Goal: Task Accomplishment & Management: Complete application form

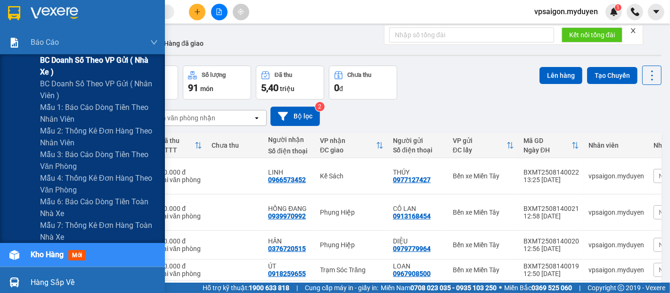
click at [96, 59] on span "BC doanh số theo VP gửi ( nhà xe )" at bounding box center [99, 66] width 118 height 24
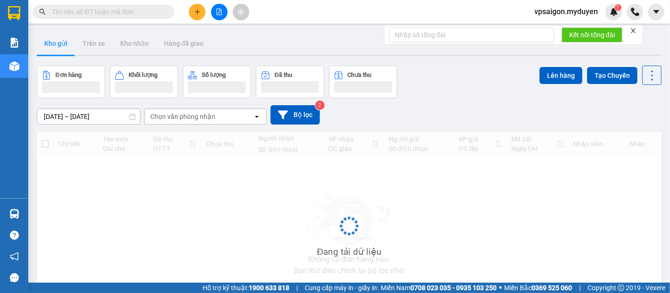
click at [202, 9] on button at bounding box center [197, 12] width 17 height 17
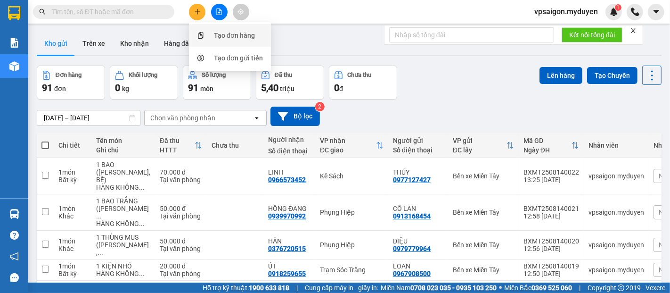
click at [225, 33] on div "Tạo đơn hàng" at bounding box center [234, 35] width 41 height 10
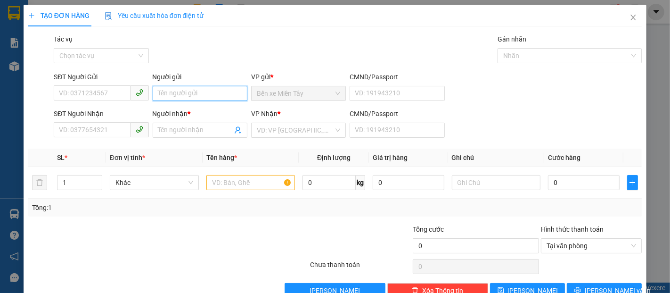
click at [177, 98] on input "Người gửi" at bounding box center [200, 93] width 95 height 15
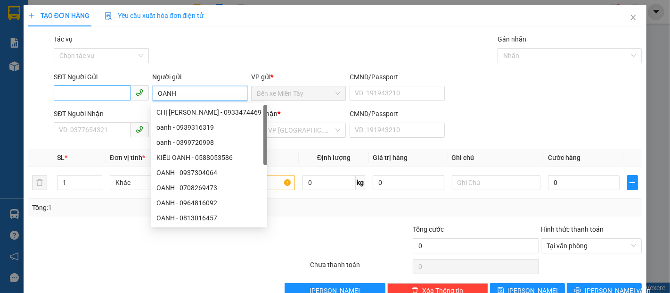
type input "OANH"
click at [114, 97] on input "SĐT Người Gửi" at bounding box center [92, 92] width 76 height 15
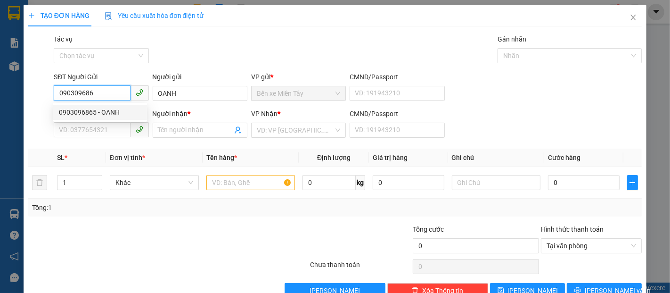
click at [108, 108] on div "0903096865 - OANH" at bounding box center [100, 112] width 83 height 10
type input "0903096865"
type input "0941234438"
type input "DANH"
type input "30.000"
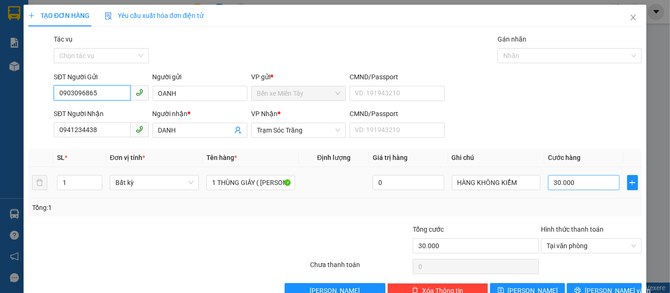
type input "0903096865"
click at [585, 188] on input "30.000" at bounding box center [583, 182] width 71 height 15
type input "4"
type input "40"
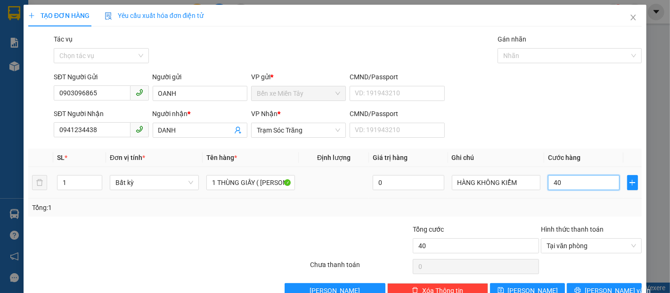
type input "4"
type input "0"
type input "50"
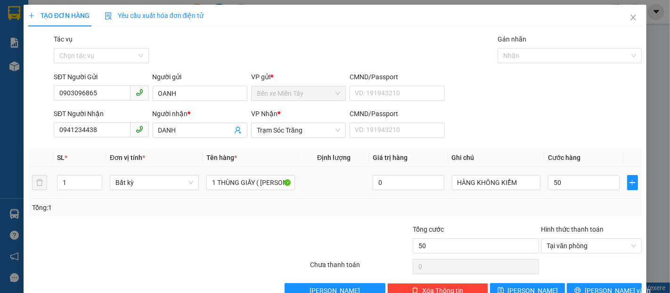
type input "50.000"
click at [584, 207] on div "Tổng: 1" at bounding box center [335, 207] width 606 height 10
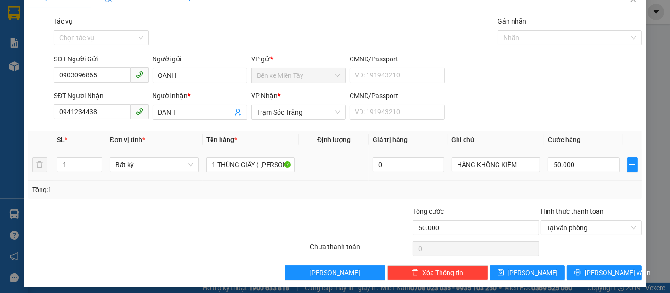
scroll to position [23, 0]
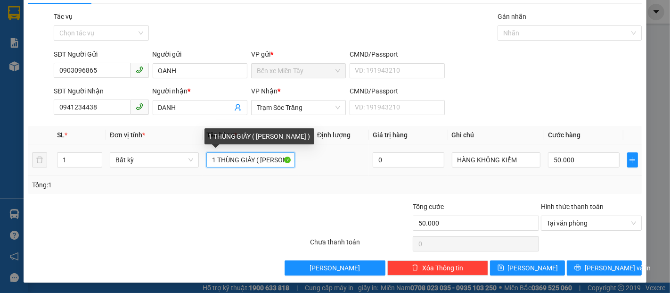
click at [257, 161] on input "1 THÙNG GIẤY ( KO BAO HƯ )" at bounding box center [250, 159] width 89 height 15
click at [251, 161] on input "1 THÙNG GIẤY ( KO BAO HƯ )" at bounding box center [250, 159] width 89 height 15
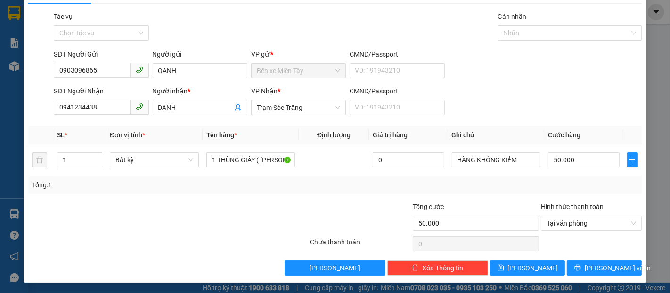
click at [599, 176] on div "Tổng: 1" at bounding box center [335, 185] width 614 height 18
click at [608, 271] on span "[PERSON_NAME] và In" at bounding box center [618, 268] width 66 height 10
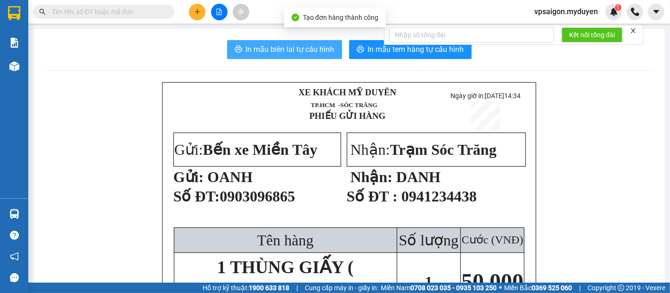
click at [312, 48] on span "In mẫu biên lai tự cấu hình" at bounding box center [290, 49] width 89 height 12
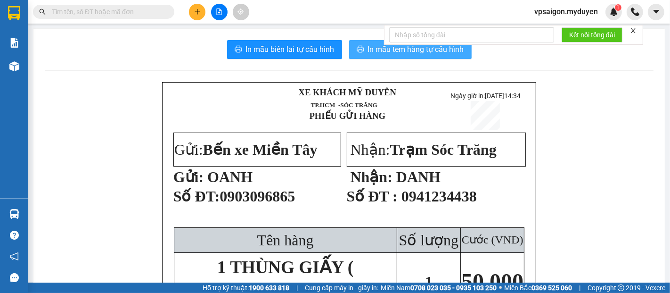
click at [357, 48] on icon "printer" at bounding box center [360, 49] width 7 height 7
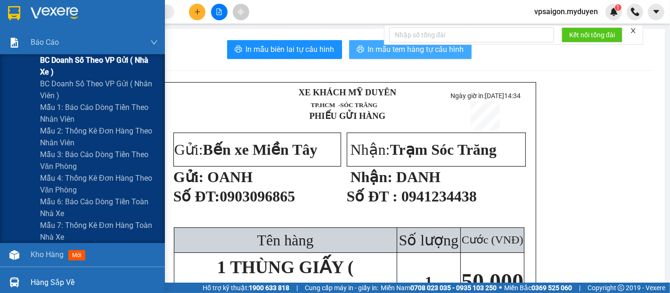
click at [99, 59] on span "BC doanh số theo VP gửi ( nhà xe )" at bounding box center [99, 66] width 118 height 24
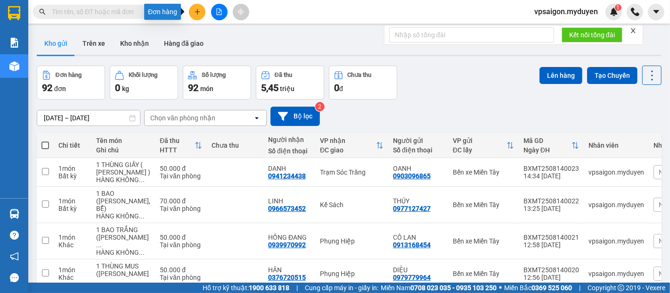
drag, startPoint x: 190, startPoint y: 12, endPoint x: 197, endPoint y: 18, distance: 8.7
click at [191, 13] on button at bounding box center [197, 12] width 17 height 17
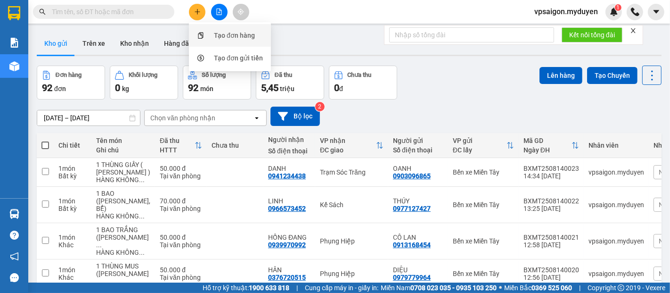
click at [217, 33] on div "Tạo đơn hàng" at bounding box center [234, 35] width 41 height 10
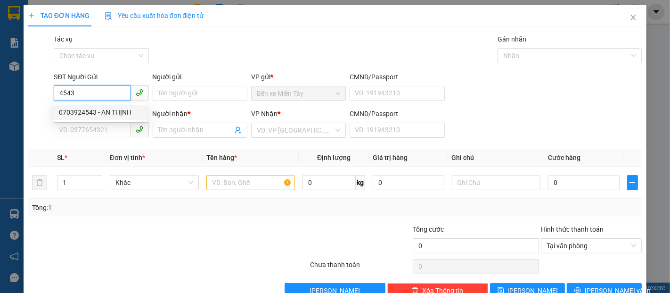
click at [109, 93] on input "4543" at bounding box center [92, 92] width 76 height 15
click at [115, 108] on div "0703924543 - AN THỊNH" at bounding box center [100, 112] width 83 height 10
type input "0703924543"
type input "AN THỊNH"
type input "0707027539"
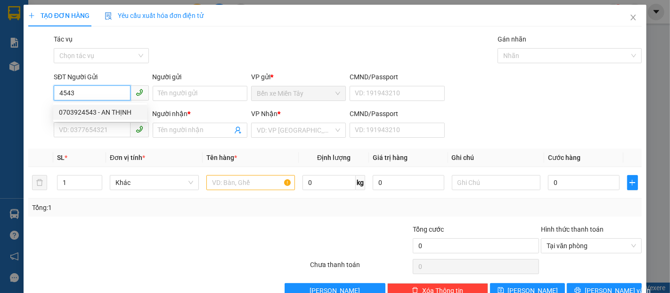
type input "DŨNG"
type input "200.000"
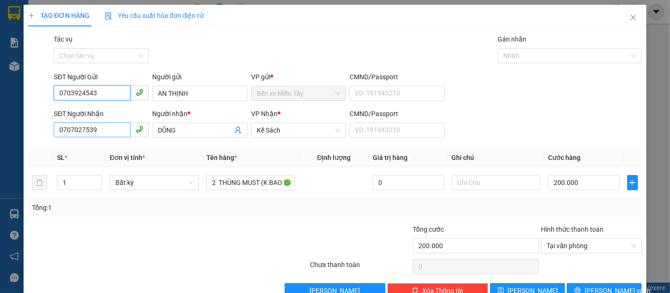
type input "0703924543"
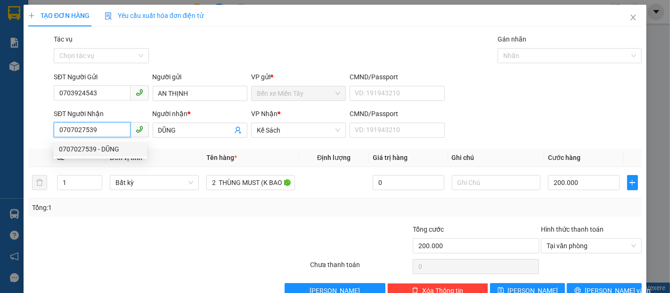
drag, startPoint x: 103, startPoint y: 134, endPoint x: 56, endPoint y: 134, distance: 47.1
click at [56, 134] on input "0707027539" at bounding box center [92, 129] width 76 height 15
click at [101, 130] on input "0707027539" at bounding box center [92, 129] width 76 height 15
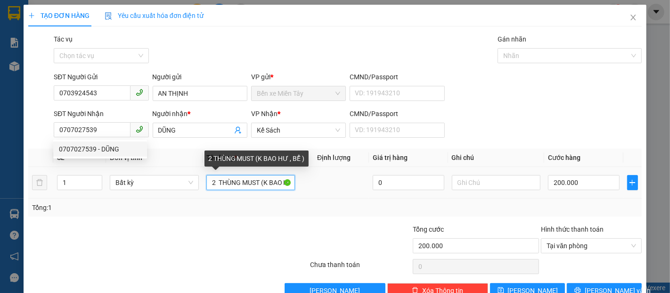
click at [216, 181] on input "2 THÙNG MUST (K BAO HƯ , BỂ )" at bounding box center [250, 182] width 89 height 15
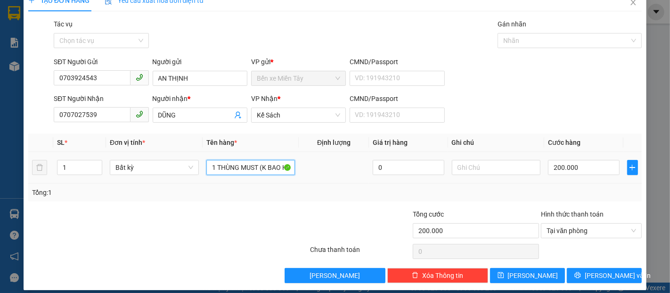
scroll to position [23, 0]
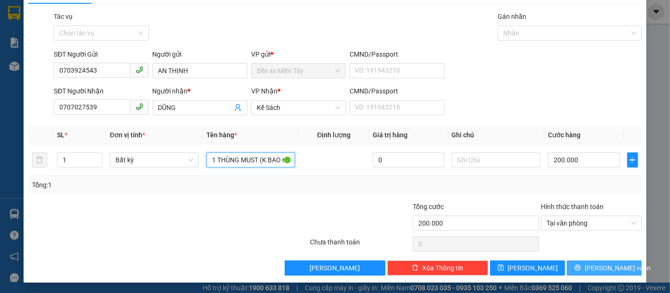
type input "1 THÙNG MUST (K BAO HƯ , BỂ )"
click at [607, 271] on span "[PERSON_NAME] và In" at bounding box center [618, 268] width 66 height 10
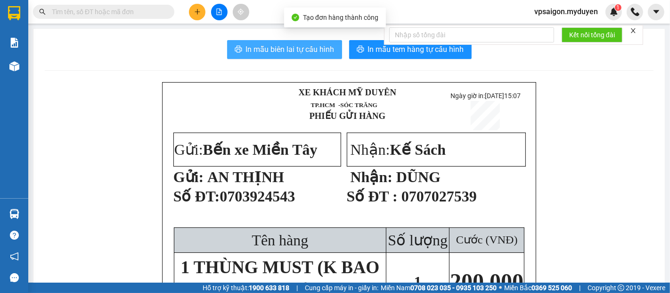
click at [320, 54] on span "In mẫu biên lai tự cấu hình" at bounding box center [290, 49] width 89 height 12
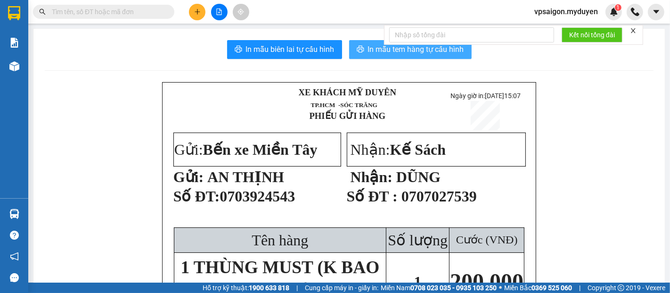
click at [387, 52] on span "In mẫu tem hàng tự cấu hình" at bounding box center [416, 49] width 96 height 12
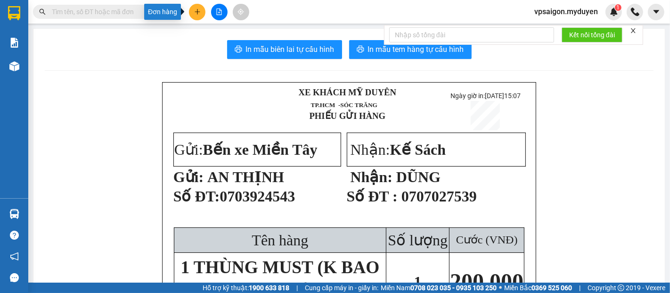
click at [198, 17] on button at bounding box center [197, 12] width 17 height 17
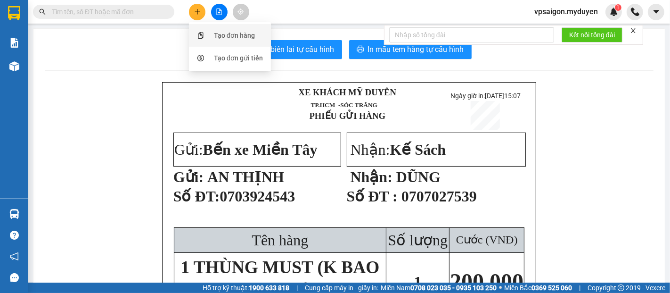
click at [232, 39] on div "Tạo đơn hàng" at bounding box center [234, 35] width 41 height 10
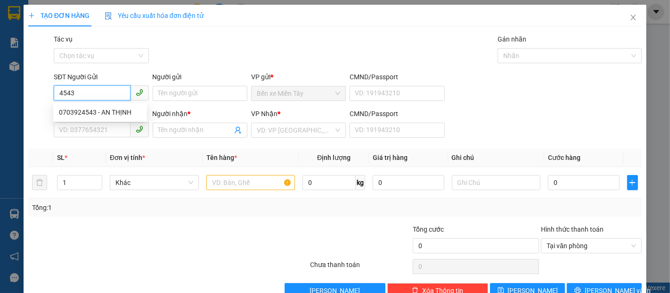
click at [95, 91] on input "4543" at bounding box center [92, 92] width 76 height 15
click at [108, 115] on div "0703924543 - AN THỊNH" at bounding box center [100, 112] width 83 height 10
type input "0703924543"
type input "AN THỊNH"
type input "0707027539"
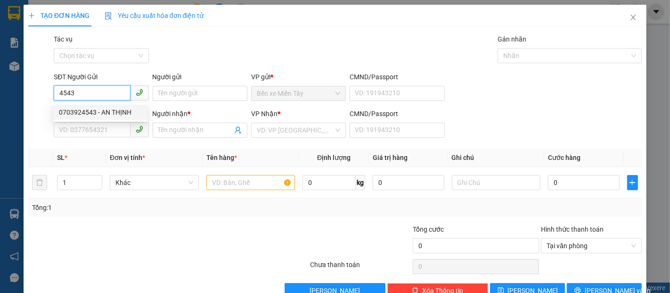
type input "DŨNG"
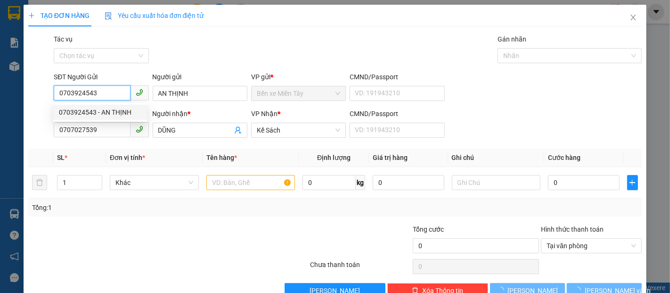
type input "200.000"
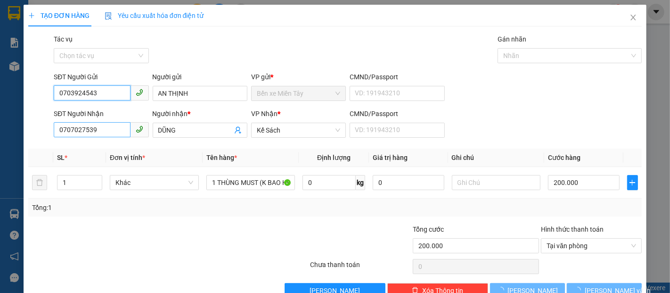
type input "0703924543"
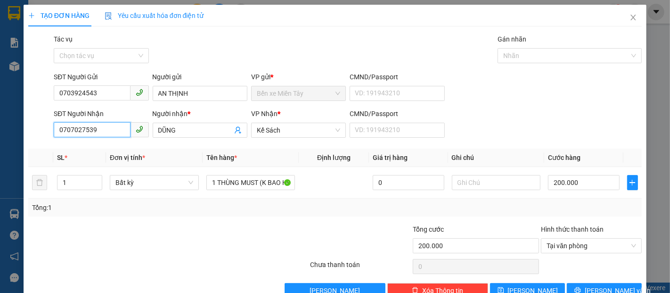
click at [107, 131] on input "0707027539" at bounding box center [92, 129] width 76 height 15
drag, startPoint x: 94, startPoint y: 130, endPoint x: 53, endPoint y: 130, distance: 41.5
click at [53, 130] on div "SĐT Người Nhận 0707027539" at bounding box center [101, 124] width 99 height 33
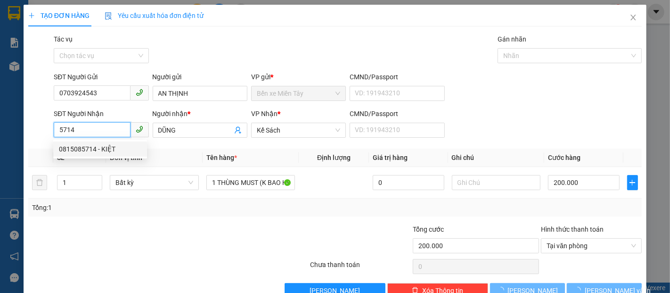
click at [101, 150] on div "0815085714 - KIỆT" at bounding box center [100, 149] width 83 height 10
type input "0815085714"
type input "KIỆT"
type input "40.000"
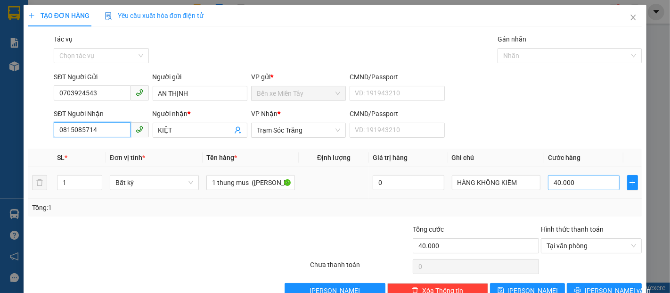
type input "0815085714"
click at [572, 182] on input "40.000" at bounding box center [583, 182] width 71 height 15
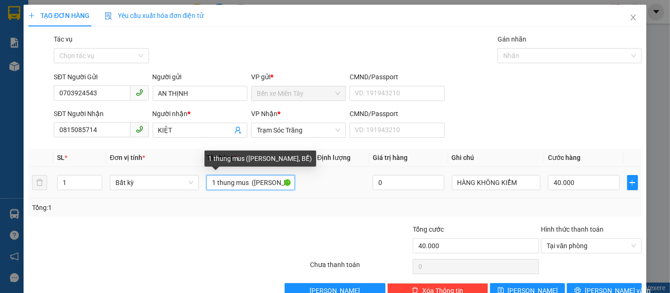
drag, startPoint x: 246, startPoint y: 185, endPoint x: 199, endPoint y: 185, distance: 47.1
click at [199, 185] on tr "1 Bất kỳ 1 thung mus (KO BAO HƯ, BỂ) 0 HÀNG KHÔNG KIỂM 40.000" at bounding box center [335, 183] width 614 height 32
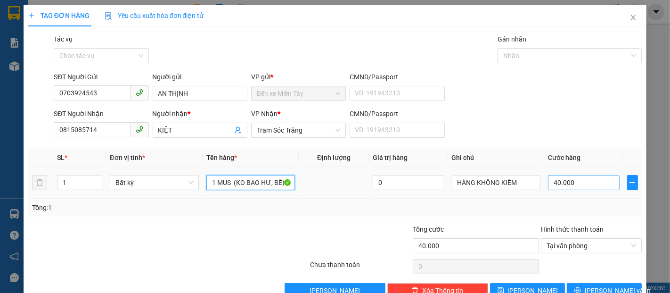
type input "1 MUS (KO BAO HƯ, BỂ)"
click at [597, 181] on input "40.000" at bounding box center [583, 182] width 71 height 15
type input "7"
type input "70"
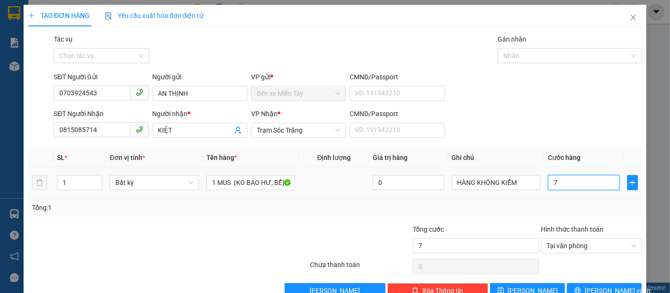
type input "70"
type input "700"
type input "7.000"
type input "70.000"
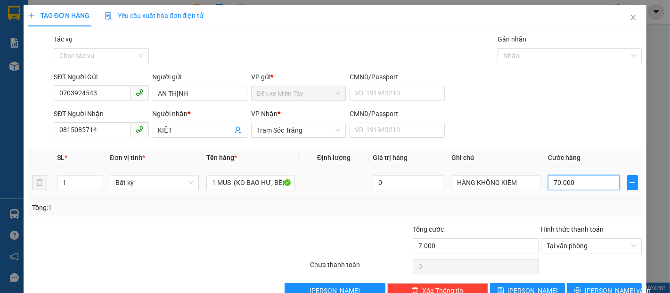
type input "70.000"
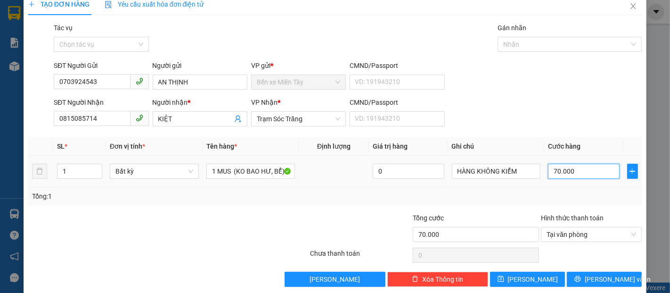
scroll to position [23, 0]
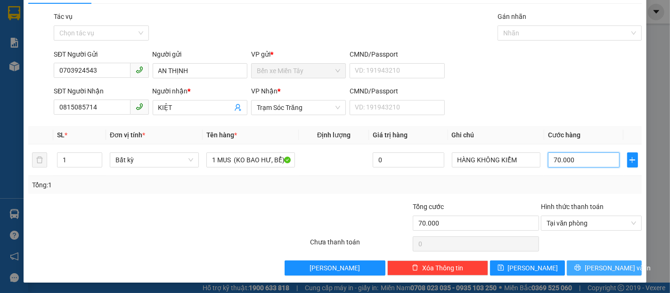
type input "70.000"
click at [603, 265] on span "[PERSON_NAME] và In" at bounding box center [618, 268] width 66 height 10
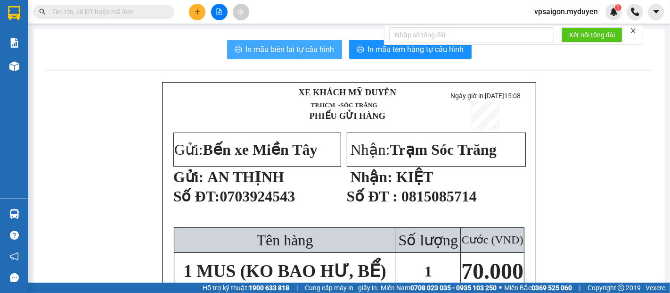
click at [296, 51] on span "In mẫu biên lai tự cấu hình" at bounding box center [290, 49] width 89 height 12
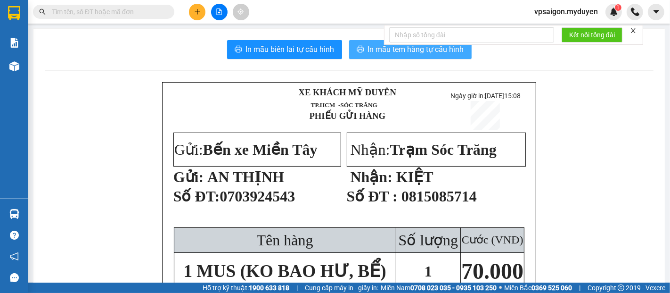
click at [421, 48] on span "In mẫu tem hàng tự cấu hình" at bounding box center [416, 49] width 96 height 12
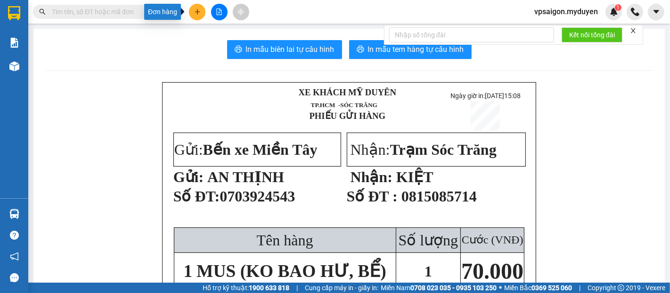
drag, startPoint x: 196, startPoint y: 14, endPoint x: 208, endPoint y: 17, distance: 12.5
click at [196, 14] on icon "plus" at bounding box center [197, 11] width 7 height 7
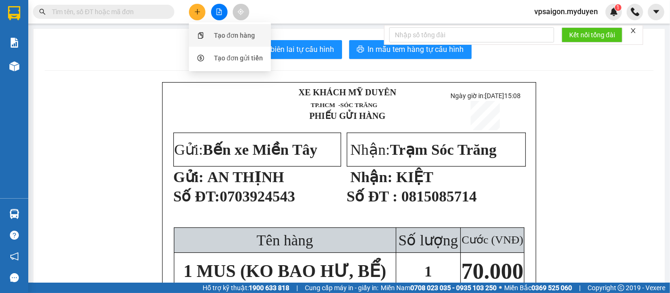
click at [247, 41] on div "Tạo đơn hàng" at bounding box center [230, 35] width 71 height 18
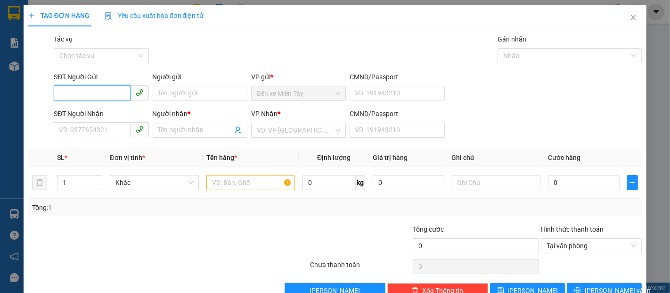
click at [119, 93] on input "SĐT Người Gửi" at bounding box center [92, 92] width 76 height 15
click at [115, 112] on div "0346721142 - DƯƠNG" at bounding box center [100, 112] width 83 height 10
type input "0346721142"
type input "DƯƠNG"
type input "0946233779"
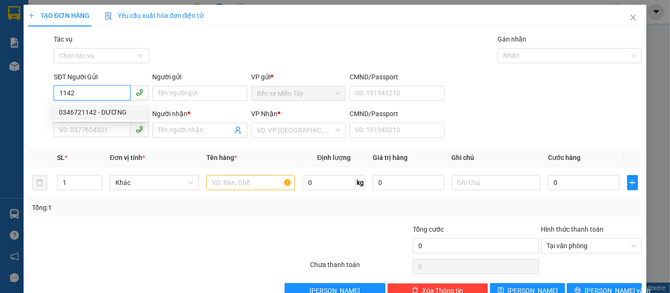
type input "NGUYỄN KENBY"
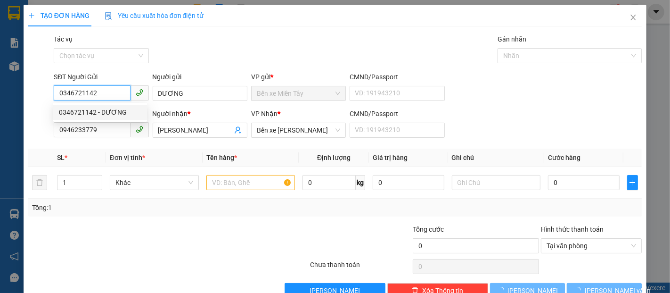
type input "50.000"
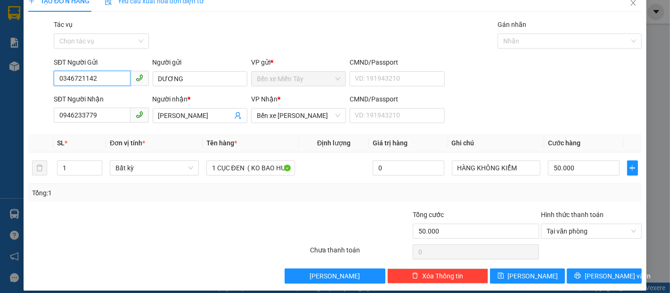
scroll to position [23, 0]
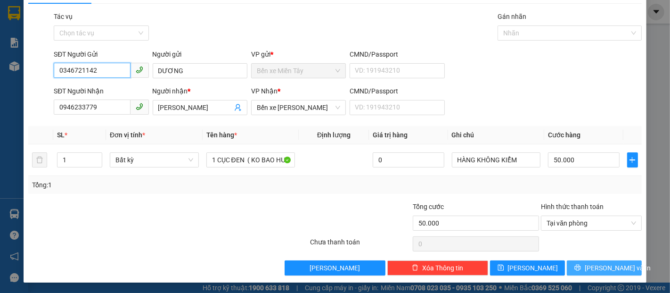
type input "0346721142"
click at [611, 270] on span "[PERSON_NAME] và In" at bounding box center [618, 268] width 66 height 10
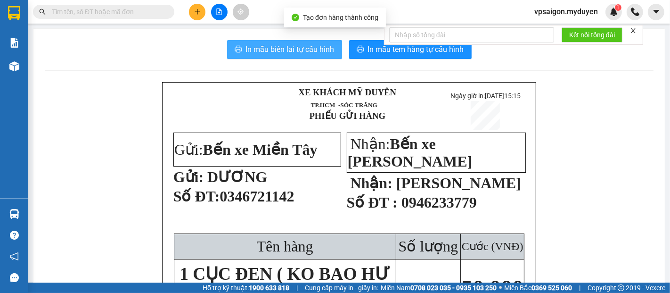
click at [315, 54] on span "In mẫu biên lai tự cấu hình" at bounding box center [290, 49] width 89 height 12
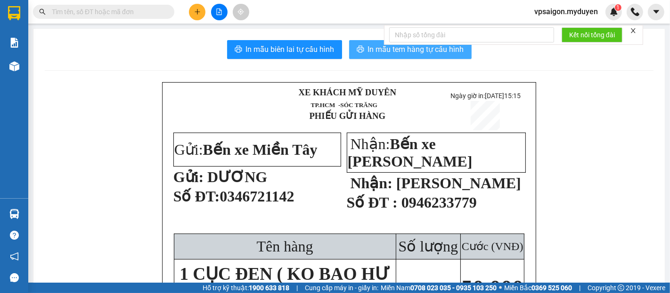
click at [386, 54] on span "In mẫu tem hàng tự cấu hình" at bounding box center [416, 49] width 96 height 12
click at [198, 17] on button at bounding box center [197, 12] width 17 height 17
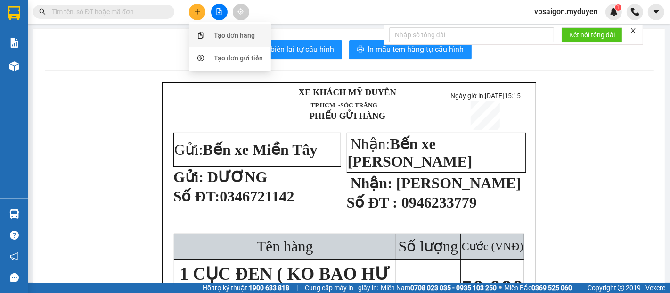
click at [226, 40] on div "Tạo đơn hàng" at bounding box center [234, 35] width 41 height 10
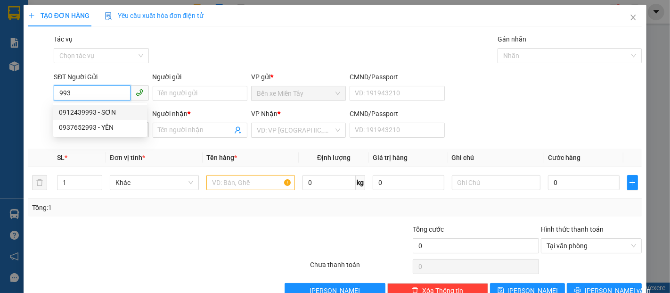
click at [112, 114] on div "0912439993 - SƠN" at bounding box center [100, 112] width 83 height 10
type input "0912439993"
type input "SƠN"
type input "0359958135"
type input "LINH"
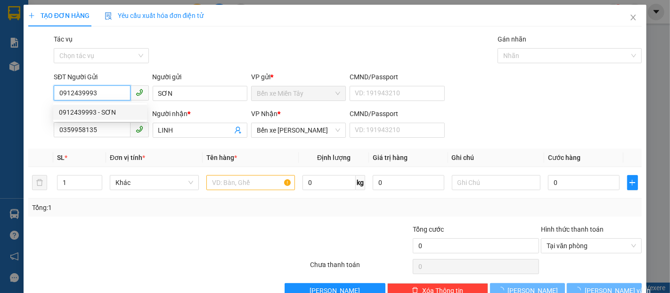
type input "100.000"
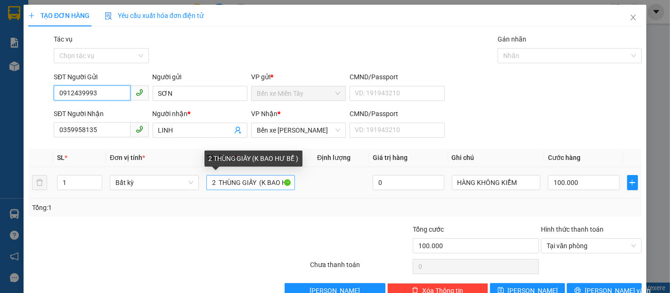
type input "0912439993"
click at [217, 182] on input "2 THÙNG GIẤY (K BAO HƯ BỂ )" at bounding box center [250, 182] width 89 height 15
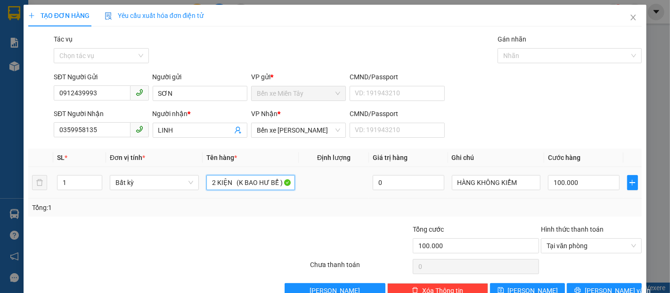
type input "2 KIỆN (K BAO HƯ BỂ )"
click at [577, 193] on td "100.000" at bounding box center [584, 183] width 79 height 32
click at [584, 188] on input "100.000" at bounding box center [583, 182] width 71 height 15
type input "1"
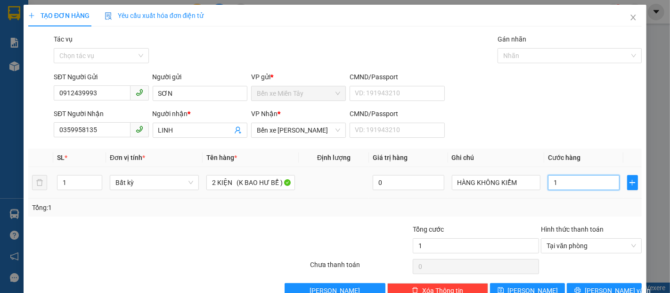
type input "15"
type input "150"
type input "1.500"
type input "15.000"
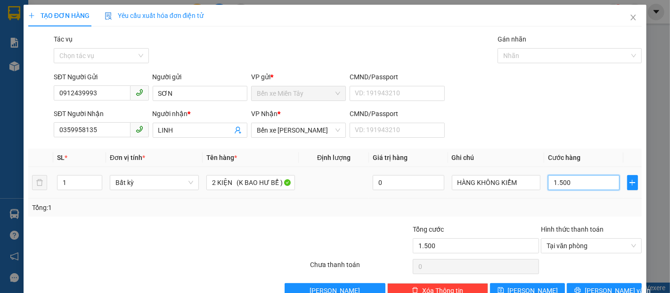
type input "15.000"
type input "150.000"
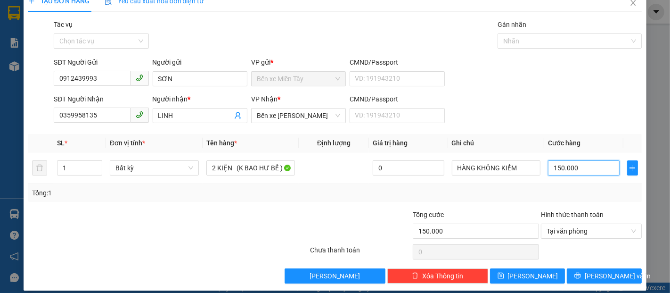
scroll to position [23, 0]
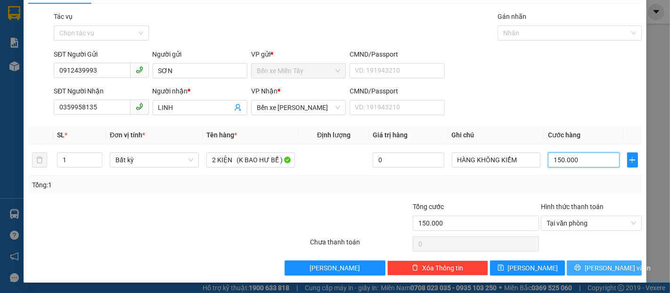
type input "150.000"
click at [626, 264] on button "[PERSON_NAME] và In" at bounding box center [604, 267] width 75 height 15
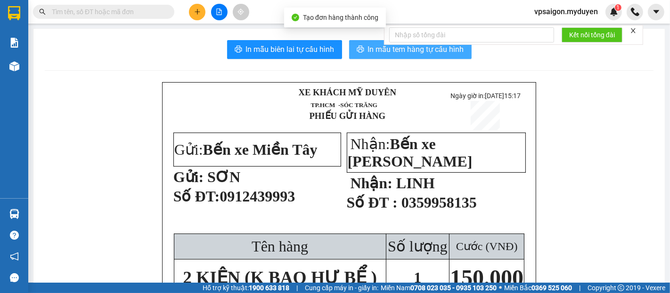
click at [373, 50] on span "In mẫu tem hàng tự cấu hình" at bounding box center [416, 49] width 96 height 12
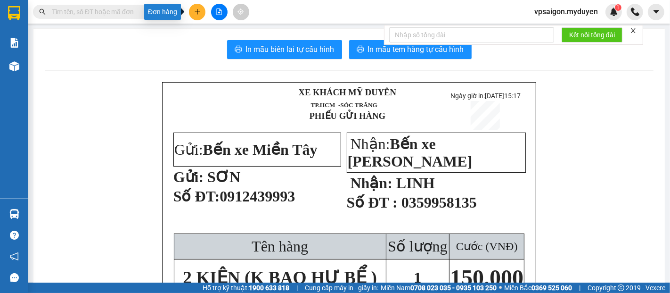
click at [199, 16] on button at bounding box center [197, 12] width 17 height 17
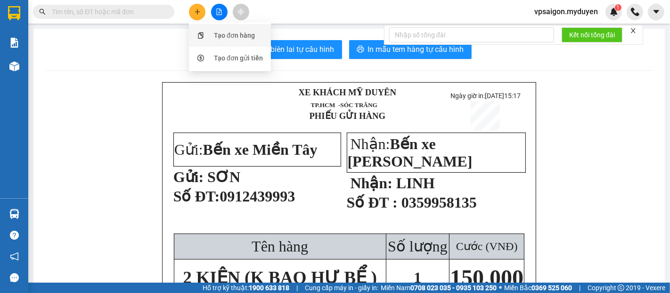
click at [245, 33] on div "Tạo đơn hàng" at bounding box center [234, 35] width 41 height 10
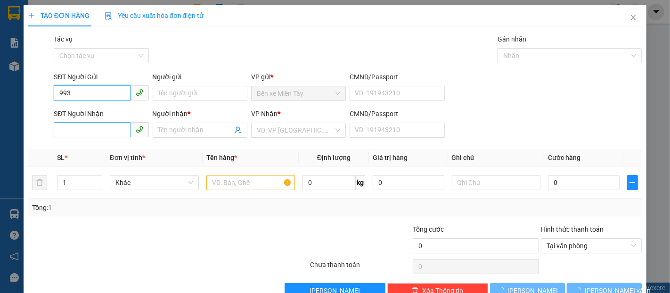
type input "993"
click at [108, 124] on input "SĐT Người Nhận" at bounding box center [92, 129] width 76 height 15
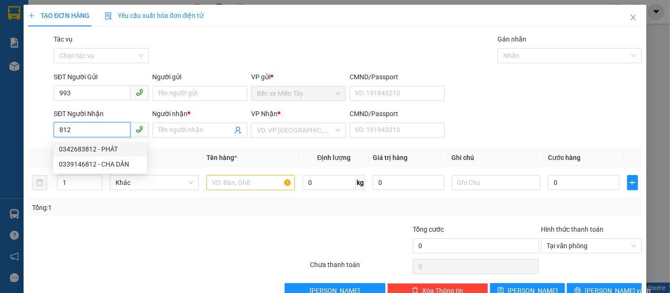
click at [111, 148] on div "0342683812 - PHÁT" at bounding box center [100, 149] width 83 height 10
type input "0342683812"
type input "PHÁT"
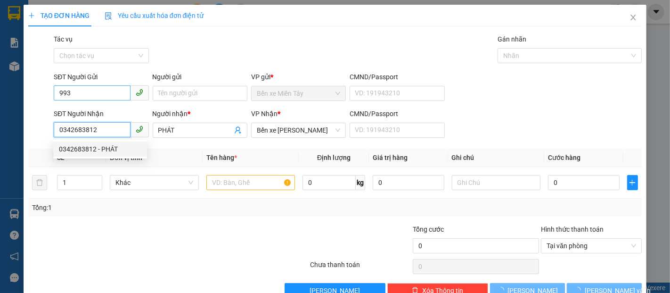
type input "40.000"
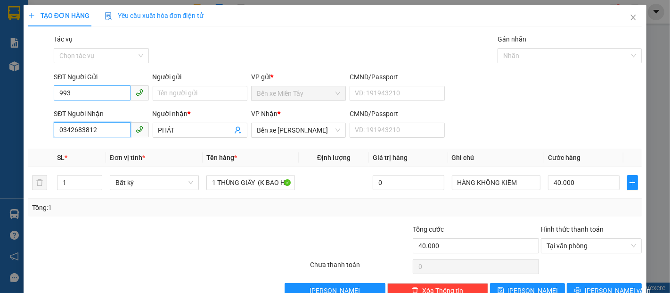
type input "0342683812"
click at [104, 99] on input "993" at bounding box center [92, 92] width 76 height 15
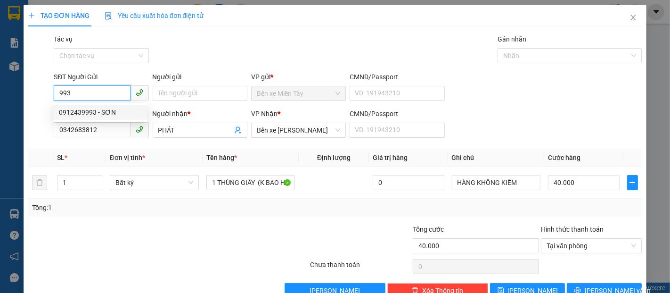
click at [112, 110] on div "0912439993 - SƠN" at bounding box center [100, 112] width 83 height 10
type input "0912439993"
type input "SƠN"
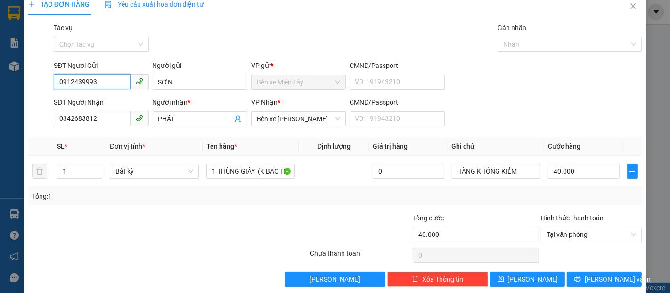
scroll to position [23, 0]
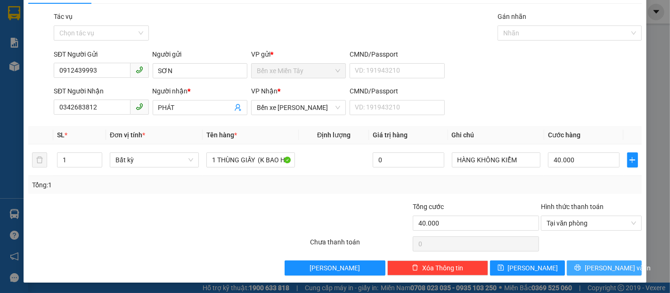
click at [614, 267] on span "[PERSON_NAME] và In" at bounding box center [618, 268] width 66 height 10
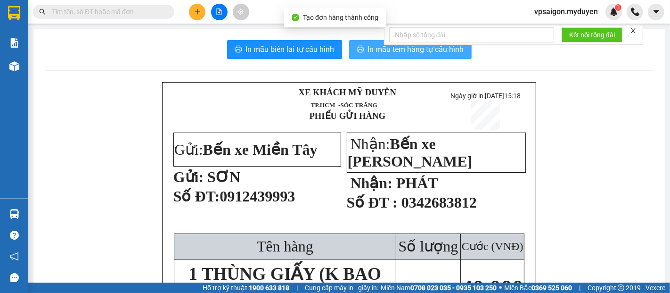
click at [402, 56] on button "In mẫu tem hàng tự cấu hình" at bounding box center [410, 49] width 123 height 19
click at [412, 49] on span "In mẫu tem hàng tự cấu hình" at bounding box center [416, 49] width 96 height 12
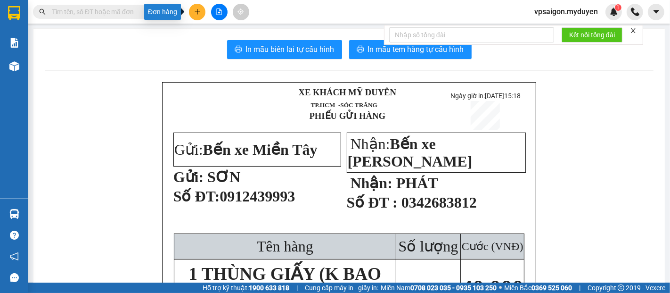
click at [204, 14] on button at bounding box center [197, 12] width 17 height 17
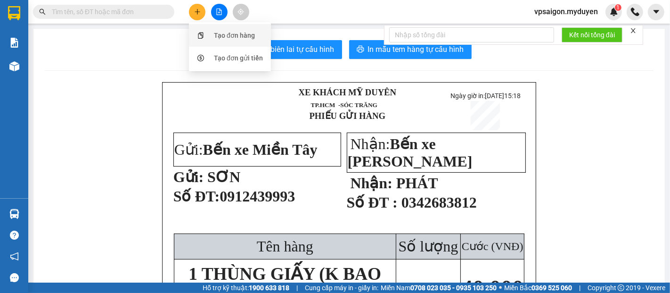
click at [231, 31] on div "Tạo đơn hàng" at bounding box center [234, 35] width 41 height 10
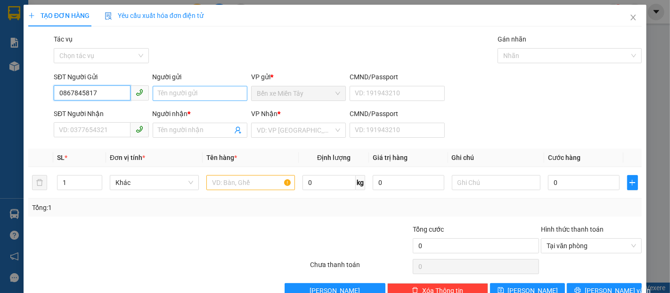
type input "0867845817"
click at [186, 96] on input "Người gửi" at bounding box center [200, 93] width 95 height 15
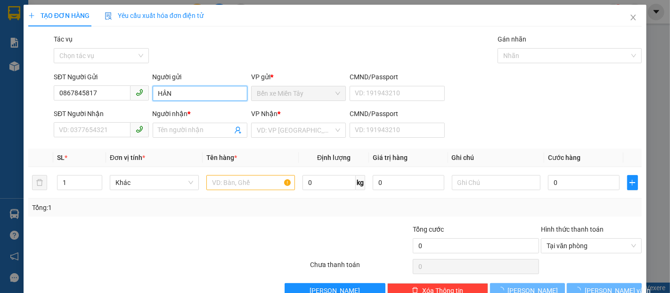
type input "HÂN"
click at [98, 121] on div "SĐT Người Nhận" at bounding box center [101, 115] width 95 height 14
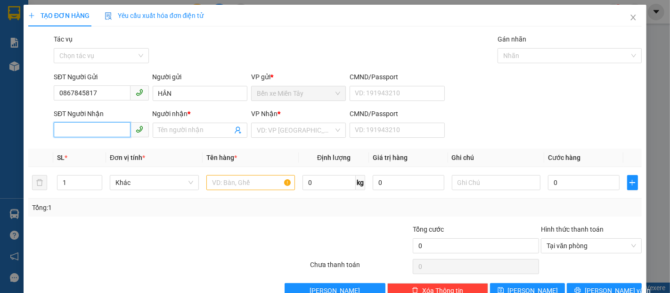
click at [98, 127] on input "SĐT Người Nhận" at bounding box center [92, 129] width 76 height 15
drag, startPoint x: 108, startPoint y: 96, endPoint x: 47, endPoint y: 97, distance: 61.3
click at [47, 97] on div "SĐT Người Gửi 0867845817 0867845817 Người gửi HÂN VP gửi * Bến xe Miền Tây CMND…" at bounding box center [335, 88] width 616 height 33
click at [113, 132] on input "SĐT Người Nhận" at bounding box center [92, 129] width 76 height 15
paste input "0867845817"
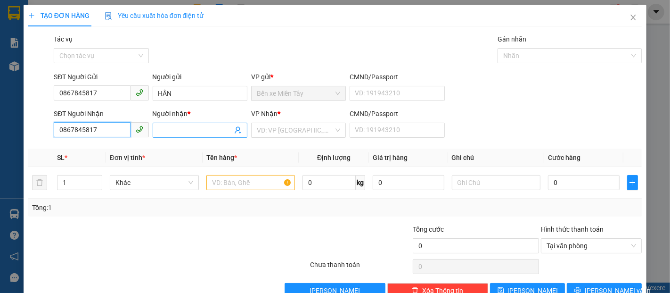
type input "0867845817"
click at [179, 131] on input "Người nhận *" at bounding box center [195, 130] width 74 height 10
type input "HÂN VỀ NHẬN"
click at [294, 131] on input "search" at bounding box center [295, 130] width 77 height 14
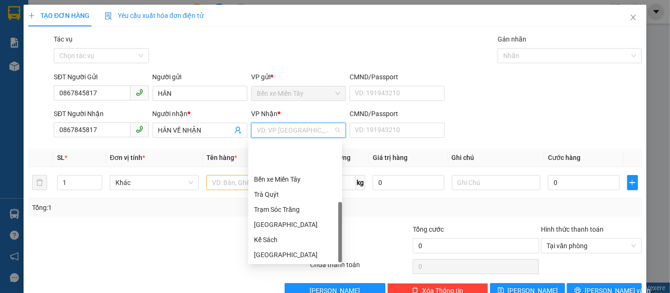
scroll to position [45, 0]
click at [276, 239] on div "Mỹ Tú" at bounding box center [295, 239] width 83 height 10
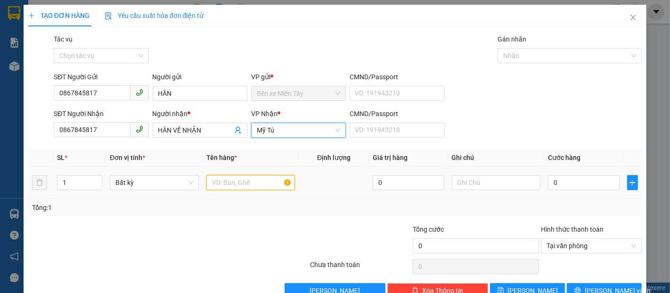
click at [238, 183] on input "text" at bounding box center [250, 182] width 89 height 15
click at [332, 130] on span "Mỹ Tú" at bounding box center [298, 130] width 83 height 14
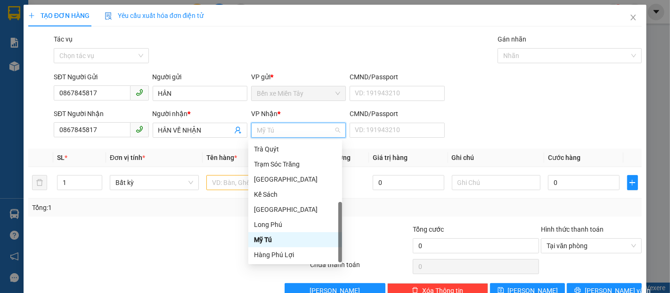
click at [330, 131] on span "Mỹ Tú" at bounding box center [298, 130] width 83 height 14
click at [275, 239] on div "Mỹ Tú" at bounding box center [295, 239] width 83 height 10
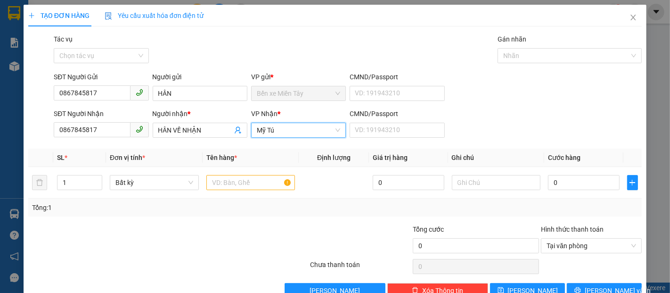
click at [297, 131] on span "Mỹ Tú" at bounding box center [298, 130] width 83 height 14
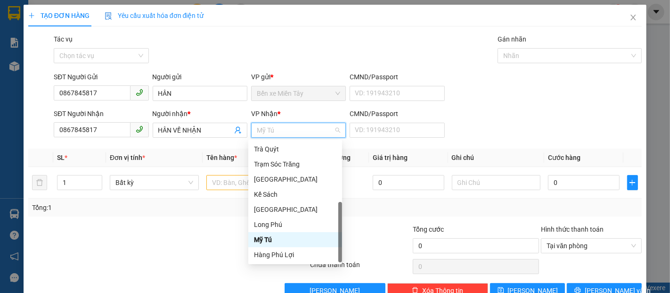
click at [283, 241] on div "Mỹ Tú" at bounding box center [295, 239] width 83 height 10
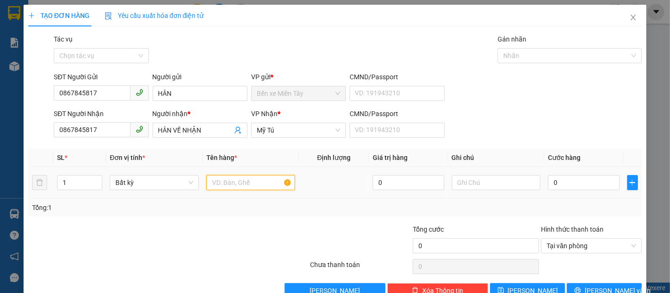
click at [246, 180] on input "text" at bounding box center [250, 182] width 89 height 15
type input "1 XE MÁY + CAVET+CHIA KHÓA ( K BAO HƯ )"
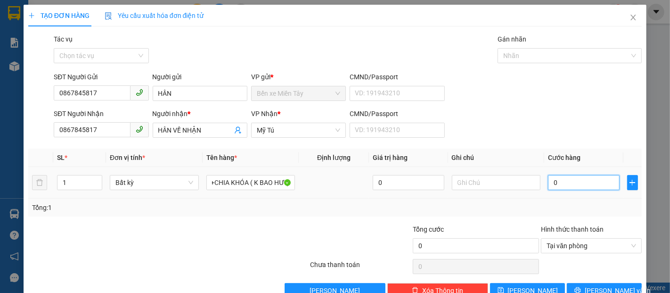
scroll to position [0, 0]
type input "3"
type input "30"
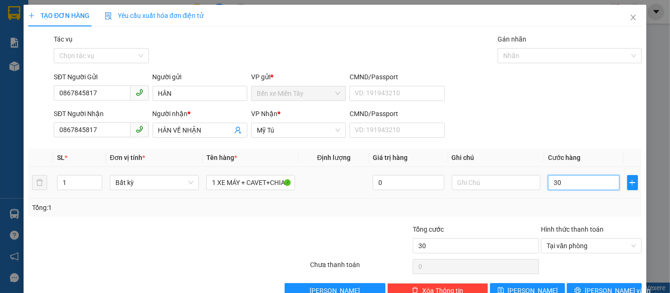
type input "300"
type input "3.000"
type input "30.000"
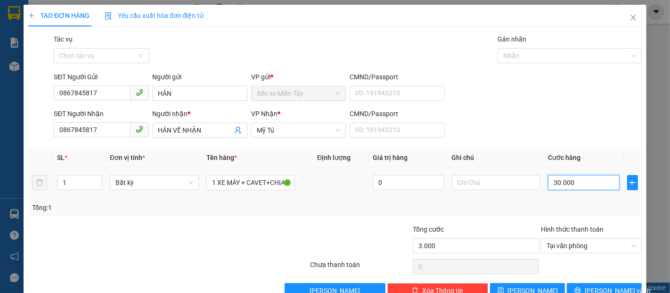
type input "30.000"
type input "300.000"
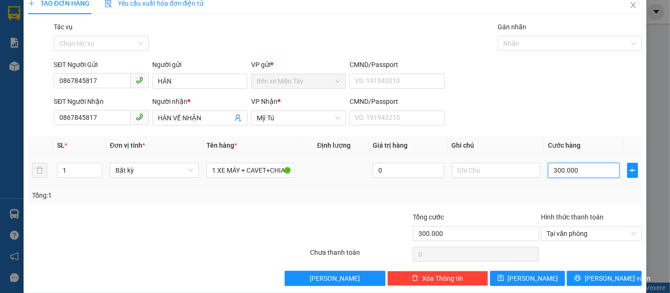
scroll to position [23, 0]
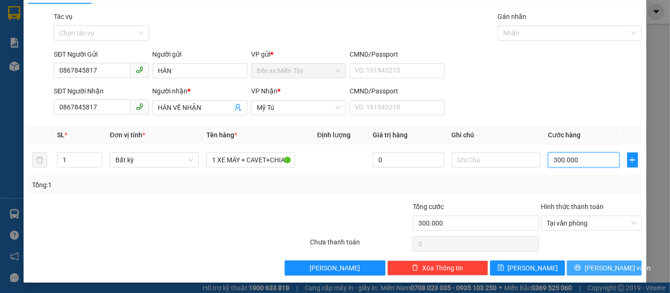
type input "300.000"
click at [608, 270] on span "[PERSON_NAME] và In" at bounding box center [618, 268] width 66 height 10
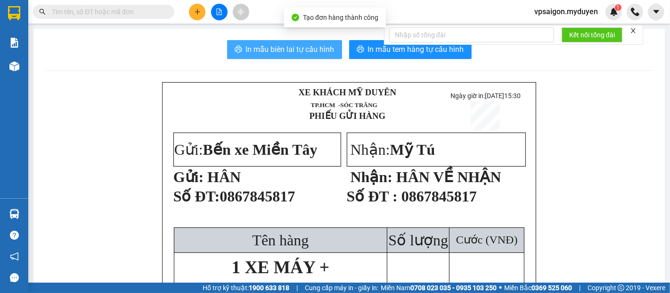
click at [279, 45] on span "In mẫu biên lai tự cấu hình" at bounding box center [290, 49] width 89 height 12
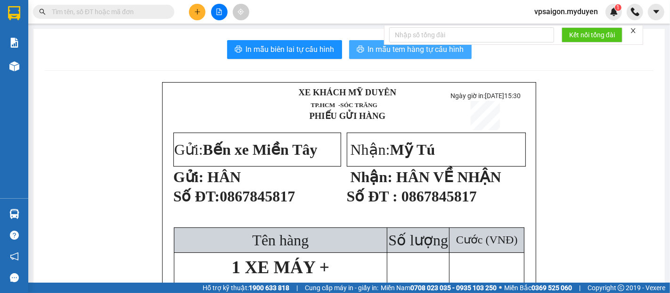
click at [405, 58] on button "In mẫu tem hàng tự cấu hình" at bounding box center [410, 49] width 123 height 19
click at [203, 10] on button at bounding box center [197, 12] width 17 height 17
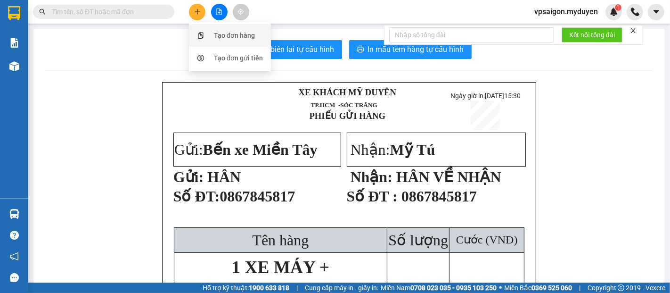
click at [225, 37] on div "Tạo đơn hàng" at bounding box center [234, 35] width 41 height 10
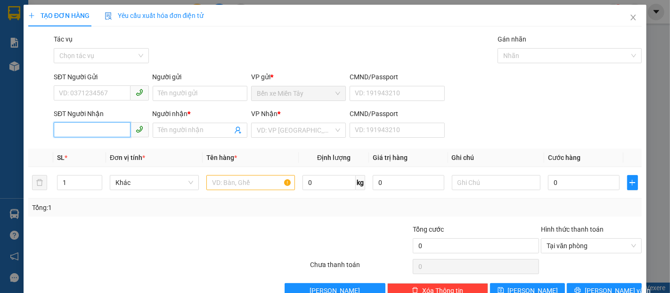
click at [91, 133] on input "SĐT Người Nhận" at bounding box center [92, 129] width 76 height 15
click at [85, 132] on input "7990" at bounding box center [92, 129] width 76 height 15
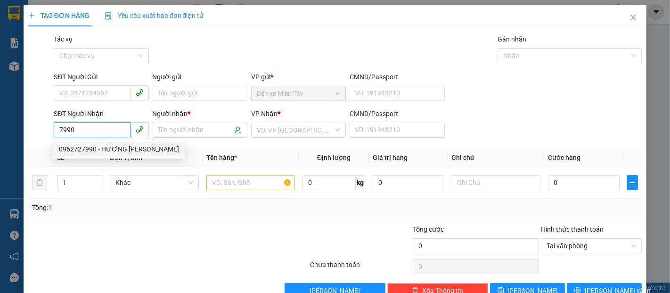
drag, startPoint x: 112, startPoint y: 150, endPoint x: 108, endPoint y: 112, distance: 38.8
click at [112, 150] on div "0962727990 - HƯƠNG CÙ LAO" at bounding box center [119, 149] width 120 height 10
type input "0962727990"
type input "HƯƠNG CÙ LAO"
type input "40.000"
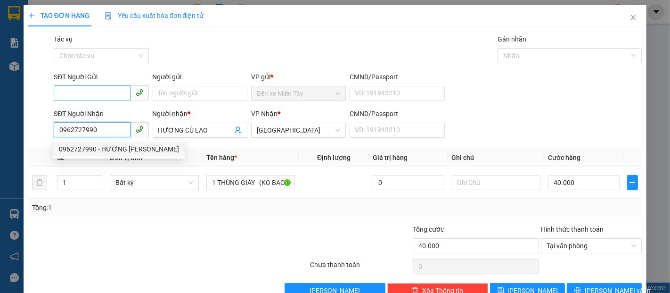
type input "0962727990"
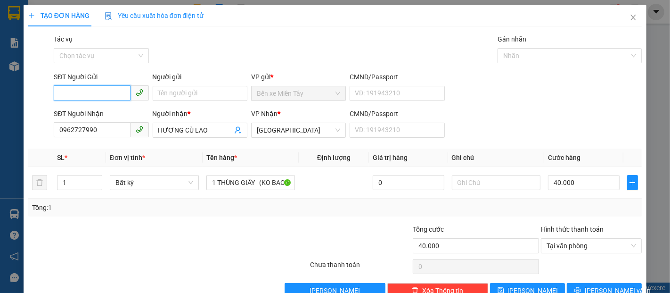
click at [99, 97] on input "SĐT Người Gửi" at bounding box center [92, 92] width 76 height 15
click at [118, 113] on div "0935550426 - ÚT NAM" at bounding box center [100, 112] width 83 height 10
type input "0935550426"
type input "ÚT NAM"
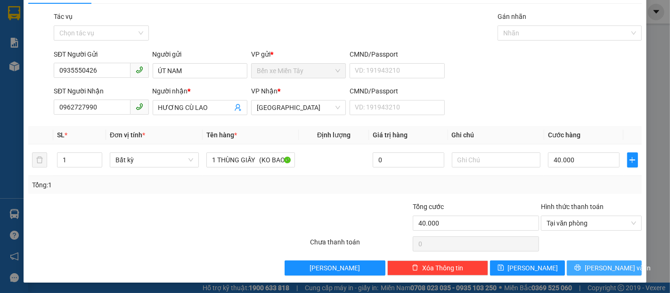
click at [602, 269] on span "[PERSON_NAME] và In" at bounding box center [618, 268] width 66 height 10
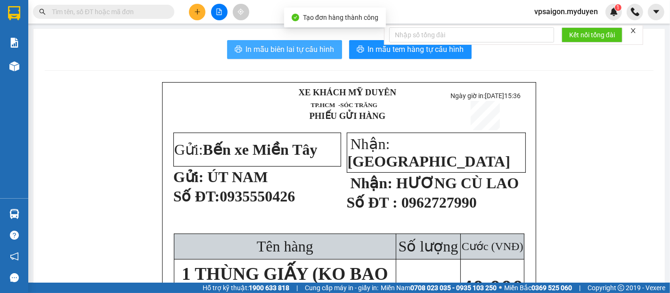
click at [295, 53] on span "In mẫu biên lai tự cấu hình" at bounding box center [290, 49] width 89 height 12
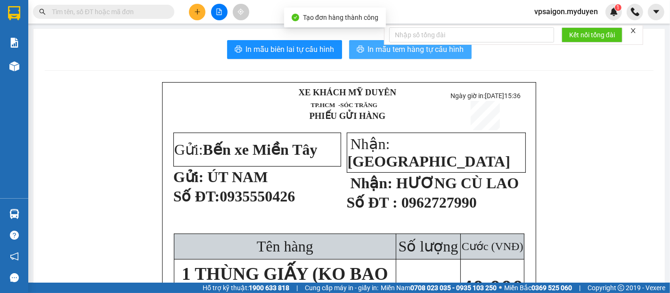
click at [420, 56] on button "In mẫu tem hàng tự cấu hình" at bounding box center [410, 49] width 123 height 19
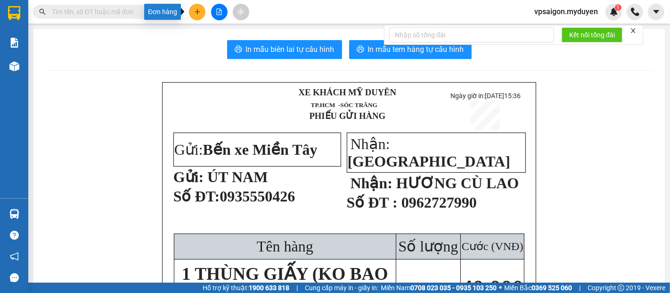
click at [199, 16] on button at bounding box center [197, 12] width 17 height 17
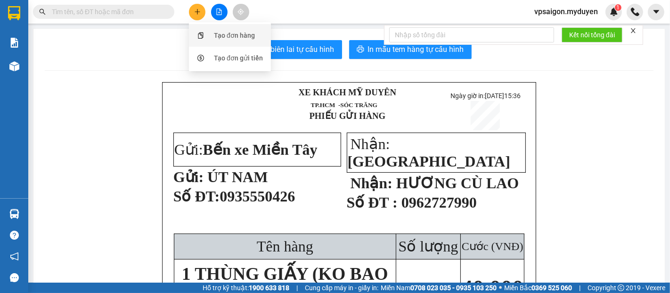
click at [234, 35] on div "Tạo đơn hàng" at bounding box center [234, 35] width 41 height 10
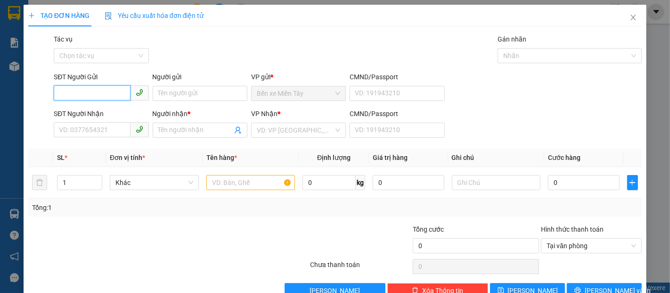
click at [115, 94] on input "SĐT Người Gửi" at bounding box center [92, 92] width 76 height 15
type input "0776678037"
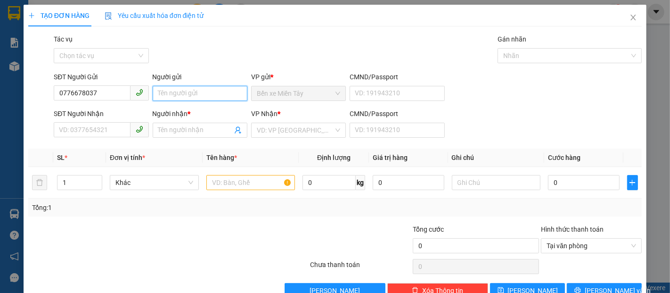
click at [219, 93] on input "Người gửi" at bounding box center [200, 93] width 95 height 15
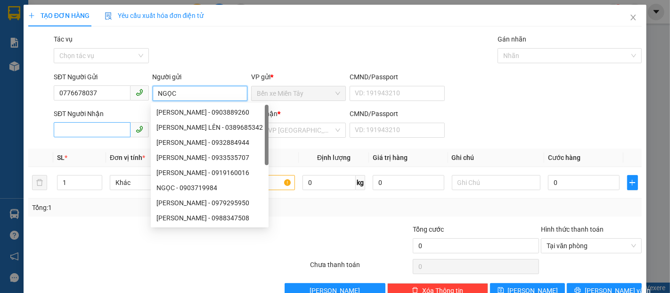
type input "NGỌC"
click at [56, 122] on input "SĐT Người Nhận" at bounding box center [92, 129] width 76 height 15
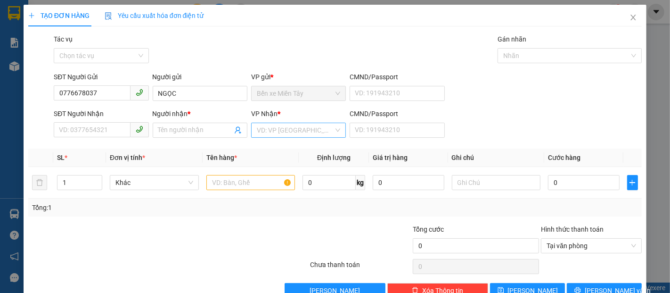
click at [307, 130] on input "search" at bounding box center [295, 130] width 77 height 14
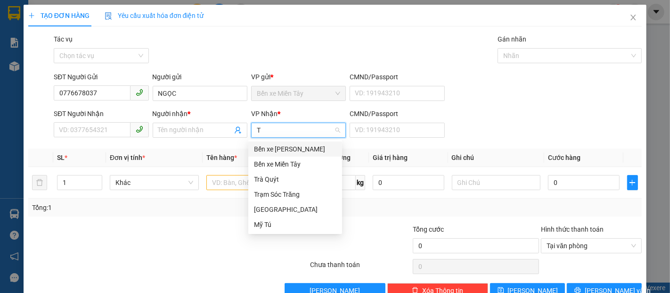
type input "TR"
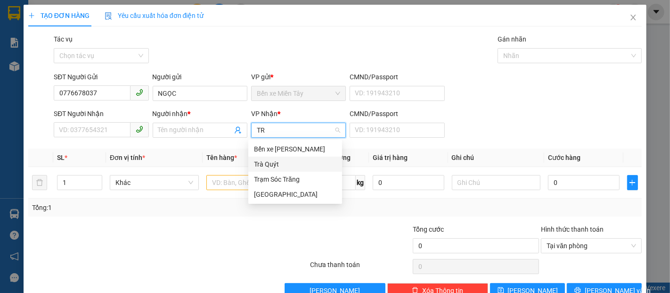
click at [288, 166] on div "Trà Quýt" at bounding box center [295, 164] width 83 height 10
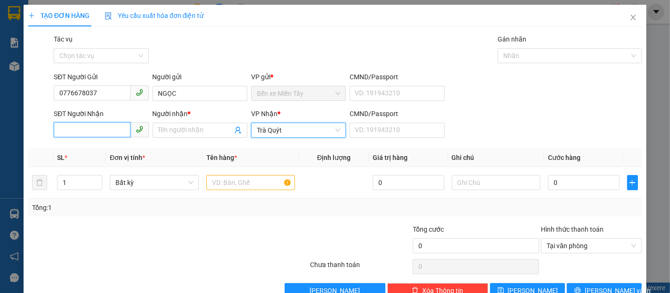
click at [108, 127] on input "SĐT Người Nhận" at bounding box center [92, 129] width 76 height 15
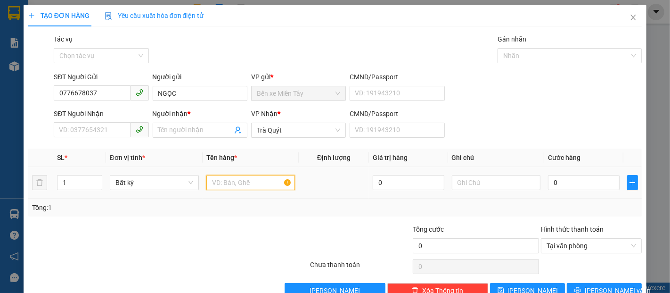
click at [265, 188] on input "text" at bounding box center [250, 182] width 89 height 15
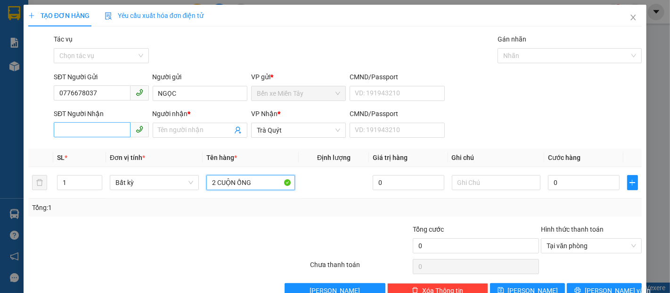
type input "2 CUỘN ỐNG"
click at [68, 126] on input "SĐT Người Nhận" at bounding box center [92, 129] width 76 height 15
type input "0933470944"
click at [172, 135] on input "Người nhận *" at bounding box center [195, 130] width 74 height 10
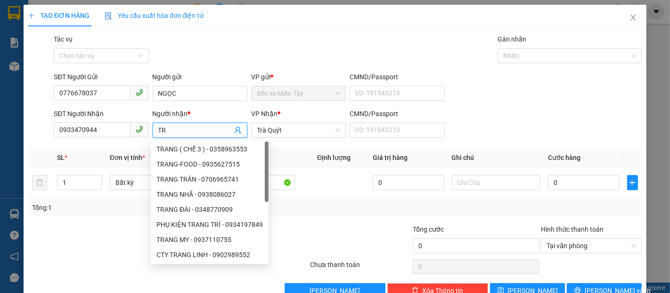
type input "T"
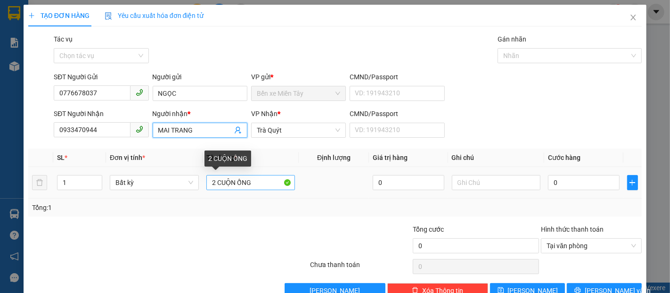
type input "MAI TRANG"
click at [265, 186] on input "2 CUỘN ỐNG" at bounding box center [250, 182] width 89 height 15
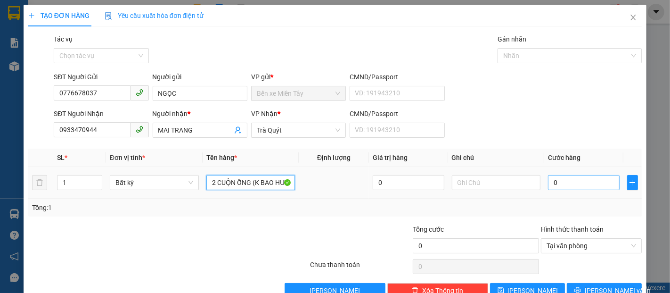
type input "2 CUỘN ỐNG (K BAO HƯ , GÃY, NỨT )"
click at [553, 183] on input "0" at bounding box center [583, 182] width 71 height 15
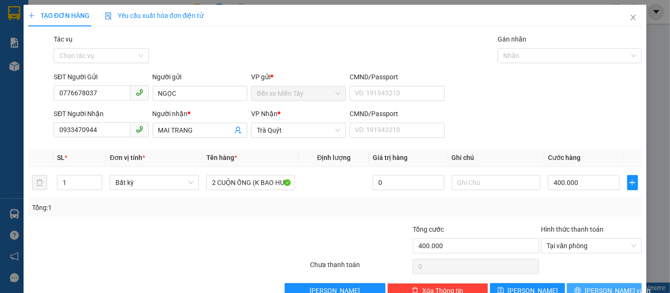
drag, startPoint x: 628, startPoint y: 264, endPoint x: 617, endPoint y: 257, distance: 12.9
click at [628, 283] on button "[PERSON_NAME] và In" at bounding box center [604, 290] width 75 height 15
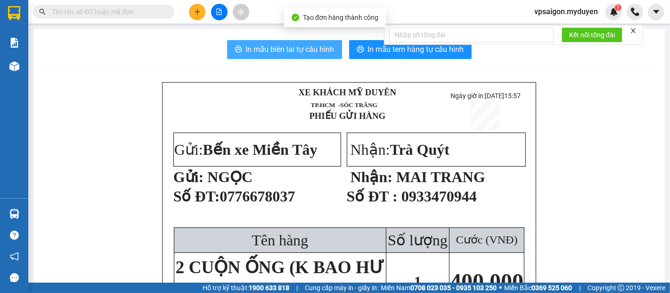
click at [312, 52] on span "In mẫu biên lai tự cấu hình" at bounding box center [290, 49] width 89 height 12
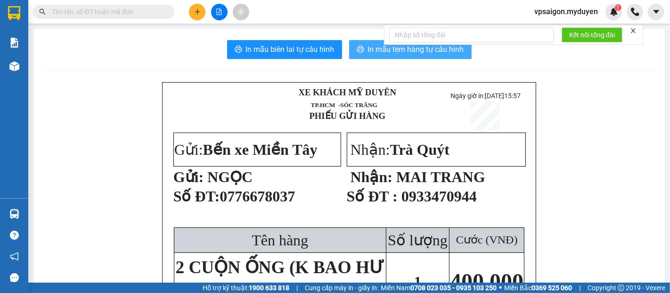
click at [419, 54] on span "In mẫu tem hàng tự cấu hình" at bounding box center [416, 49] width 96 height 12
click at [192, 10] on button at bounding box center [197, 12] width 17 height 17
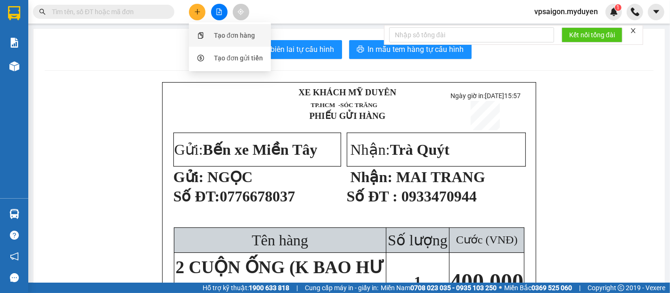
click at [232, 33] on div "Tạo đơn hàng" at bounding box center [234, 35] width 41 height 10
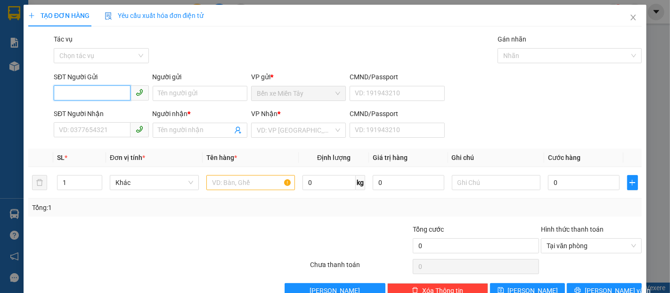
click at [113, 92] on input "SĐT Người Gửi" at bounding box center [92, 92] width 76 height 15
type input "0355402162"
click at [94, 113] on div "0355402162 - DIỆU" at bounding box center [100, 112] width 83 height 10
type input "DIỆU"
type input "0389745195"
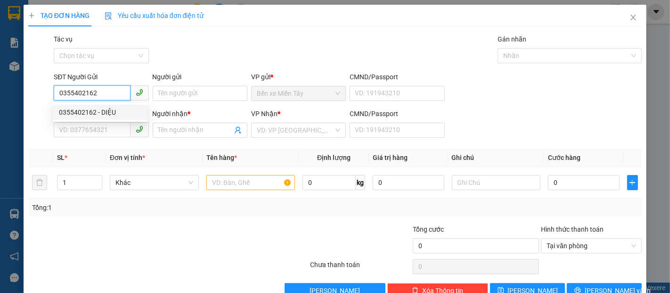
type input "PHI"
type input "40.000"
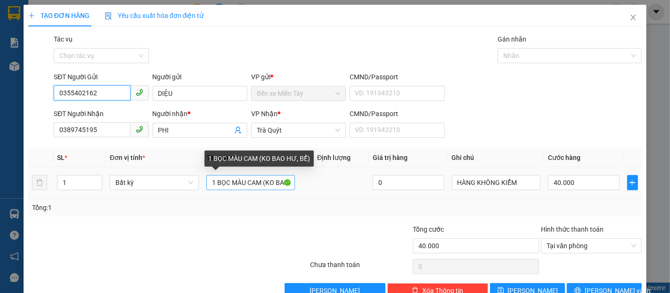
type input "0355402162"
drag, startPoint x: 256, startPoint y: 181, endPoint x: 238, endPoint y: 181, distance: 18.4
click at [238, 181] on input "1 BỌC MÀU CAM (KO BAO HƯ, BỂ)" at bounding box center [250, 182] width 89 height 15
drag, startPoint x: 258, startPoint y: 184, endPoint x: 206, endPoint y: 184, distance: 51.9
click at [206, 184] on input "(KO BAO HƯ, BỂ)" at bounding box center [250, 182] width 89 height 15
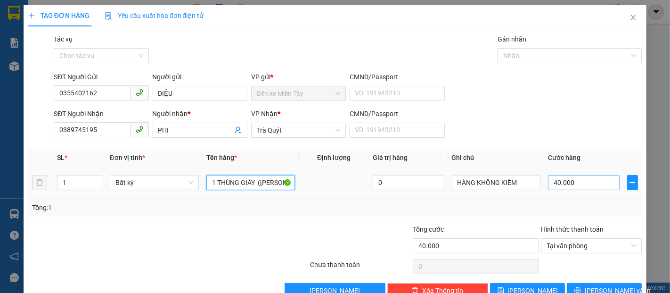
type input "1 THÙNG GIẤY (KO BAO HƯ, BỂ)"
click at [567, 185] on input "40.000" at bounding box center [583, 182] width 71 height 15
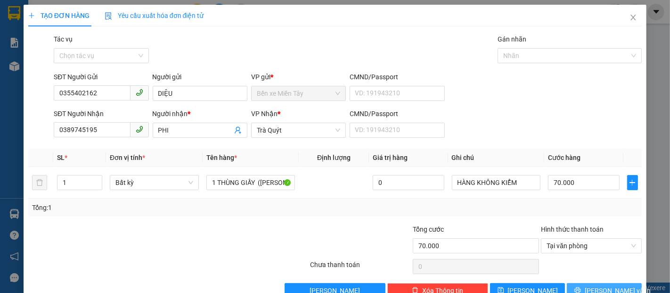
click at [621, 283] on button "[PERSON_NAME] và In" at bounding box center [604, 290] width 75 height 15
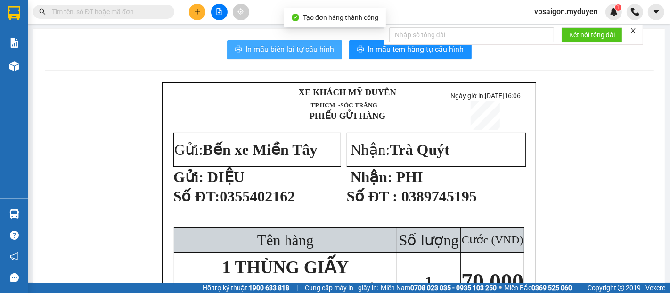
click at [291, 50] on span "In mẫu biên lai tự cấu hình" at bounding box center [290, 49] width 89 height 12
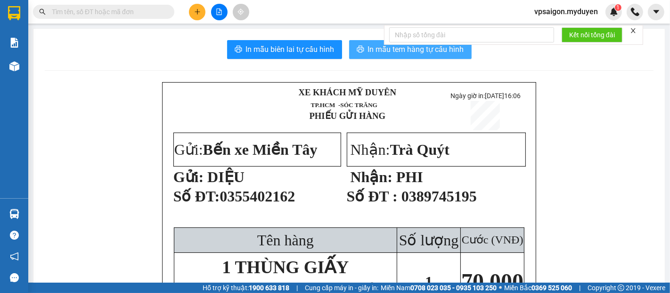
click at [408, 56] on button "In mẫu tem hàng tự cấu hình" at bounding box center [410, 49] width 123 height 19
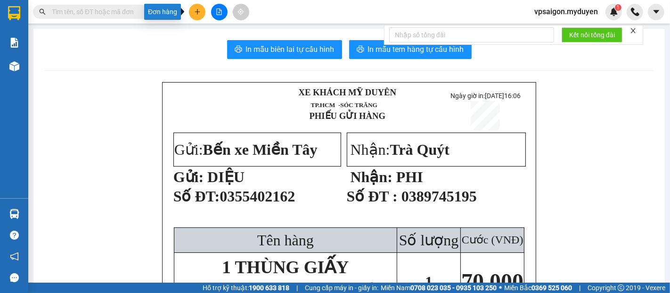
click at [198, 10] on icon "plus" at bounding box center [197, 11] width 7 height 7
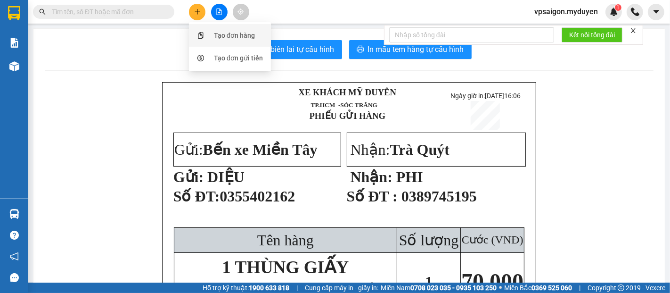
click at [238, 34] on div "Tạo đơn hàng" at bounding box center [234, 35] width 41 height 10
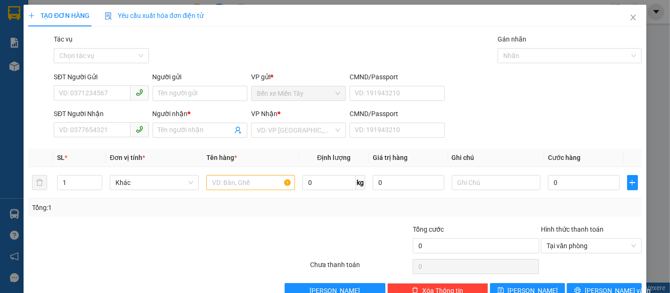
click at [571, 281] on div "Transit Pickup Surcharge Ids Transit Deliver Surcharge Ids Transit Deliver Surc…" at bounding box center [335, 166] width 614 height 264
click at [93, 95] on input "SĐT Người Gửi" at bounding box center [92, 92] width 76 height 15
type input "0911"
drag, startPoint x: 93, startPoint y: 95, endPoint x: 59, endPoint y: 101, distance: 34.5
click at [59, 101] on div "SĐT Người Gửi 0911" at bounding box center [101, 88] width 95 height 33
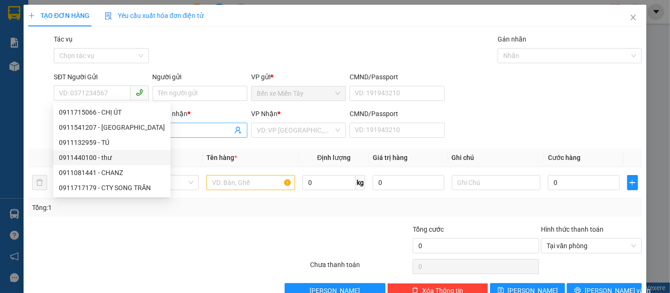
drag, startPoint x: 188, startPoint y: 161, endPoint x: 182, endPoint y: 135, distance: 27.0
click at [187, 157] on th "Đơn vị tính *" at bounding box center [154, 158] width 97 height 18
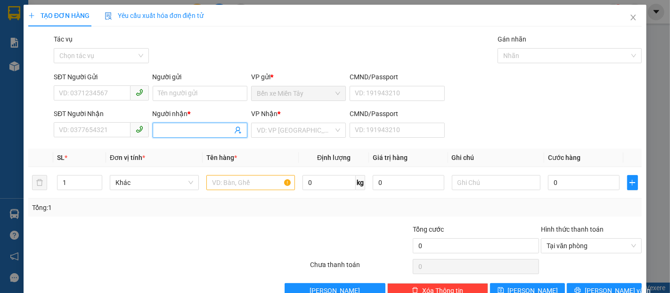
click at [180, 131] on input "Người nhận *" at bounding box center [195, 130] width 74 height 10
click at [87, 132] on input "SĐT Người Nhận" at bounding box center [92, 129] width 76 height 15
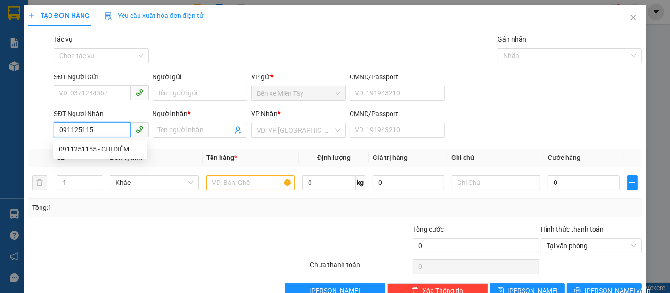
type input "0911251155"
click at [99, 152] on div "0911251155 - CHỊ DIỄM" at bounding box center [100, 149] width 83 height 10
type input "CHỊ DIỄM"
type input "30.000"
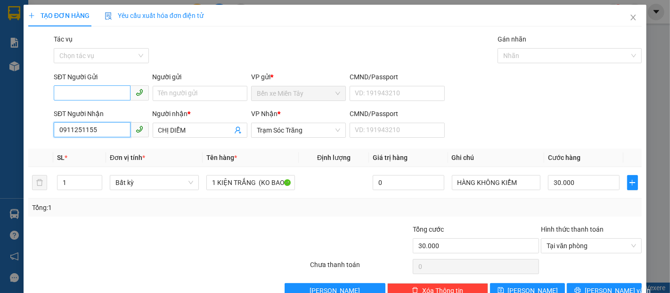
type input "0911251155"
click at [91, 86] on input "SĐT Người Gửi" at bounding box center [92, 92] width 76 height 15
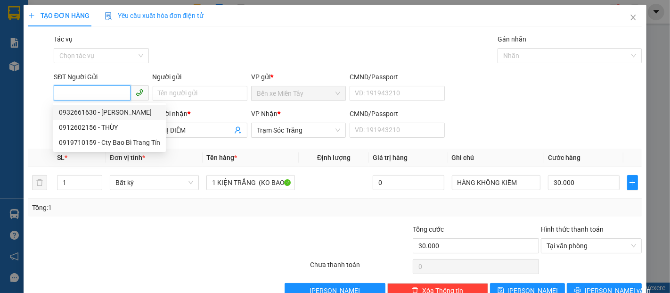
click at [105, 110] on div "0932661630 - TRANG TÍN" at bounding box center [109, 112] width 101 height 10
type input "0932661630"
type input "TRANG TÍN"
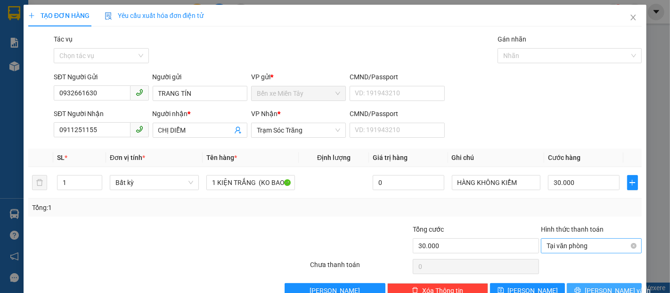
drag, startPoint x: 599, startPoint y: 271, endPoint x: 556, endPoint y: 218, distance: 68.3
click at [599, 285] on span "[PERSON_NAME] và In" at bounding box center [618, 290] width 66 height 10
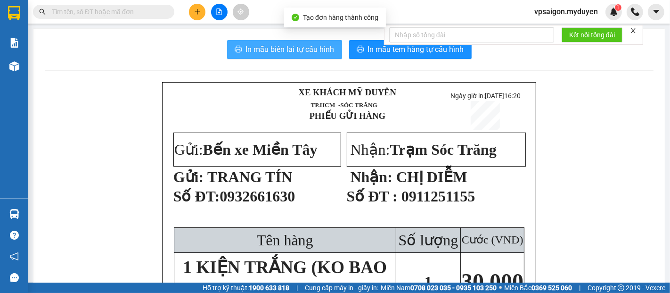
click at [299, 49] on span "In mẫu biên lai tự cấu hình" at bounding box center [290, 49] width 89 height 12
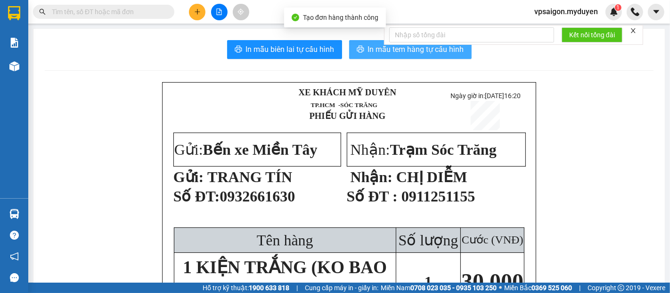
click at [404, 53] on span "In mẫu tem hàng tự cấu hình" at bounding box center [416, 49] width 96 height 12
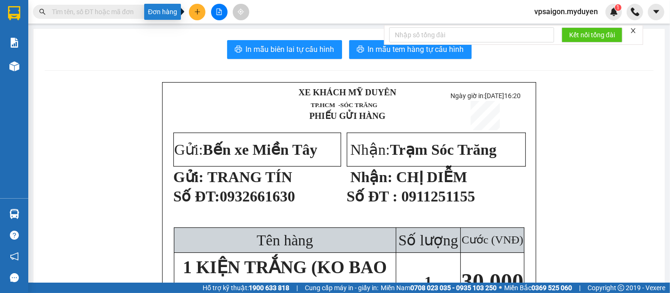
drag, startPoint x: 195, startPoint y: 12, endPoint x: 303, endPoint y: 64, distance: 120.2
click at [196, 12] on icon "plus" at bounding box center [197, 11] width 7 height 7
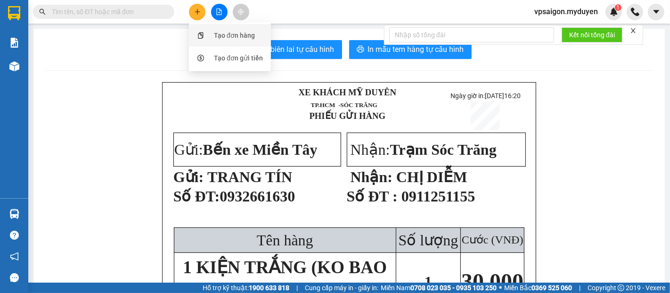
click at [253, 33] on div "Tạo đơn hàng" at bounding box center [234, 35] width 41 height 10
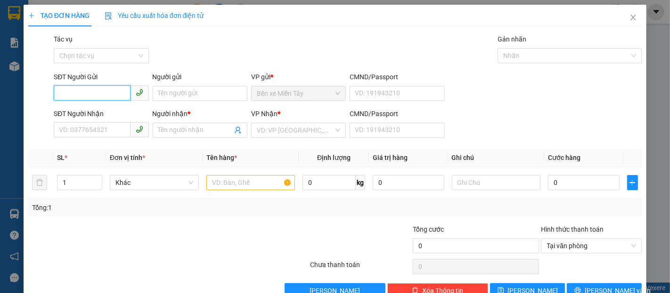
click at [98, 90] on input "SĐT Người Gửi" at bounding box center [92, 92] width 76 height 15
click at [106, 107] on div "0353680545 - HÀI" at bounding box center [100, 112] width 83 height 10
type input "0353680545"
type input "HÀI"
type input "0779842062"
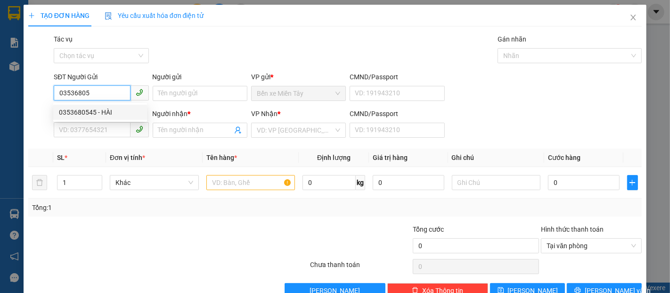
type input "ĐÌNH BIL"
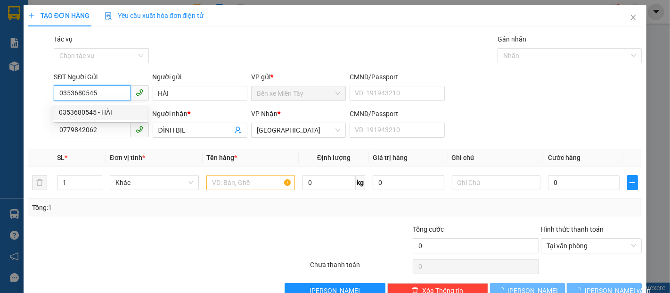
type input "30.000"
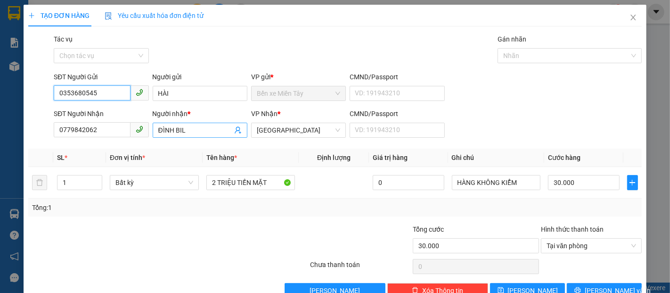
type input "0353680545"
click at [188, 131] on input "ĐÌNH BIL" at bounding box center [195, 130] width 74 height 10
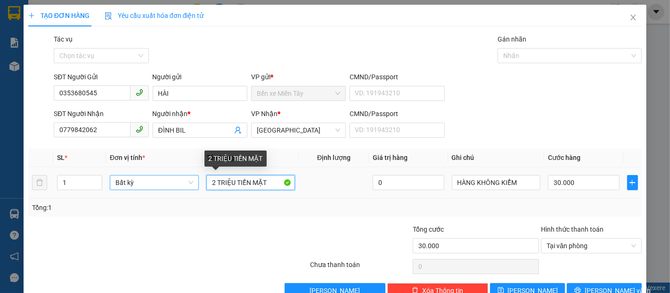
drag, startPoint x: 260, startPoint y: 184, endPoint x: 194, endPoint y: 187, distance: 65.6
click at [194, 187] on tr "1 Bất kỳ 2 TRIỆU TIỀN MẶT 0 HÀNG KHÔNG KIỂM 30.000" at bounding box center [335, 183] width 614 height 32
type input "1 THÙNG ( K BAO HƯ )"
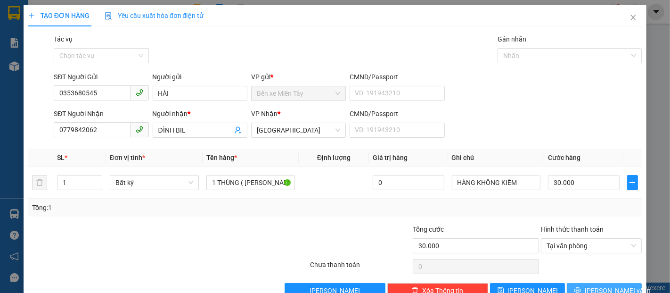
click at [608, 285] on span "[PERSON_NAME] và In" at bounding box center [618, 290] width 66 height 10
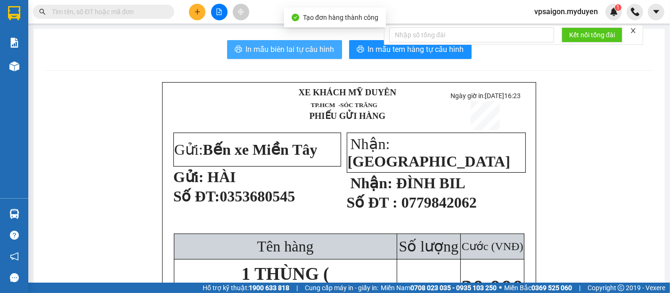
click at [321, 51] on span "In mẫu biên lai tự cấu hình" at bounding box center [290, 49] width 89 height 12
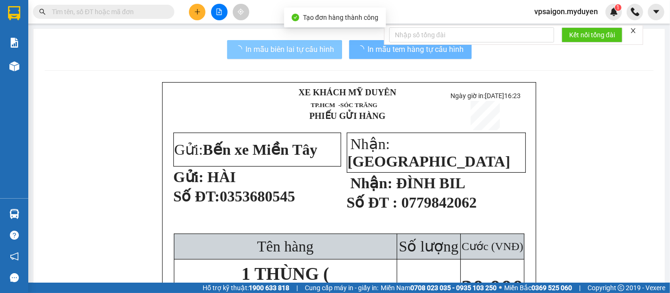
click at [446, 57] on button "In mẫu tem hàng tự cấu hình" at bounding box center [410, 49] width 123 height 19
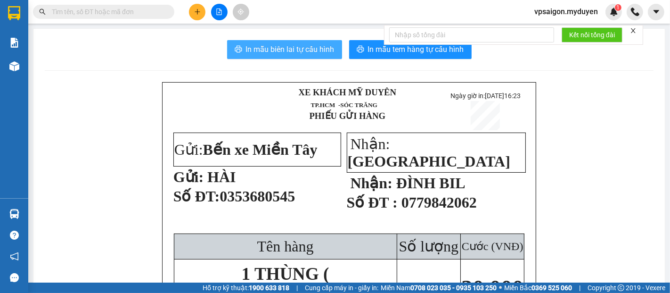
click at [446, 57] on button "In mẫu tem hàng tự cấu hình" at bounding box center [410, 49] width 123 height 19
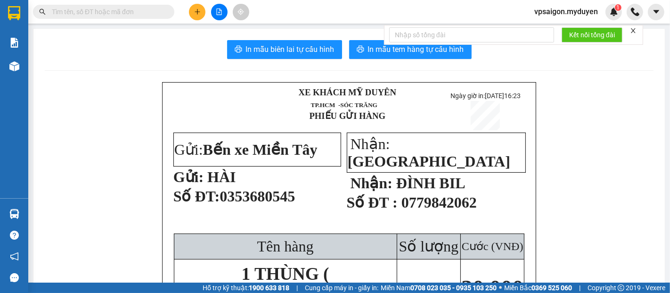
click at [203, 7] on button at bounding box center [197, 12] width 17 height 17
click at [216, 37] on div "Tạo đơn hàng" at bounding box center [234, 35] width 41 height 10
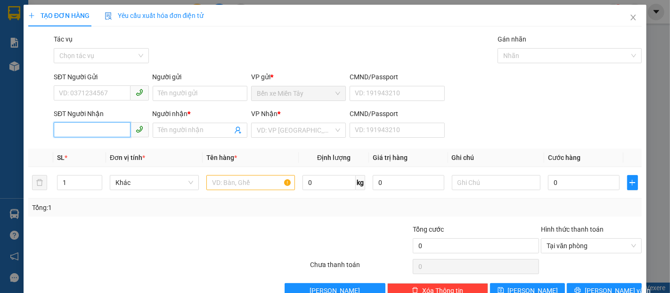
click at [75, 126] on input "SĐT Người Nhận" at bounding box center [92, 129] width 76 height 15
click at [99, 132] on input "2692" at bounding box center [92, 129] width 76 height 15
click at [107, 148] on div "0972922692 - CẢNH" at bounding box center [100, 149] width 83 height 10
type input "0972922692"
type input "CẢNH"
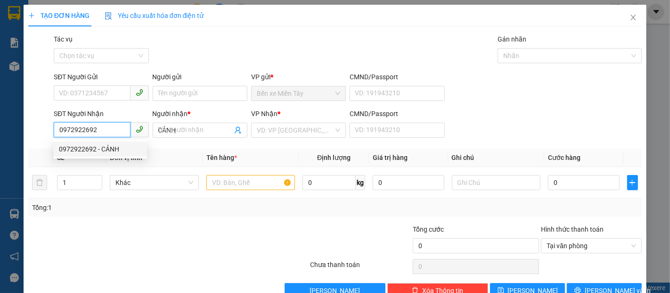
type input "40.000"
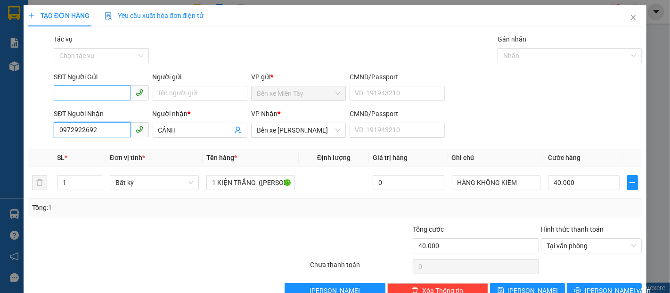
type input "0972922692"
click at [115, 93] on input "SĐT Người Gửi" at bounding box center [92, 92] width 76 height 15
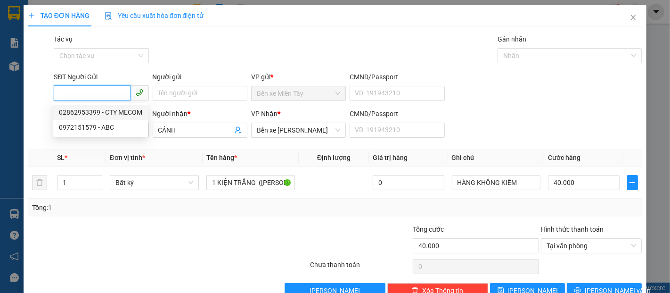
click at [117, 112] on div "02862953399 - CTY MECOM" at bounding box center [100, 112] width 83 height 10
type input "02862953399"
type input "CTY MECOM"
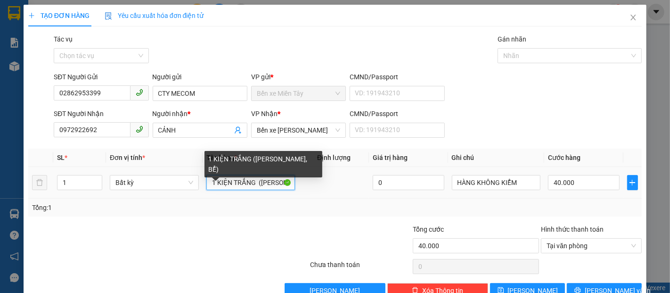
click at [252, 175] on input "1 KIỆN TRẮNG (KO BAO HƯ, BỂ)" at bounding box center [250, 182] width 89 height 15
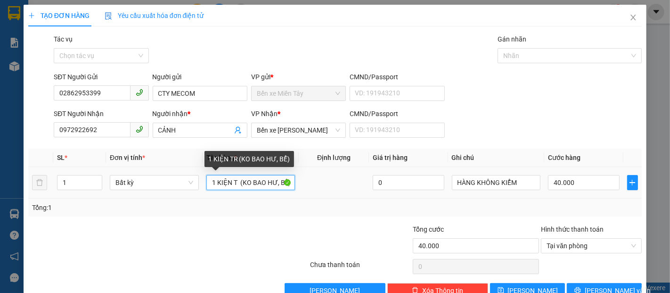
type input "1 KIỆN (KO BAO HƯ, BỂ)"
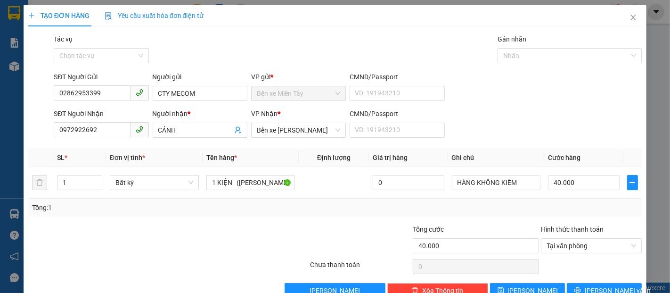
click at [596, 274] on div "TẠO ĐƠN HÀNG Yêu cầu xuất hóa đơn điện tử Transit Pickup Surcharge Ids Transit …" at bounding box center [335, 155] width 623 height 300
click at [598, 285] on span "[PERSON_NAME] và In" at bounding box center [618, 290] width 66 height 10
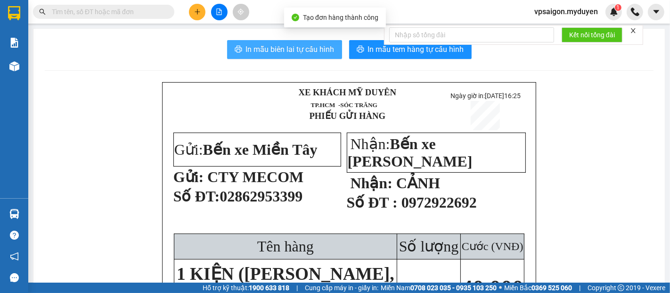
click at [313, 53] on span "In mẫu biên lai tự cấu hình" at bounding box center [290, 49] width 89 height 12
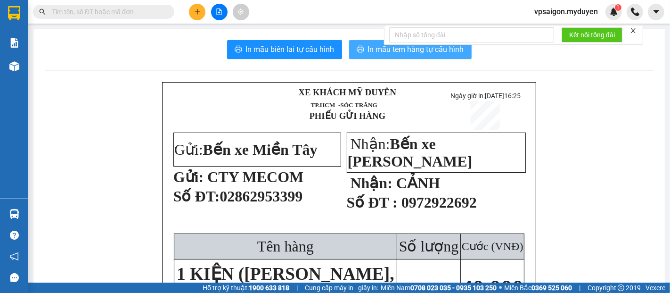
click at [392, 56] on button "In mẫu tem hàng tự cấu hình" at bounding box center [410, 49] width 123 height 19
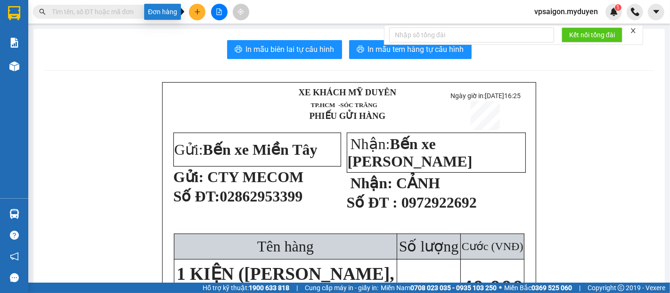
click at [200, 19] on button at bounding box center [197, 12] width 17 height 17
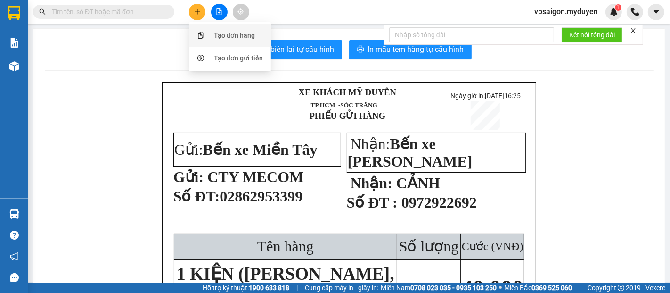
click at [234, 38] on div "Tạo đơn hàng" at bounding box center [234, 35] width 41 height 10
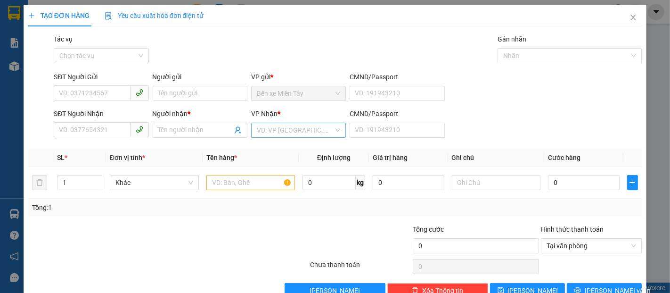
click at [297, 126] on input "search" at bounding box center [295, 130] width 77 height 14
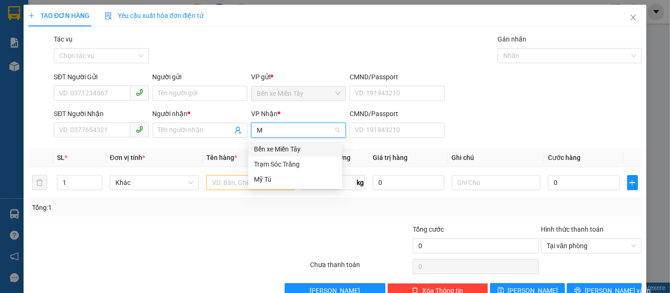
type input "MY"
click at [286, 154] on div "Mỹ Tú" at bounding box center [295, 148] width 94 height 15
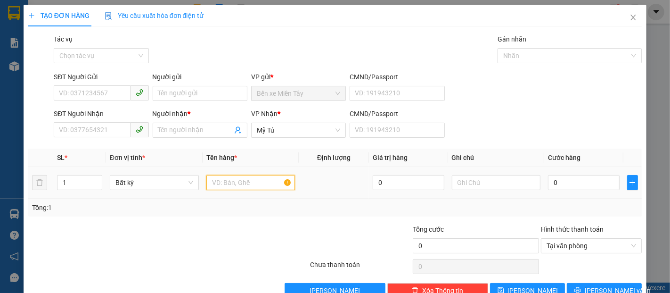
click at [264, 180] on input "text" at bounding box center [250, 182] width 89 height 15
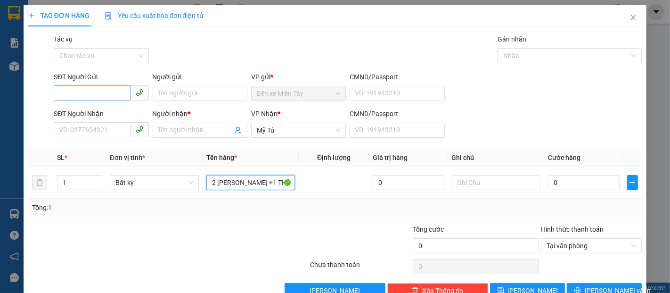
type input "2 THÙNG SƠN +1 THÙNG"
click at [98, 95] on input "SĐT Người Gửi" at bounding box center [92, 92] width 76 height 15
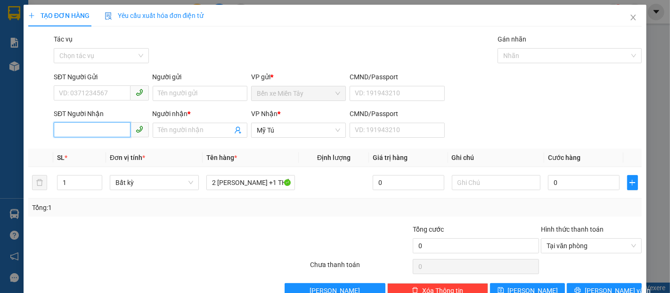
click at [110, 131] on input "SĐT Người Nhận" at bounding box center [92, 129] width 76 height 15
click at [110, 135] on input "SĐT Người Nhận" at bounding box center [92, 129] width 76 height 15
click at [110, 135] on input "4778" at bounding box center [92, 129] width 76 height 15
click at [112, 148] on div "0915654778 - ngoc" at bounding box center [100, 149] width 83 height 10
type input "0915654778"
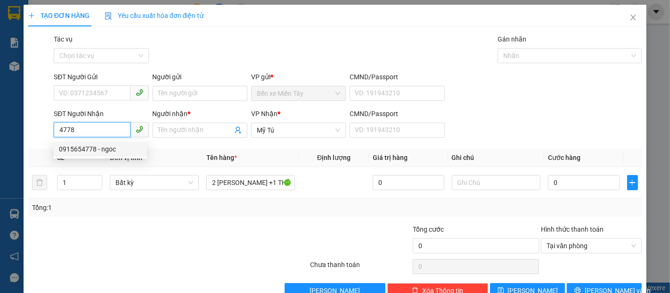
type input "ngoc"
type input "100.000"
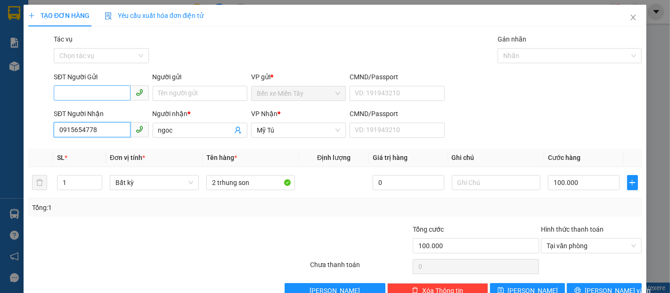
type input "0915654778"
click at [113, 91] on input "SĐT Người Gửi" at bounding box center [92, 92] width 76 height 15
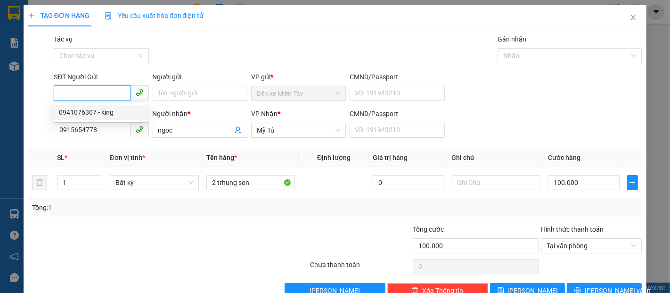
click at [109, 112] on div "0941076307 - king" at bounding box center [100, 112] width 83 height 10
type input "0941076307"
type input "king"
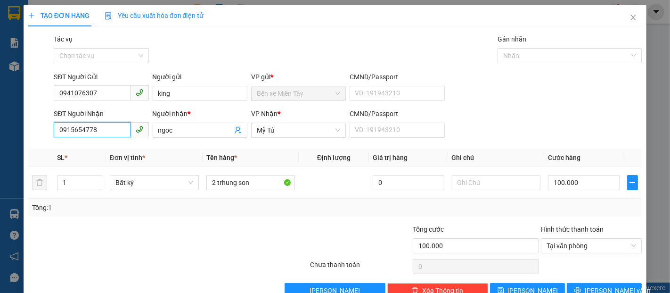
click at [108, 128] on input "0915654778" at bounding box center [92, 129] width 76 height 15
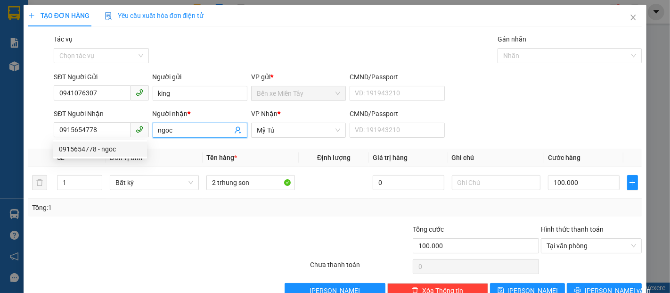
click at [181, 123] on span "ngoc" at bounding box center [200, 130] width 95 height 15
type input "n"
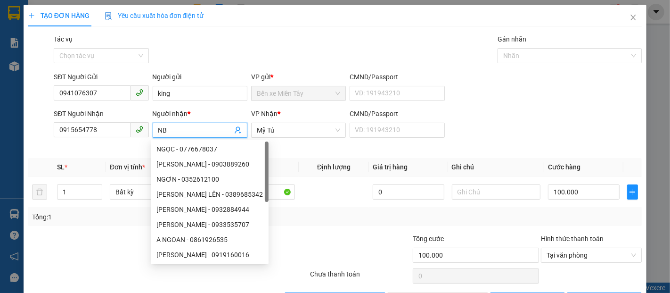
type input "N"
type input "G"
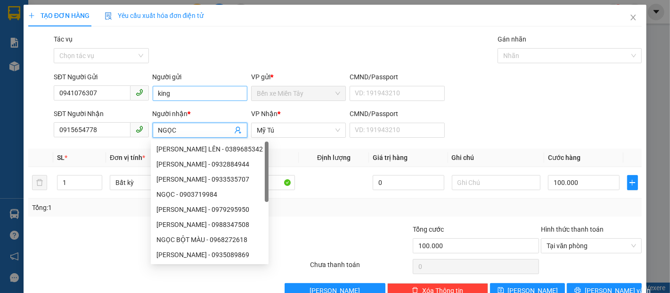
type input "NGỌC"
click at [186, 95] on input "king" at bounding box center [200, 93] width 95 height 15
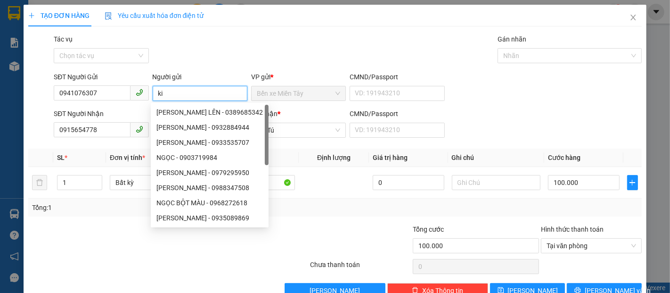
type input "k"
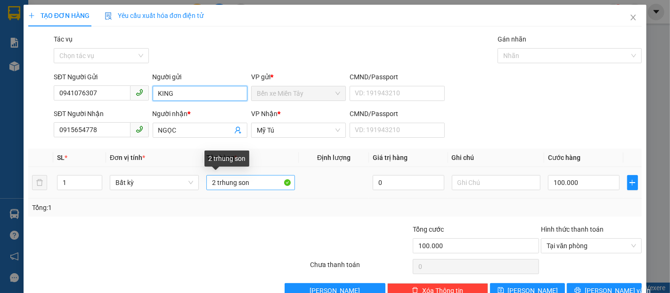
type input "KING"
drag, startPoint x: 255, startPoint y: 185, endPoint x: 204, endPoint y: 188, distance: 51.5
click at [204, 188] on td "2 trhung son" at bounding box center [251, 183] width 97 height 32
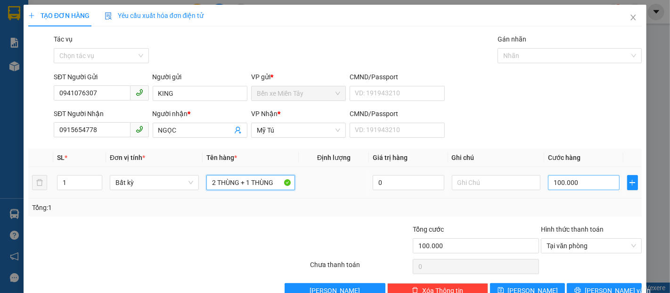
type input "2 THÙNG + 1 THÙNG"
click at [582, 188] on input "100.000" at bounding box center [583, 182] width 71 height 15
type input "1"
type input "15"
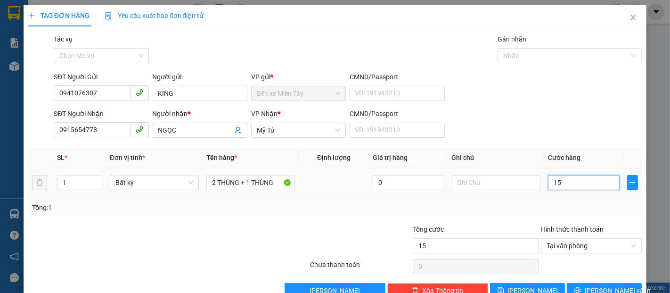
type input "150"
type input "1.500"
type input "15.000"
type input "150.000"
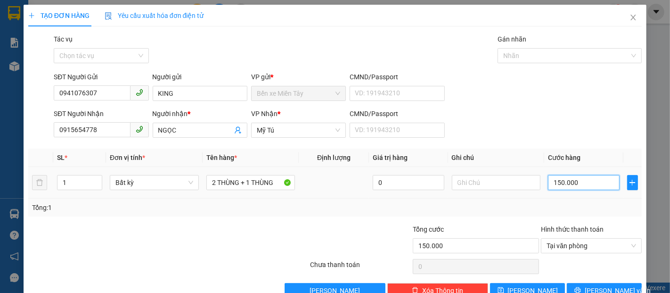
type input "1.500.000"
type input "150.000"
click at [623, 283] on button "[PERSON_NAME] và In" at bounding box center [604, 290] width 75 height 15
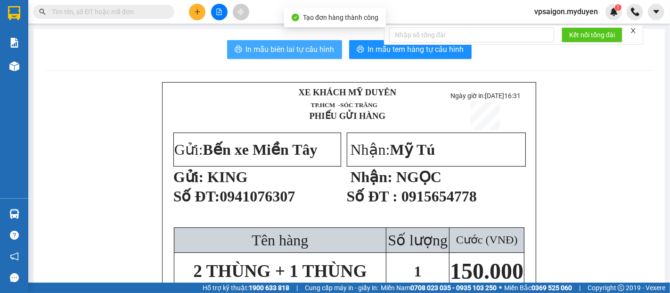
click at [290, 47] on span "In mẫu biên lai tự cấu hình" at bounding box center [290, 49] width 89 height 12
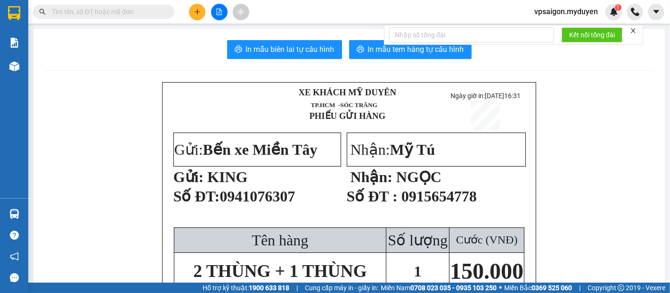
click at [374, 53] on span "In mẫu tem hàng tự cấu hình" at bounding box center [416, 49] width 96 height 12
click at [195, 14] on icon "plus" at bounding box center [197, 11] width 7 height 7
click at [230, 37] on div "Tạo đơn hàng" at bounding box center [234, 35] width 41 height 10
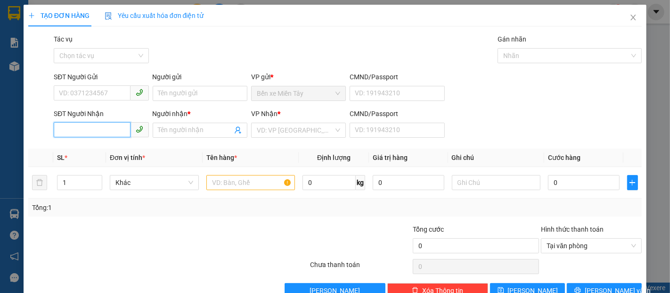
click at [86, 130] on input "SĐT Người Nhận" at bounding box center [92, 129] width 76 height 15
click at [86, 130] on input "5557" at bounding box center [92, 129] width 76 height 15
click at [118, 150] on div "0394385557 - HỒ THỊ GÁI" at bounding box center [105, 149] width 93 height 10
type input "0394385557"
type input "HỒ THỊ GÁI"
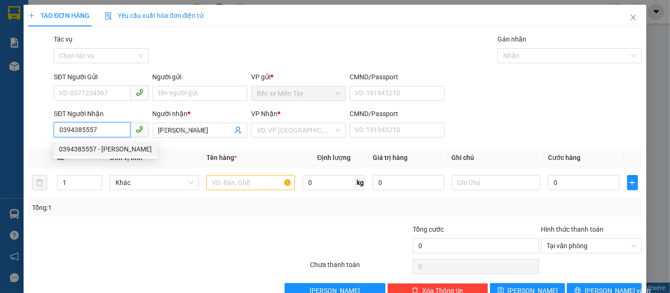
type input "30.000"
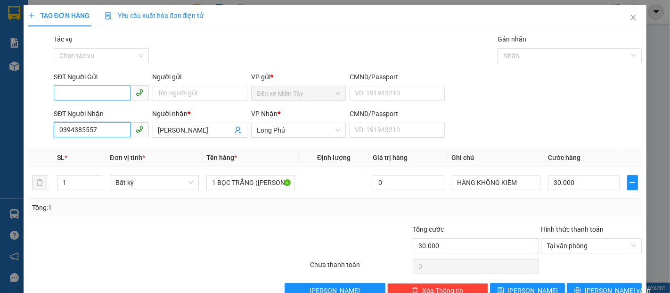
type input "0394385557"
click at [104, 94] on input "SĐT Người Gửi" at bounding box center [92, 92] width 76 height 15
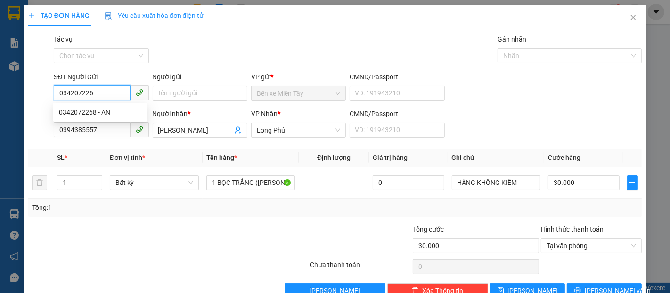
type input "0342072268"
click at [106, 114] on div "0342072268 - AN" at bounding box center [100, 112] width 83 height 10
type input "AN"
type input "80.000"
type input "0342072268"
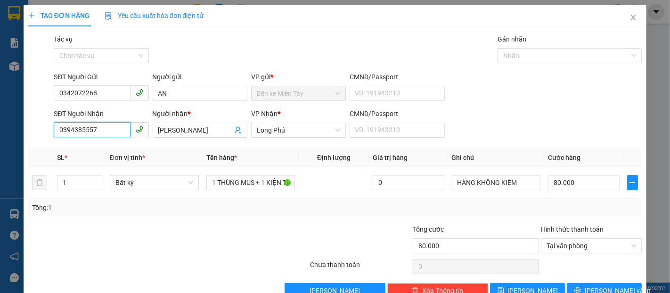
drag, startPoint x: 112, startPoint y: 132, endPoint x: 46, endPoint y: 137, distance: 66.2
click at [46, 137] on div "SĐT Người Nhận 0394385557 0394385557 Người nhận * HỒ THỊ GÁI VP Nhận * Long Phú…" at bounding box center [335, 124] width 616 height 33
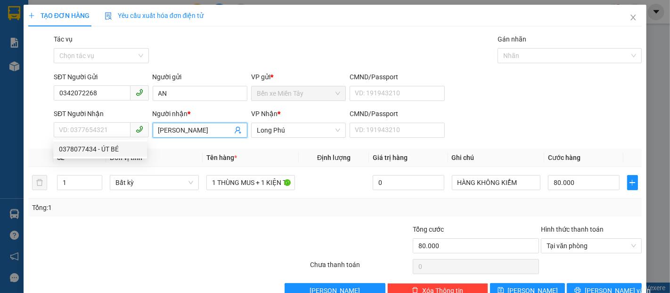
drag, startPoint x: 195, startPoint y: 131, endPoint x: 149, endPoint y: 131, distance: 46.2
click at [151, 131] on div "Người nhận * HỒ THỊ GÁI HỒ THỊ GÁI" at bounding box center [200, 124] width 99 height 33
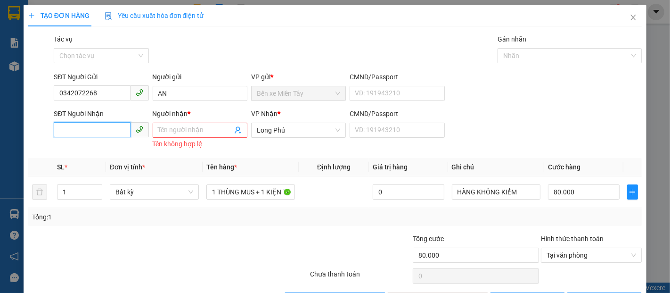
click at [109, 131] on input "SĐT Người Nhận" at bounding box center [92, 129] width 76 height 15
type input "0329785557"
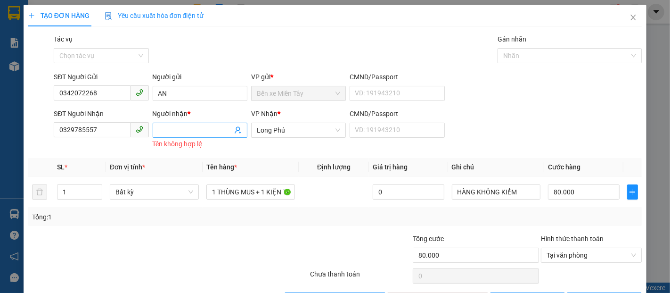
click at [213, 131] on input "Người nhận *" at bounding box center [195, 130] width 74 height 10
type input "D"
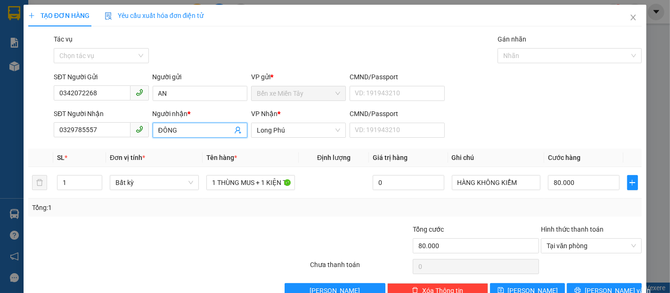
type input "ĐÔNG"
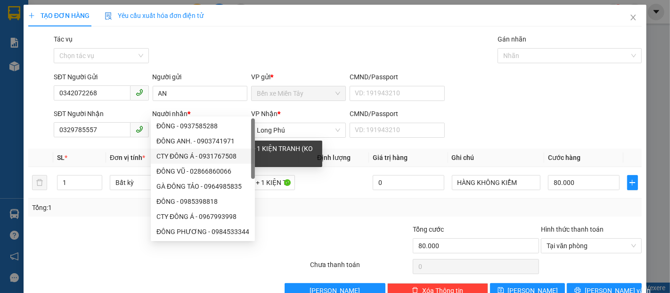
click at [246, 162] on div "CTY ĐÔNG Á - 0931767508" at bounding box center [203, 156] width 104 height 15
type input "0931767508"
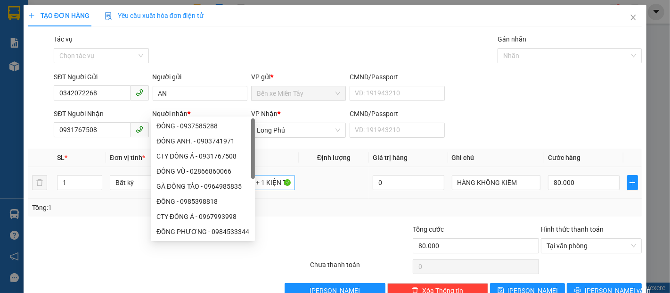
type input "CTY ĐÔNG Á"
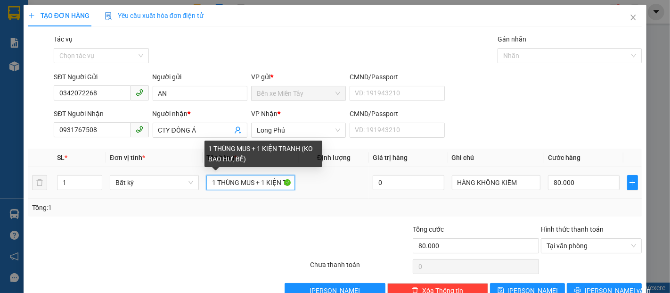
click at [262, 175] on input "1 THÙNG MUS + 1 KIỆN TRANH (KO BAO HƯ, BỂ)" at bounding box center [250, 182] width 89 height 15
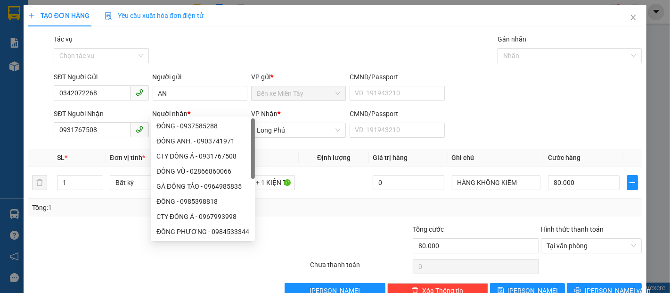
drag, startPoint x: 216, startPoint y: 107, endPoint x: 149, endPoint y: 115, distance: 67.4
click at [151, 115] on div "Người nhận * CTY ĐÔNG Á" at bounding box center [200, 124] width 99 height 33
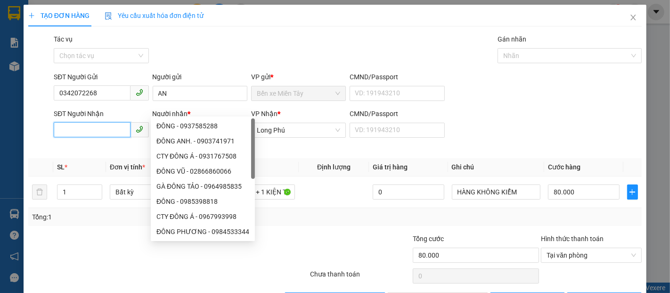
drag, startPoint x: 102, startPoint y: 101, endPoint x: 57, endPoint y: 107, distance: 46.2
click at [57, 122] on input "SĐT Người Nhận" at bounding box center [92, 129] width 76 height 15
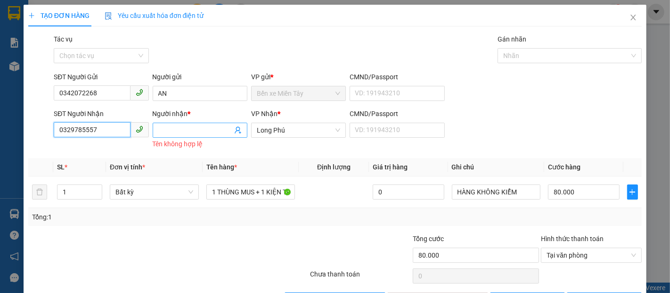
type input "0329785557"
click at [209, 125] on input "Người nhận *" at bounding box center [195, 130] width 74 height 10
type input "D"
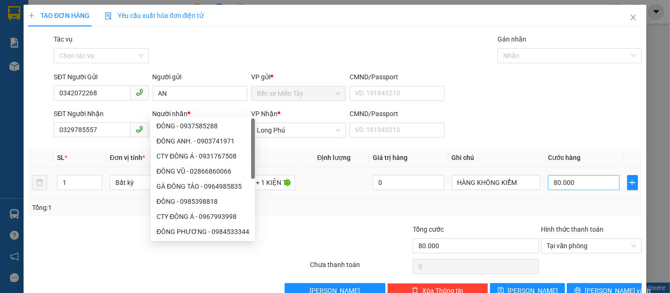
type input "ĐÔNG"
click at [585, 175] on input "80.000" at bounding box center [583, 182] width 71 height 15
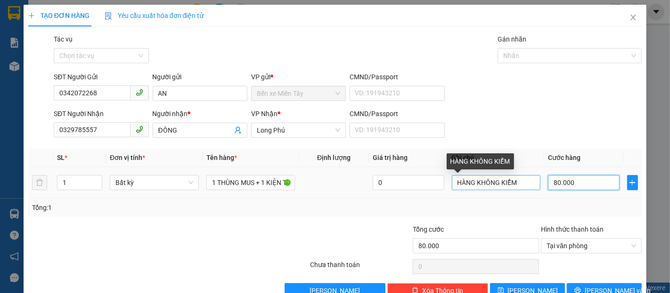
type input "6"
type input "60"
type input "600"
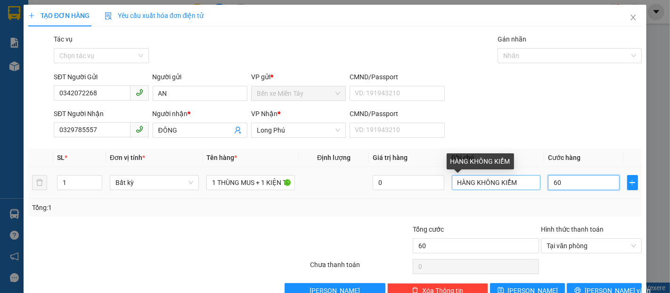
type input "600"
type input "6.000"
type input "60.000"
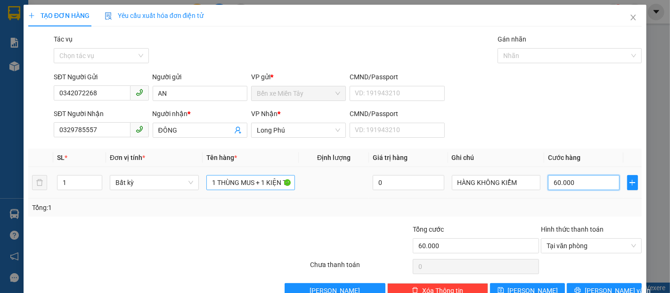
type input "60.000"
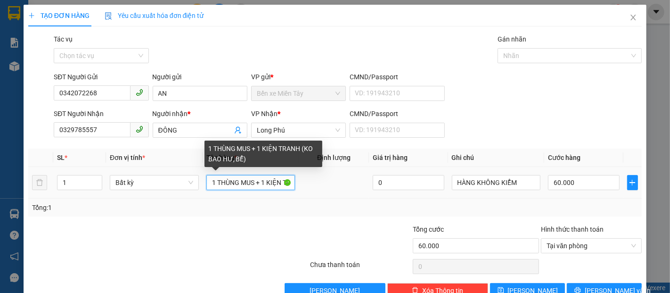
drag, startPoint x: 258, startPoint y: 158, endPoint x: 234, endPoint y: 161, distance: 24.2
click at [228, 175] on input "1 THÙNG MUS + 1 KIỆN TRANH (KO BAO HƯ, BỂ)" at bounding box center [250, 182] width 89 height 15
click at [229, 175] on input "1 THÙ 1 KIỆN TRANH (KO BAO HƯ, BỂ)" at bounding box center [250, 182] width 89 height 15
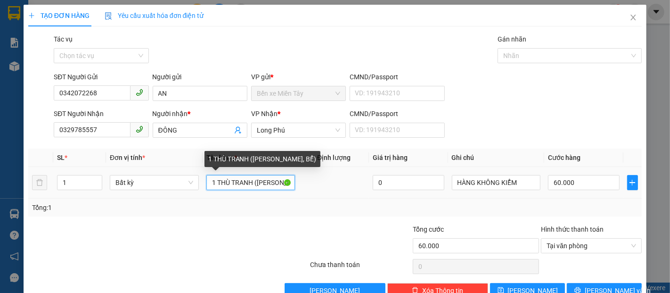
drag, startPoint x: 244, startPoint y: 161, endPoint x: 217, endPoint y: 163, distance: 27.4
click at [217, 175] on input "1 THÙ TRANH (KO BAO HƯ, BỂ)" at bounding box center [250, 182] width 89 height 15
drag, startPoint x: 222, startPoint y: 161, endPoint x: 196, endPoint y: 159, distance: 26.5
click at [196, 167] on tr "1 Bất kỳ 1 TH (KO BAO HƯ, BỂ) 0 HÀNG KHÔNG KIỂM 60.000" at bounding box center [335, 183] width 614 height 32
type input "(KO BAO HƯ, BỂ)"
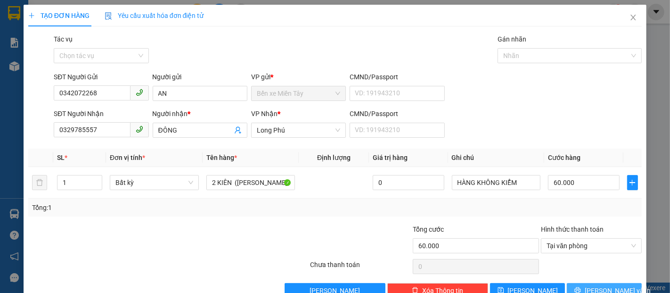
click at [622, 283] on button "[PERSON_NAME] và In" at bounding box center [604, 290] width 75 height 15
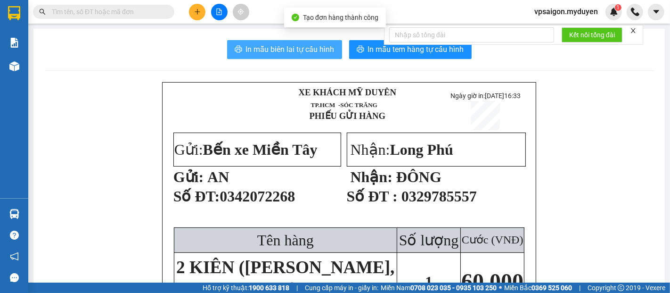
click at [290, 54] on span "In mẫu biên lai tự cấu hình" at bounding box center [290, 49] width 89 height 12
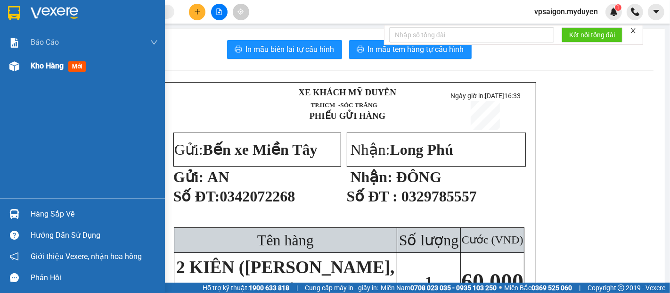
click at [55, 67] on span "Kho hàng" at bounding box center [47, 65] width 33 height 9
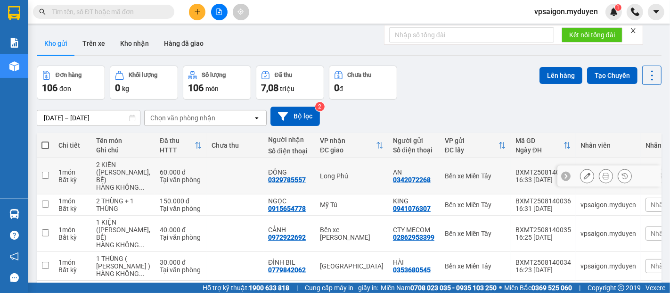
click at [584, 178] on icon at bounding box center [587, 176] width 7 height 7
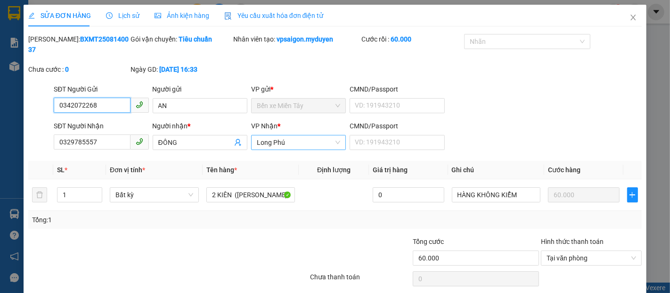
click at [301, 135] on span "Long Phú" at bounding box center [298, 142] width 83 height 14
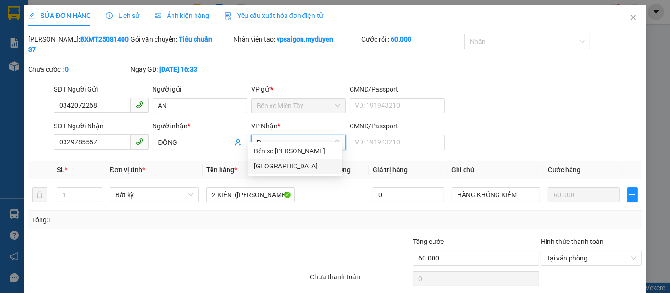
click at [288, 162] on div "[GEOGRAPHIC_DATA]" at bounding box center [295, 166] width 83 height 10
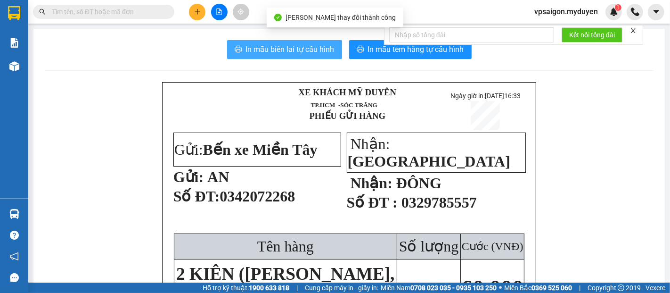
click at [315, 46] on span "In mẫu biên lai tự cấu hình" at bounding box center [290, 49] width 89 height 12
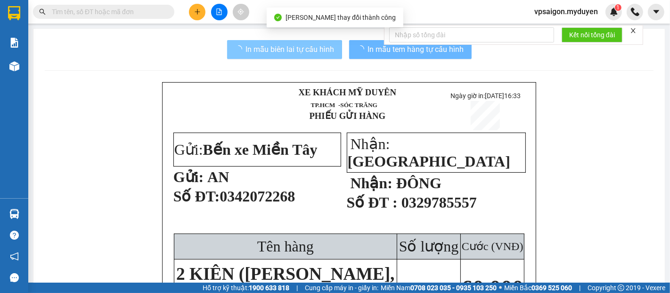
click at [411, 51] on span "In mẫu tem hàng tự cấu hình" at bounding box center [416, 49] width 96 height 12
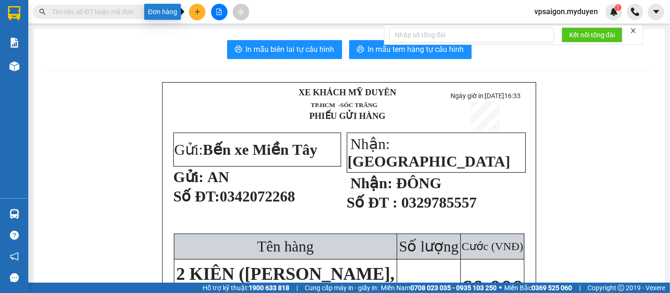
click at [197, 7] on button at bounding box center [197, 12] width 17 height 17
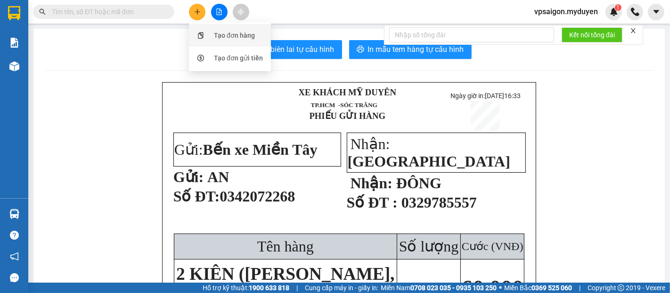
click at [209, 37] on div "Tạo đơn hàng" at bounding box center [230, 35] width 71 height 18
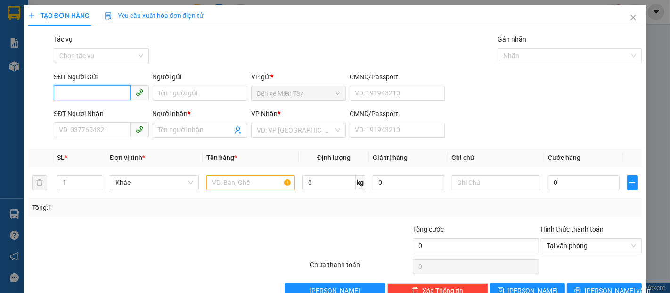
click at [97, 91] on input "SĐT Người Gửi" at bounding box center [92, 92] width 76 height 15
click at [92, 90] on input "SĐT Người Gửi" at bounding box center [92, 92] width 76 height 15
type input "0944347269"
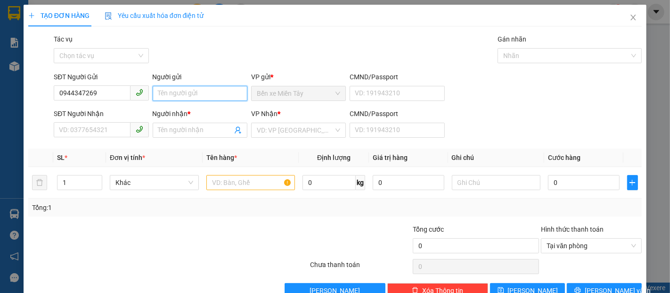
click at [188, 99] on input "Người gửi" at bounding box center [200, 93] width 95 height 15
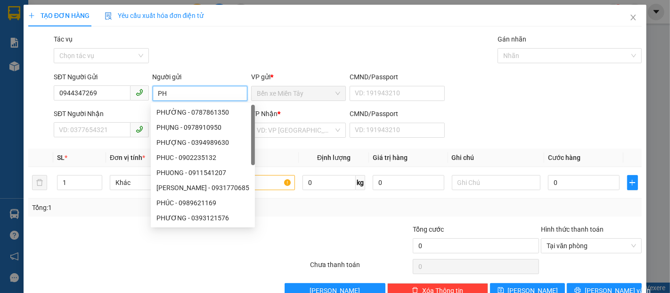
type input "P"
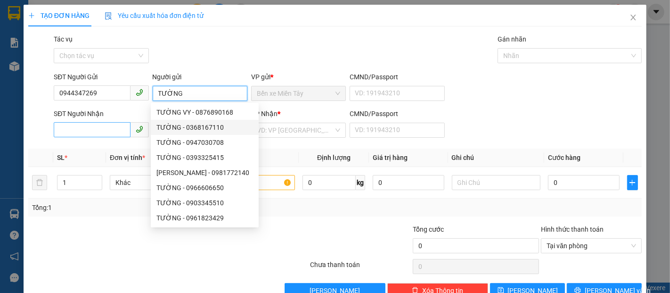
type input "TƯỜNG"
click at [110, 130] on input "SĐT Người Nhận" at bounding box center [92, 129] width 76 height 15
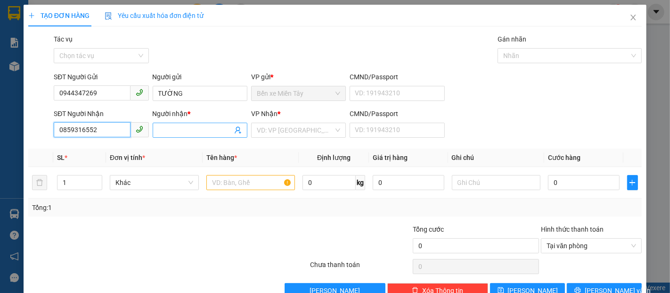
type input "0859316552"
click at [193, 125] on input "Người nhận *" at bounding box center [195, 130] width 74 height 10
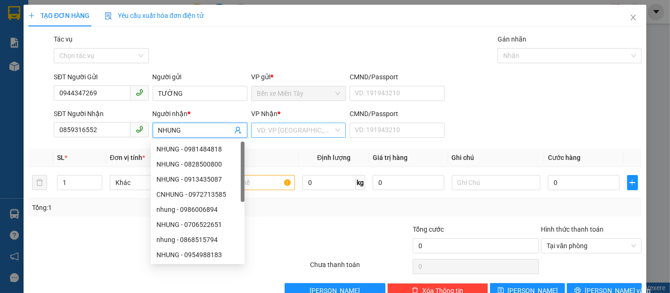
type input "NHUNG"
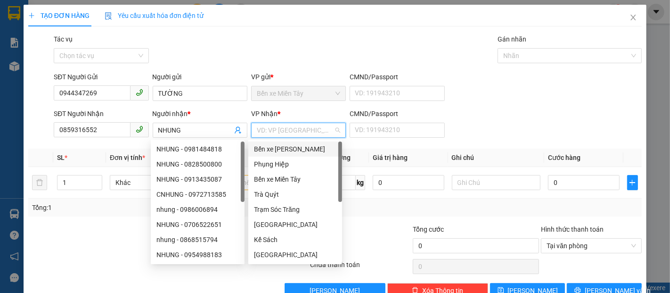
click at [285, 133] on input "search" at bounding box center [295, 130] width 77 height 14
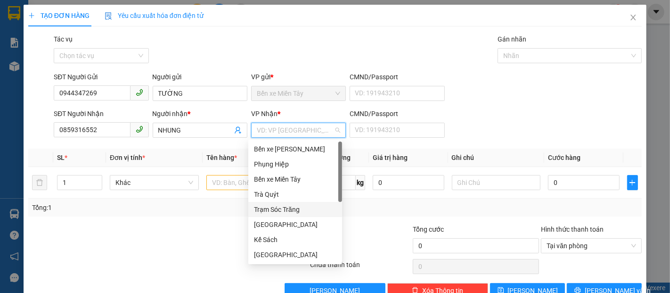
click at [283, 209] on div "Trạm Sóc Trăng" at bounding box center [295, 209] width 83 height 10
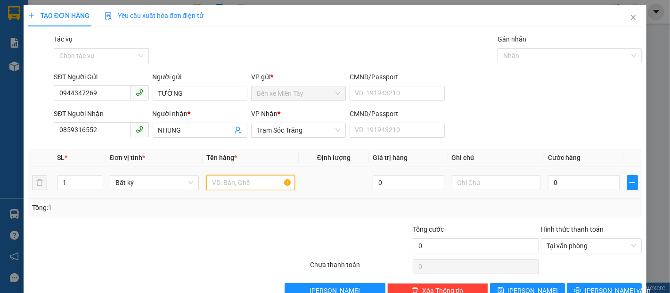
click at [220, 184] on input "text" at bounding box center [250, 182] width 89 height 15
type input "1T GIẤY"
drag, startPoint x: 585, startPoint y: 182, endPoint x: 568, endPoint y: 184, distance: 16.7
click at [584, 182] on input "0" at bounding box center [583, 182] width 71 height 15
type input "3"
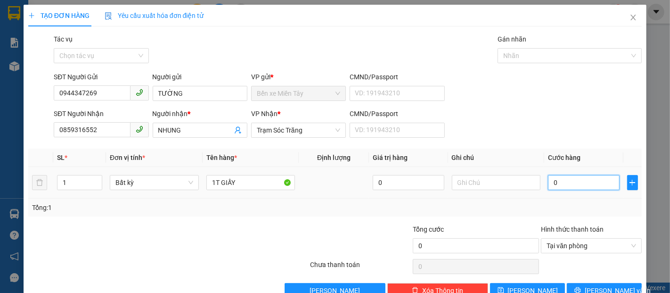
type input "3"
type input "30"
type input "300"
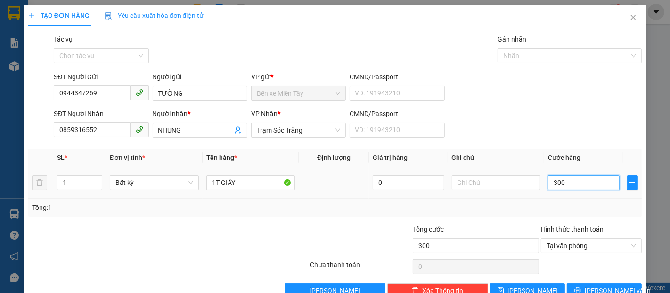
type input "3.000"
type input "30.000"
type input "300.000"
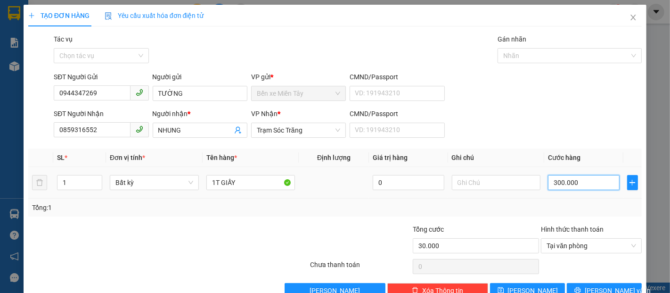
type input "300.000"
type input "30.000"
click at [614, 285] on span "[PERSON_NAME] và In" at bounding box center [618, 290] width 66 height 10
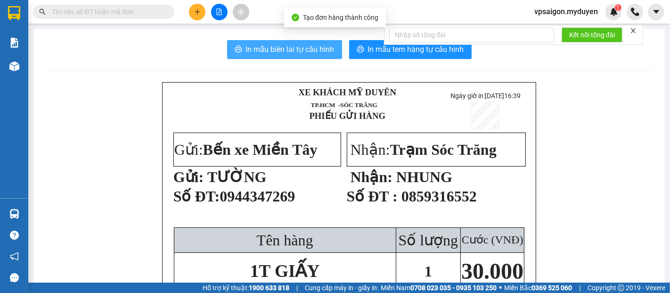
click at [299, 56] on button "In mẫu biên lai tự cấu hình" at bounding box center [284, 49] width 115 height 19
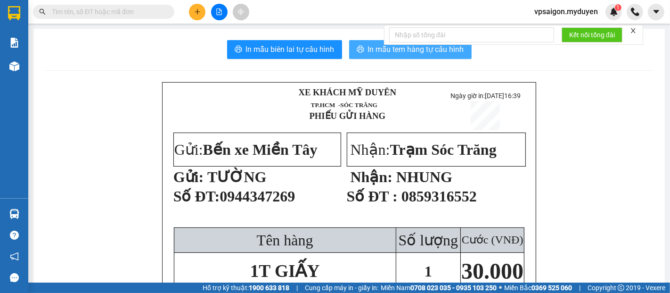
click at [415, 56] on button "In mẫu tem hàng tự cấu hình" at bounding box center [410, 49] width 123 height 19
click at [203, 10] on button at bounding box center [197, 12] width 17 height 17
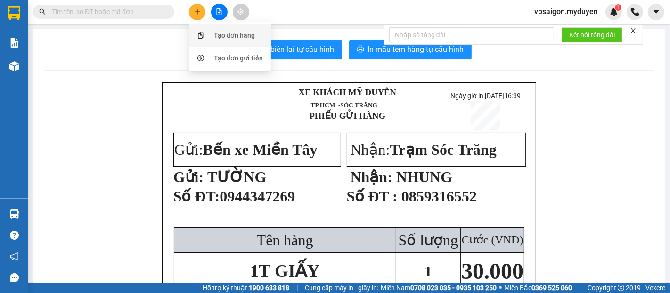
click at [234, 29] on div "Tạo đơn hàng" at bounding box center [230, 35] width 71 height 18
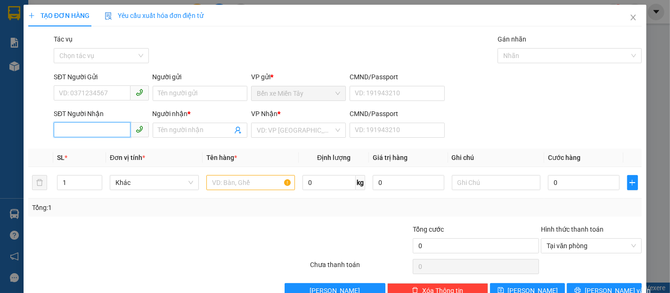
click at [97, 135] on input "SĐT Người Nhận" at bounding box center [92, 129] width 76 height 15
click at [120, 150] on div "0964134994 - THẢO" at bounding box center [100, 149] width 83 height 10
type input "0964134994"
type input "THẢO"
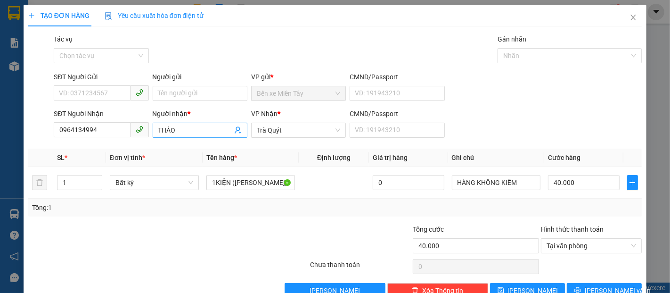
click at [159, 131] on input "THẢO" at bounding box center [195, 130] width 74 height 10
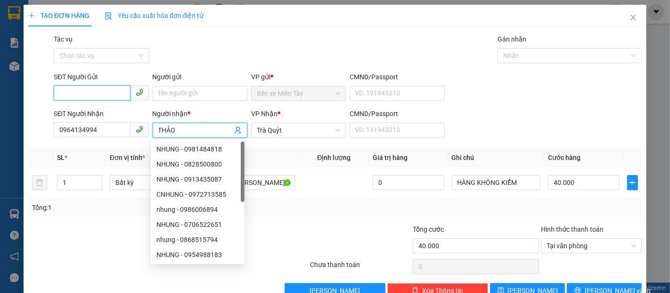
click at [102, 93] on input "SĐT Người Gửi" at bounding box center [92, 92] width 76 height 15
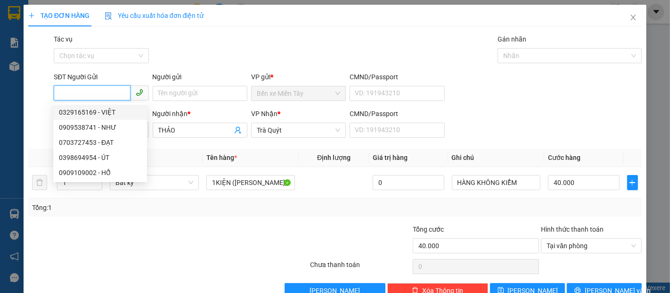
click at [118, 108] on div "0329165169 - VIỆT" at bounding box center [100, 112] width 83 height 10
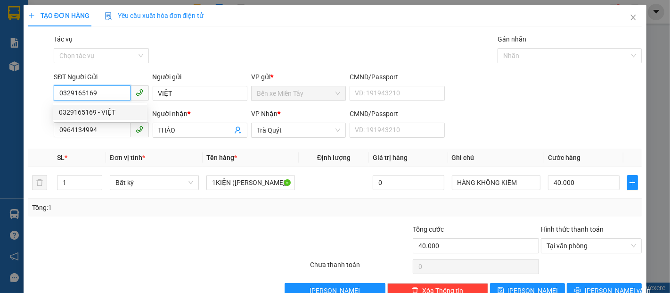
drag, startPoint x: 107, startPoint y: 95, endPoint x: 27, endPoint y: 100, distance: 80.3
click at [27, 100] on div "SĐT Người Gửi 0329165169 Người gửi VIỆT VP gửi * Bến xe Miền Tây CMND/Passport …" at bounding box center [335, 88] width 616 height 33
click at [102, 109] on div "0909538741 - NHƯ" at bounding box center [105, 112] width 93 height 10
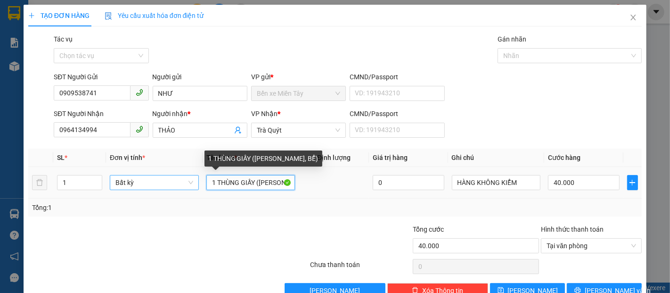
drag, startPoint x: 253, startPoint y: 182, endPoint x: 190, endPoint y: 182, distance: 63.2
click at [190, 182] on tr "1 Bất kỳ 1 THÙNG GIẤY (KO BAO HƯ, BỂ) 0 HÀNG KHÔNG KIỂM 40.000" at bounding box center [335, 183] width 614 height 32
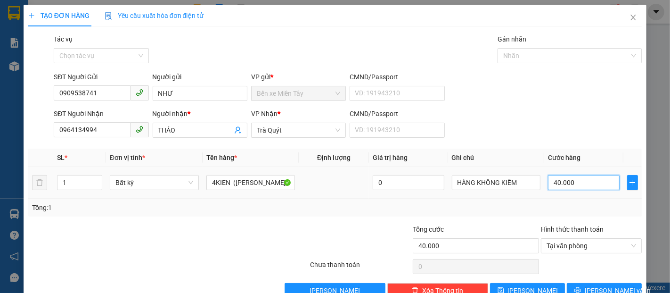
click at [576, 176] on input "40.000" at bounding box center [583, 182] width 71 height 15
drag, startPoint x: 563, startPoint y: 179, endPoint x: 526, endPoint y: 181, distance: 37.3
click at [526, 181] on tr "1 Bất kỳ 4KIEN (KO BAO HƯ, BỂ) 0 HÀNG KHÔNG KIỂM 20.000" at bounding box center [335, 183] width 614 height 32
drag, startPoint x: 615, startPoint y: 269, endPoint x: 587, endPoint y: 263, distance: 28.4
click at [608, 285] on span "[PERSON_NAME] và In" at bounding box center [618, 290] width 66 height 10
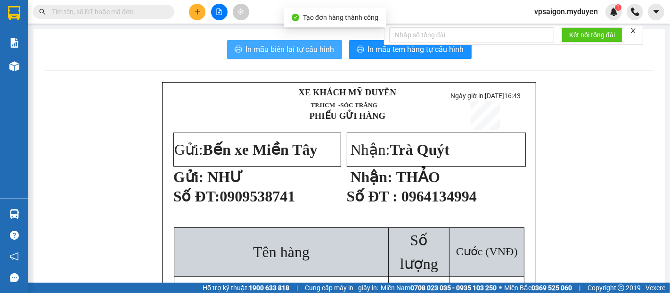
click at [317, 56] on button "In mẫu biên lai tự cấu hình" at bounding box center [284, 49] width 115 height 19
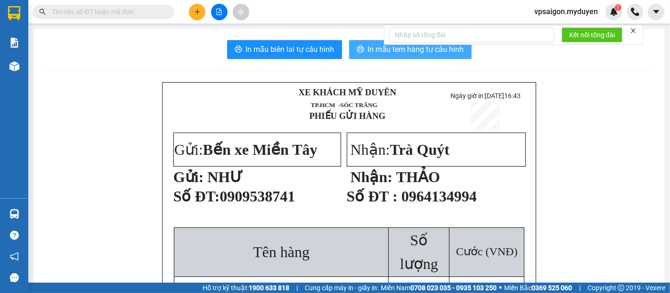
click at [389, 56] on button "In mẫu tem hàng tự cấu hình" at bounding box center [410, 49] width 123 height 19
click at [194, 14] on icon "plus" at bounding box center [197, 11] width 7 height 7
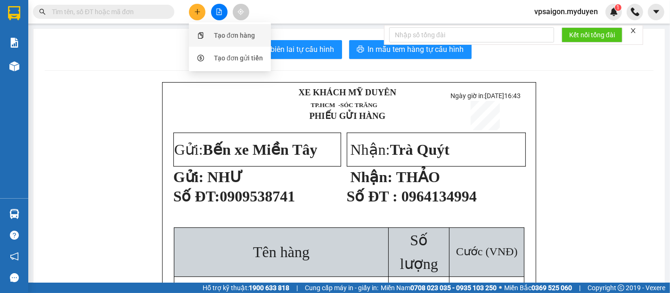
click at [222, 37] on div "Tạo đơn hàng" at bounding box center [234, 35] width 41 height 10
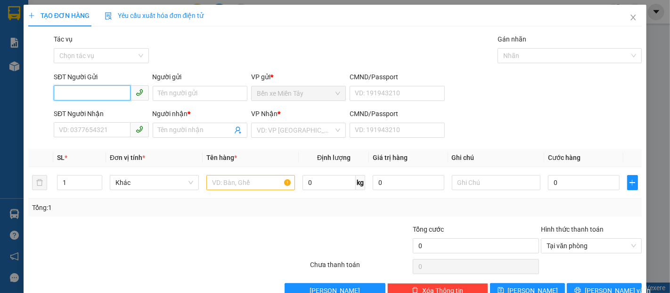
click at [94, 95] on input "SĐT Người Gửi" at bounding box center [92, 92] width 76 height 15
drag, startPoint x: 90, startPoint y: 139, endPoint x: 91, endPoint y: 130, distance: 8.6
click at [91, 133] on div "SĐT Người Nhận VD: 0377654321" at bounding box center [101, 124] width 95 height 33
click at [91, 129] on input "SĐT Người Nhận" at bounding box center [92, 129] width 76 height 15
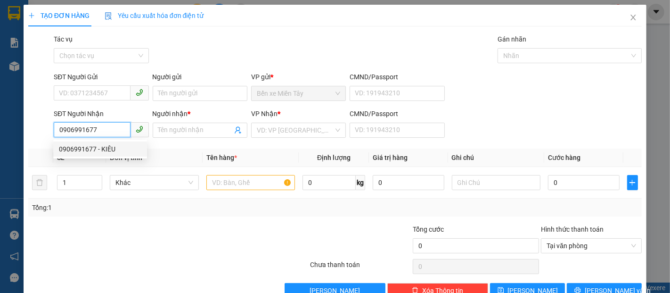
click at [113, 150] on div "0906991677 - KIÊU" at bounding box center [100, 149] width 83 height 10
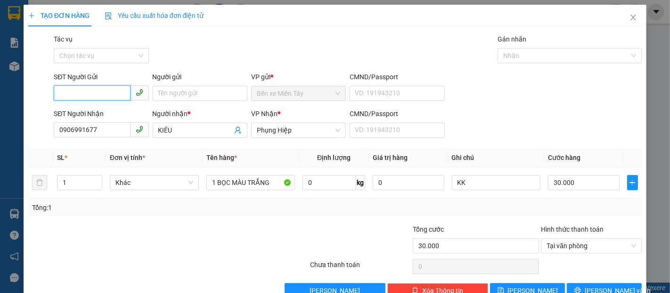
click at [113, 96] on input "SĐT Người Gửi" at bounding box center [92, 92] width 76 height 15
click at [124, 112] on div "0702982570 - HUỲNH" at bounding box center [105, 112] width 93 height 10
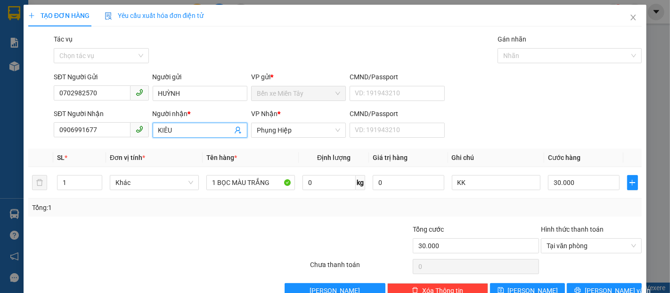
click at [183, 132] on input "KIÊU" at bounding box center [195, 130] width 74 height 10
drag, startPoint x: 586, startPoint y: 267, endPoint x: 570, endPoint y: 245, distance: 27.6
click at [585, 283] on button "[PERSON_NAME] và In" at bounding box center [604, 290] width 75 height 15
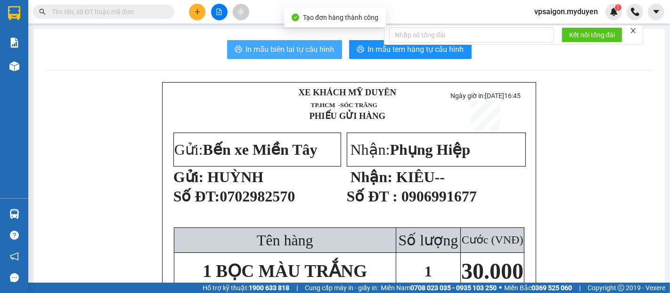
click at [272, 49] on span "In mẫu biên lai tự cấu hình" at bounding box center [290, 49] width 89 height 12
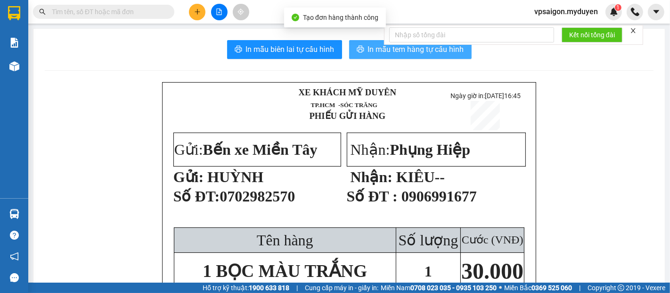
click at [407, 50] on span "In mẫu tem hàng tự cấu hình" at bounding box center [416, 49] width 96 height 12
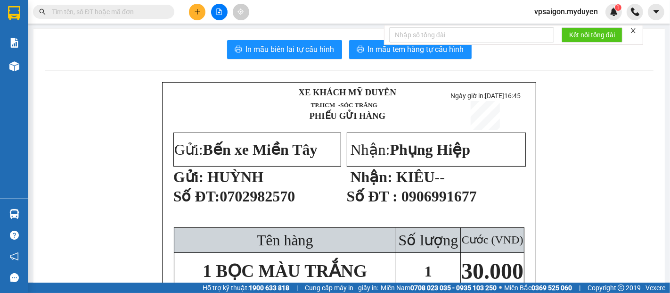
click at [199, 14] on icon "plus" at bounding box center [197, 11] width 7 height 7
click at [234, 33] on div "Tạo đơn hàng" at bounding box center [234, 35] width 41 height 10
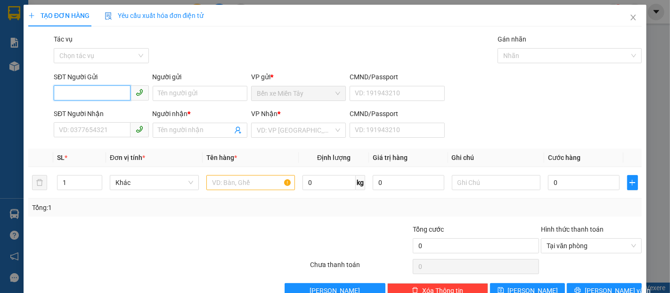
click at [115, 99] on input "SĐT Người Gửi" at bounding box center [92, 92] width 76 height 15
click at [96, 97] on input "139" at bounding box center [92, 92] width 76 height 15
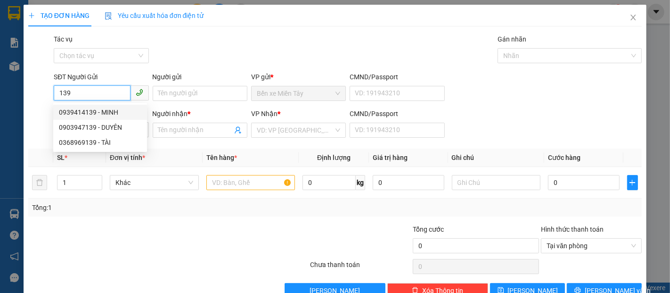
click at [103, 113] on div "0939414139 - MINH" at bounding box center [100, 112] width 83 height 10
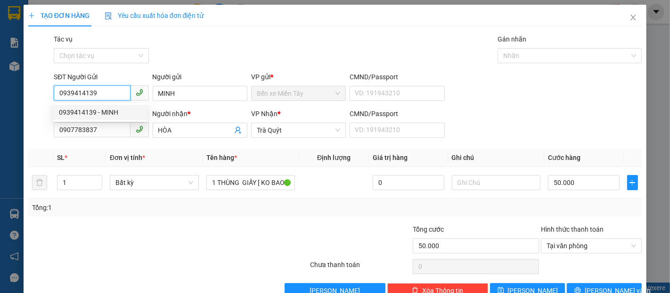
drag, startPoint x: 83, startPoint y: 95, endPoint x: 54, endPoint y: 96, distance: 29.2
click at [54, 96] on input "0939414139" at bounding box center [92, 92] width 76 height 15
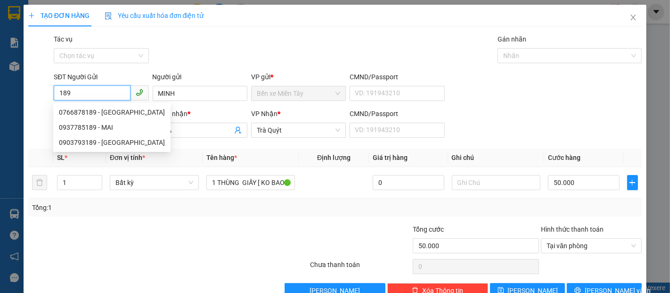
click at [74, 95] on input "189" at bounding box center [92, 92] width 76 height 15
drag, startPoint x: 57, startPoint y: 92, endPoint x: 39, endPoint y: 93, distance: 17.9
click at [39, 93] on div "SĐT Người Gửi Người gửi MINH VP gửi * Bến xe Miền Tây CMND/Passport VD: 1919432…" at bounding box center [335, 88] width 616 height 33
drag, startPoint x: 184, startPoint y: 131, endPoint x: 140, endPoint y: 132, distance: 44.3
click at [140, 132] on div "SĐT Người Nhận 0907783837 Người nhận * HÒA HÒA VP Nhận * Trà Quýt CMND/Passport…" at bounding box center [348, 124] width 592 height 33
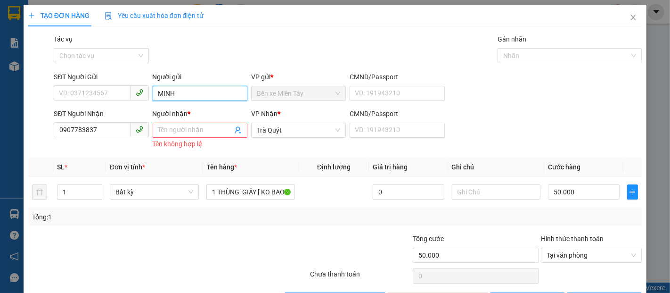
drag, startPoint x: 179, startPoint y: 95, endPoint x: 139, endPoint y: 107, distance: 42.0
click at [144, 93] on div "SĐT Người Gửi VD: 0371234567 Người gửi MINH MINH VP gửi * Bến xe Miền Tây CMND/…" at bounding box center [348, 88] width 592 height 33
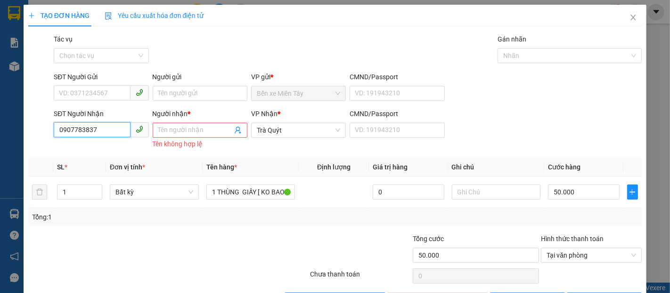
drag, startPoint x: 109, startPoint y: 135, endPoint x: 44, endPoint y: 134, distance: 65.5
click at [44, 134] on div "SĐT Người Nhận 0907783837 0907783837 Người nhận * Tên người nhận Tên không hợp …" at bounding box center [335, 129] width 616 height 42
click at [114, 147] on div "0372121189 - PHẤN" at bounding box center [100, 149] width 83 height 10
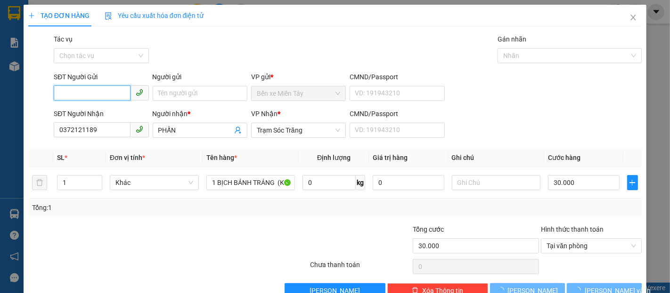
click at [113, 91] on input "SĐT Người Gửi" at bounding box center [92, 92] width 76 height 15
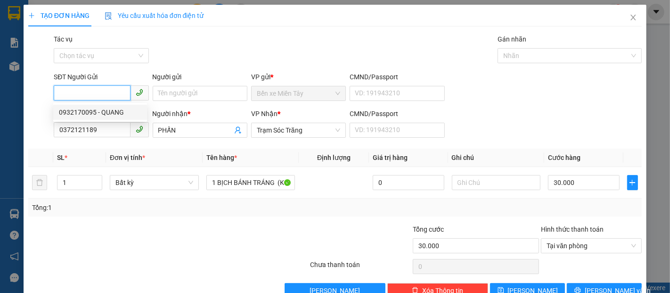
click at [111, 112] on div "0932170095 - QUANG" at bounding box center [100, 112] width 83 height 10
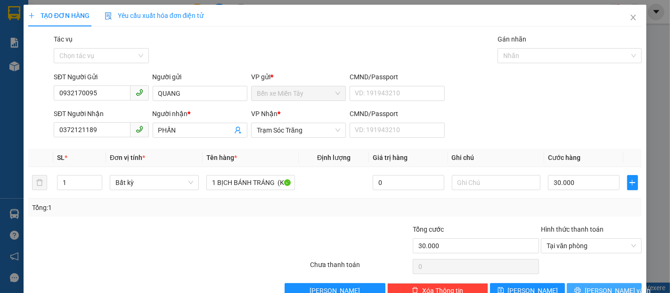
click at [581, 287] on icon "printer" at bounding box center [578, 290] width 7 height 7
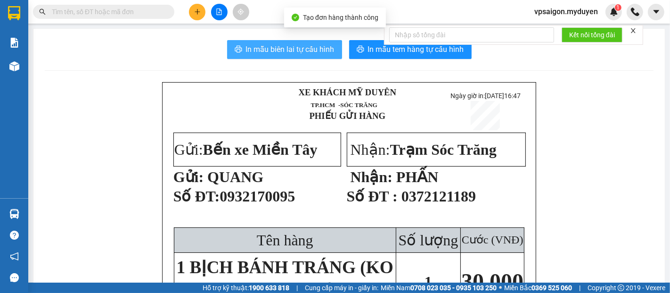
click at [306, 56] on button "In mẫu biên lai tự cấu hình" at bounding box center [284, 49] width 115 height 19
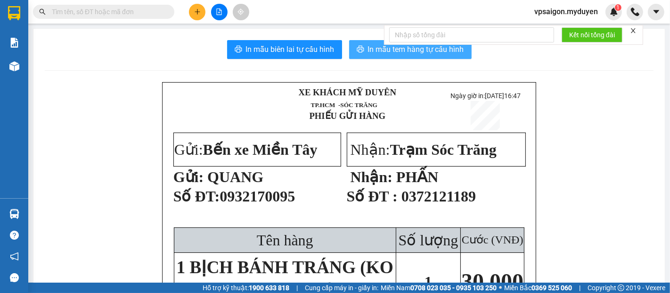
click at [392, 54] on span "In mẫu tem hàng tự cấu hình" at bounding box center [416, 49] width 96 height 12
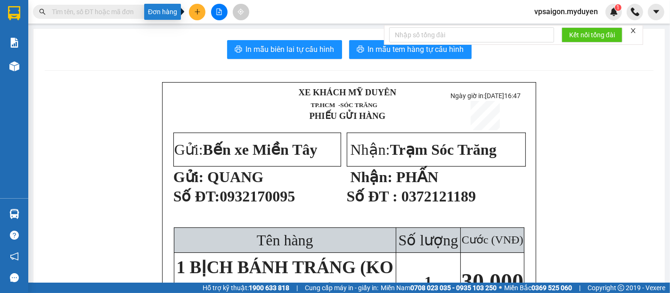
click at [197, 16] on button at bounding box center [197, 12] width 17 height 17
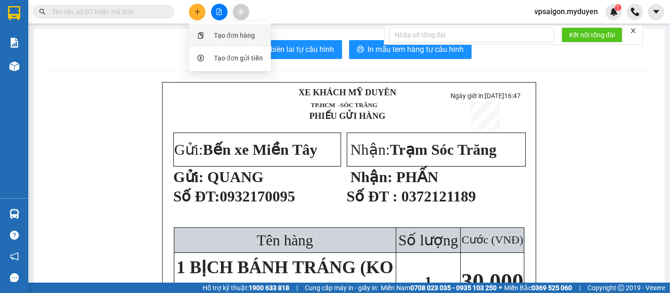
click at [232, 38] on div "Tạo đơn hàng" at bounding box center [234, 35] width 41 height 10
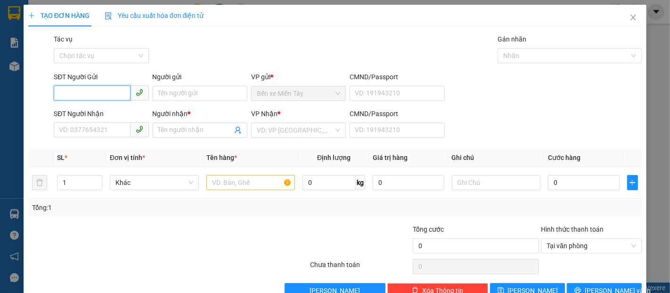
click at [109, 87] on input "SĐT Người Gửi" at bounding box center [92, 92] width 76 height 15
click at [105, 130] on input "SĐT Người Nhận" at bounding box center [92, 129] width 76 height 15
click at [101, 91] on input "SĐT Người Gửi" at bounding box center [92, 92] width 76 height 15
drag, startPoint x: 107, startPoint y: 94, endPoint x: 69, endPoint y: 93, distance: 38.7
click at [69, 93] on input "0353502722" at bounding box center [92, 92] width 76 height 15
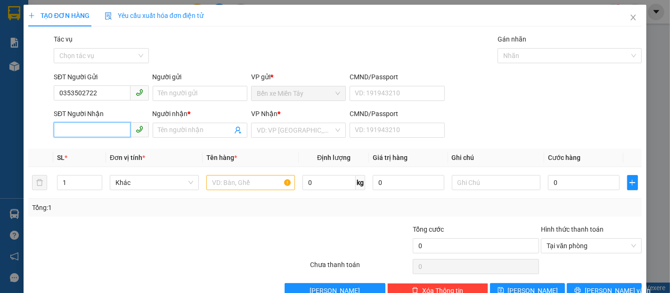
click at [85, 129] on input "SĐT Người Nhận" at bounding box center [92, 129] width 76 height 15
click at [167, 133] on input "Người nhận *" at bounding box center [195, 130] width 74 height 10
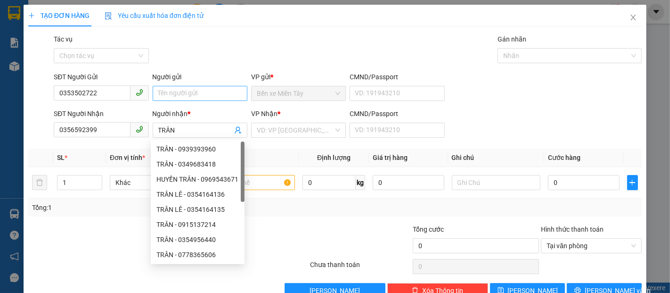
click at [207, 100] on div "Người gửi Tên người gửi" at bounding box center [200, 88] width 95 height 33
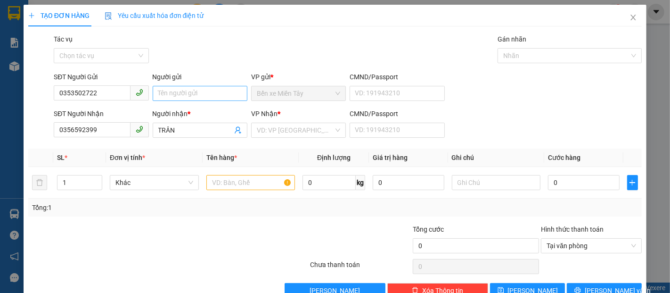
click at [216, 86] on input "Người gửi" at bounding box center [200, 93] width 95 height 15
click at [208, 86] on input "Người gửi" at bounding box center [200, 93] width 95 height 15
click at [247, 175] on input "text" at bounding box center [250, 182] width 89 height 15
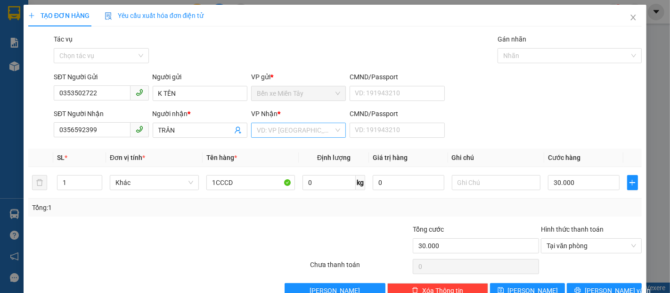
click at [302, 123] on input "search" at bounding box center [295, 130] width 77 height 14
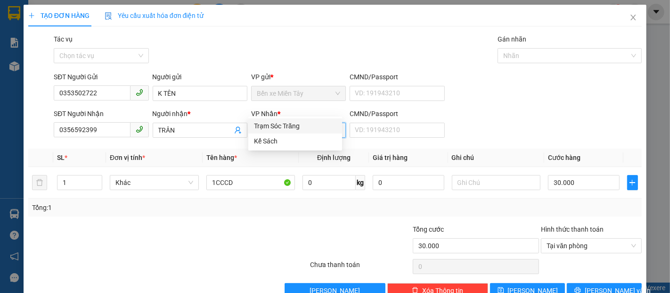
click at [298, 122] on div "Trạm Sóc Trăng" at bounding box center [295, 126] width 83 height 10
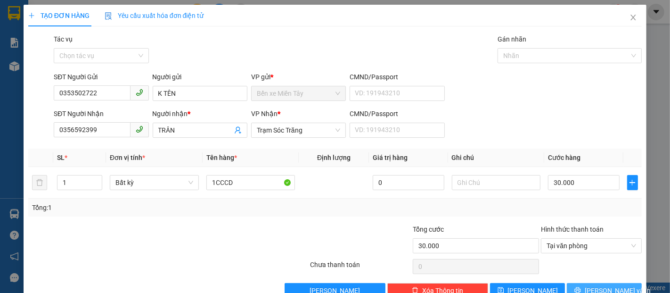
drag, startPoint x: 598, startPoint y: 263, endPoint x: 593, endPoint y: 252, distance: 12.3
click at [597, 285] on span "[PERSON_NAME] và In" at bounding box center [618, 290] width 66 height 10
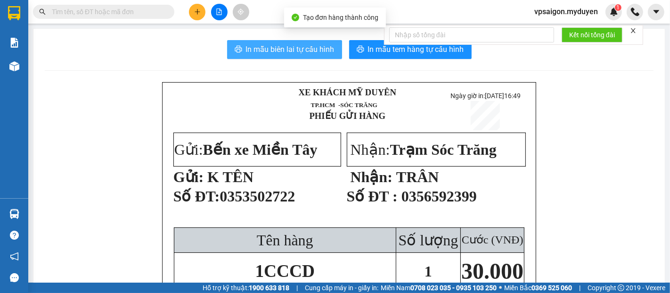
click at [311, 54] on span "In mẫu biên lai tự cấu hình" at bounding box center [290, 49] width 89 height 12
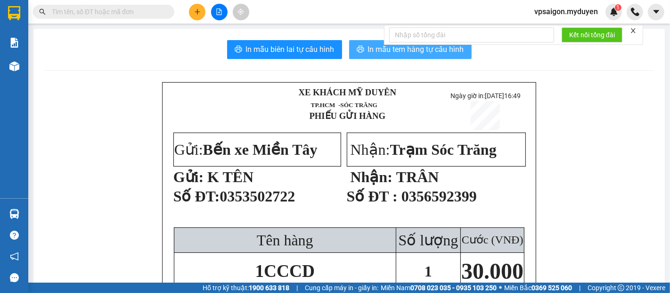
click at [430, 51] on span "In mẫu tem hàng tự cấu hình" at bounding box center [416, 49] width 96 height 12
click at [197, 17] on button at bounding box center [197, 12] width 17 height 17
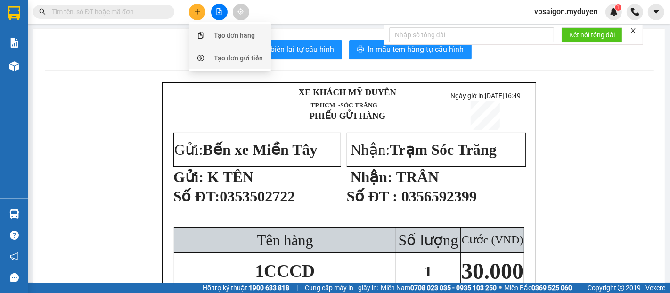
click at [222, 40] on div "Tạo đơn hàng" at bounding box center [234, 35] width 41 height 10
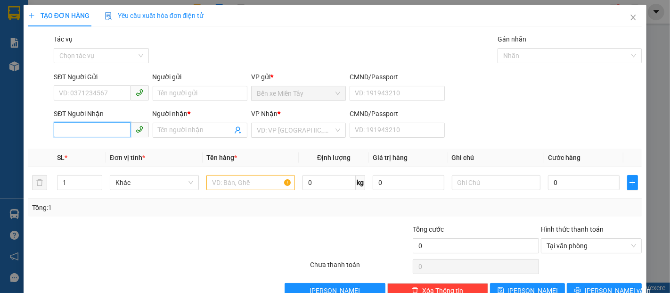
click at [107, 133] on input "SĐT Người Nhận" at bounding box center [92, 129] width 76 height 15
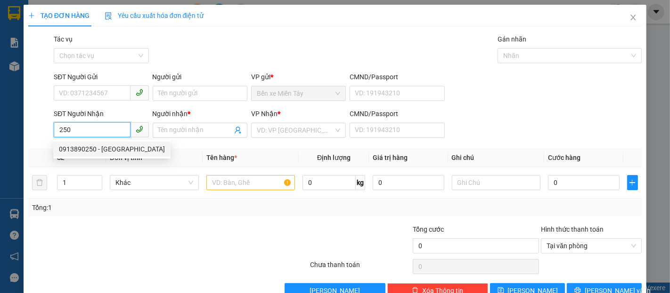
click at [121, 148] on div "0913890250 - THÁI DƯƠNG" at bounding box center [112, 149] width 106 height 10
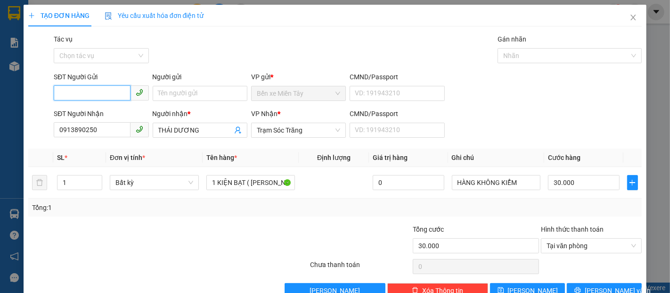
click at [113, 93] on input "SĐT Người Gửi" at bounding box center [92, 92] width 76 height 15
drag, startPoint x: 121, startPoint y: 110, endPoint x: 127, endPoint y: 99, distance: 12.0
click at [121, 110] on div "0983388808 - TÂN ĐẠI THỐNG" at bounding box center [112, 112] width 106 height 10
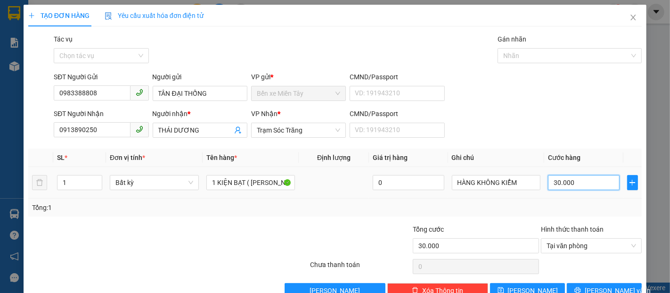
click at [577, 181] on input "30.000" at bounding box center [583, 182] width 71 height 15
drag, startPoint x: 598, startPoint y: 271, endPoint x: 588, endPoint y: 269, distance: 9.6
click at [596, 285] on span "[PERSON_NAME] và In" at bounding box center [618, 290] width 66 height 10
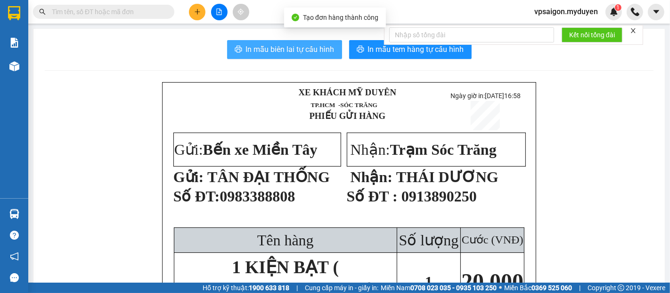
click at [324, 57] on button "In mẫu biên lai tự cấu hình" at bounding box center [284, 49] width 115 height 19
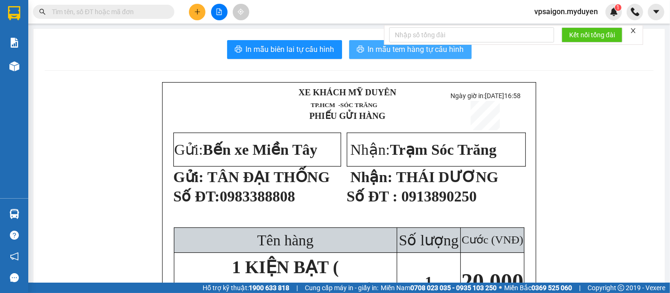
drag, startPoint x: 324, startPoint y: 57, endPoint x: 437, endPoint y: 53, distance: 112.7
click at [437, 53] on span "In mẫu tem hàng tự cấu hình" at bounding box center [416, 49] width 96 height 12
click at [202, 17] on button at bounding box center [197, 12] width 17 height 17
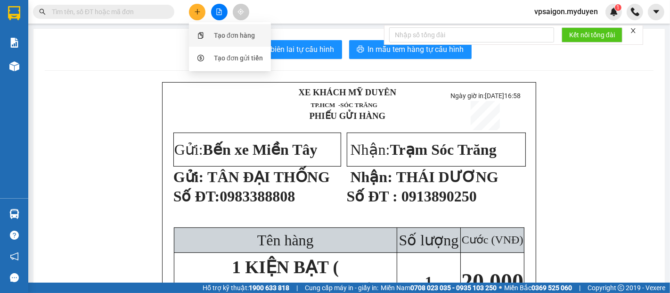
click at [261, 36] on div "Tạo đơn hàng" at bounding box center [230, 35] width 71 height 18
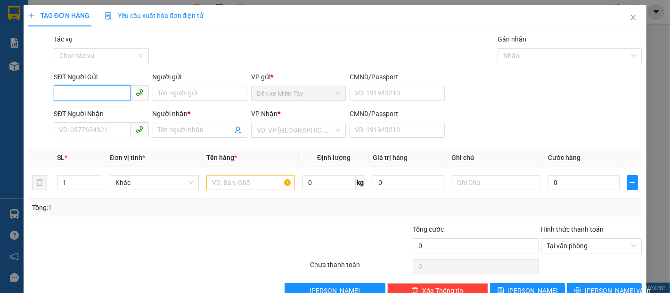
click at [94, 93] on input "SĐT Người Gửi" at bounding box center [92, 92] width 76 height 15
click at [92, 134] on input "SĐT Người Nhận" at bounding box center [92, 129] width 76 height 15
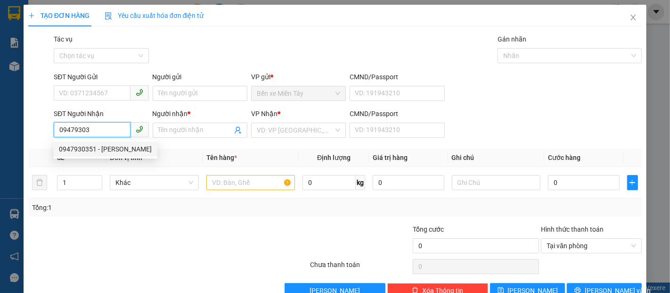
click at [104, 144] on div "0947930351 - QUỐC TIẾN" at bounding box center [105, 149] width 93 height 10
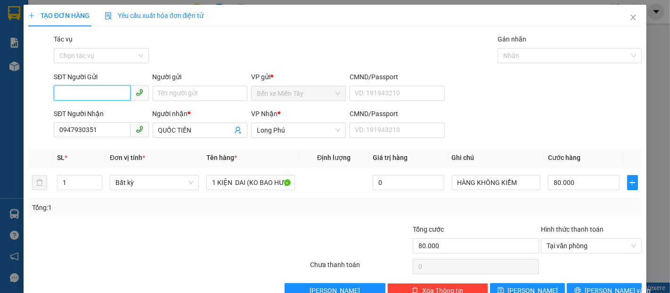
click at [106, 100] on input "SĐT Người Gửi" at bounding box center [92, 92] width 76 height 15
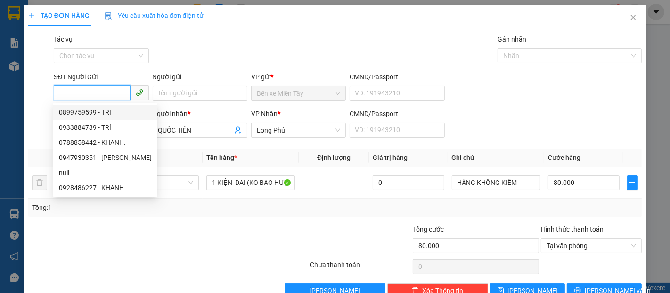
click at [106, 111] on div "0899759599 - TRI" at bounding box center [105, 112] width 93 height 10
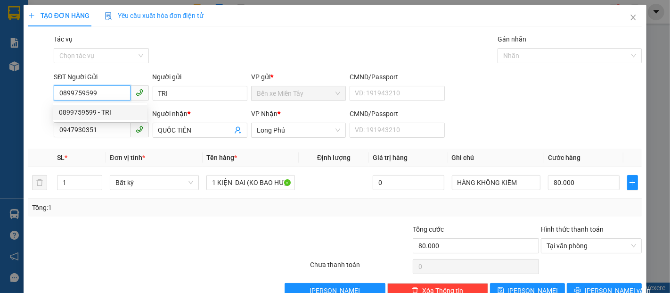
drag, startPoint x: 109, startPoint y: 93, endPoint x: 54, endPoint y: 96, distance: 55.2
click at [54, 96] on input "0899759599" at bounding box center [92, 92] width 76 height 15
click at [151, 93] on div "Người gửi TRI TRI" at bounding box center [200, 88] width 99 height 33
drag, startPoint x: 98, startPoint y: 91, endPoint x: 58, endPoint y: 91, distance: 39.6
click at [58, 91] on input "0899759599" at bounding box center [92, 92] width 76 height 15
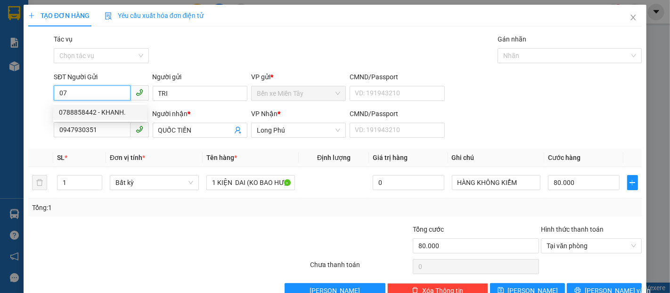
click at [114, 111] on div "0788858442 - KHANH." at bounding box center [100, 112] width 83 height 10
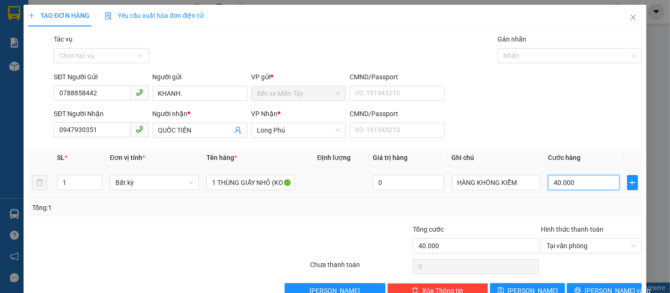
click at [584, 183] on input "40.000" at bounding box center [583, 182] width 71 height 15
click at [597, 285] on span "[PERSON_NAME] và In" at bounding box center [618, 290] width 66 height 10
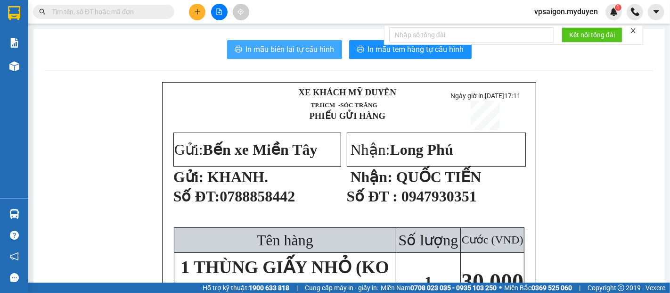
click at [291, 45] on span "In mẫu biên lai tự cấu hình" at bounding box center [290, 49] width 89 height 12
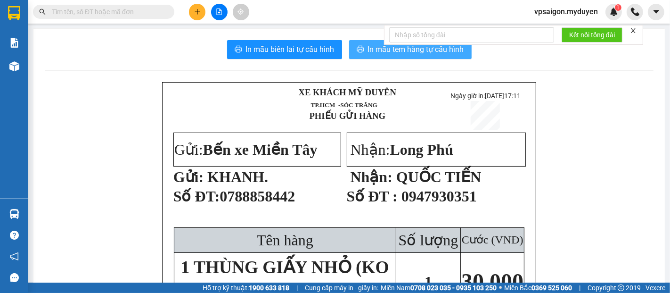
click at [414, 52] on span "In mẫu tem hàng tự cấu hình" at bounding box center [416, 49] width 96 height 12
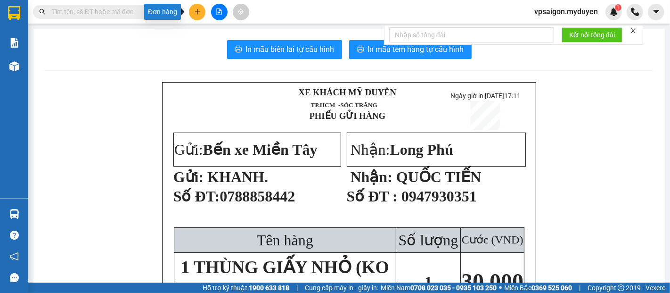
click at [193, 15] on button at bounding box center [197, 12] width 17 height 17
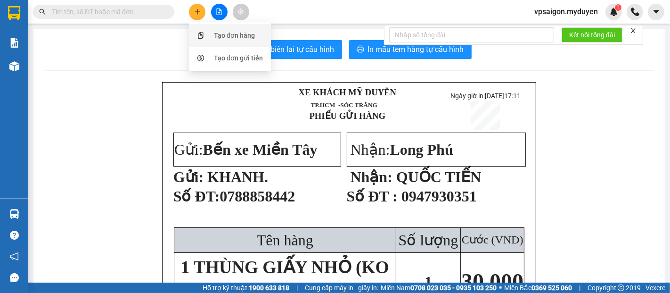
click at [237, 39] on div "Tạo đơn hàng" at bounding box center [234, 35] width 41 height 10
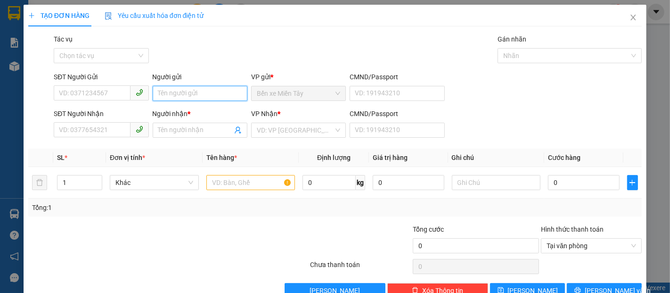
click at [182, 95] on input "Người gửi" at bounding box center [200, 93] width 95 height 15
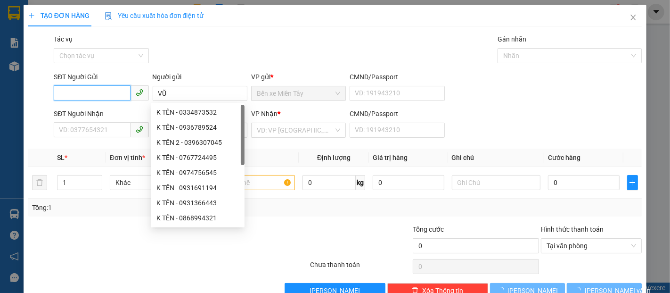
click at [109, 93] on input "SĐT Người Gửi" at bounding box center [92, 92] width 76 height 15
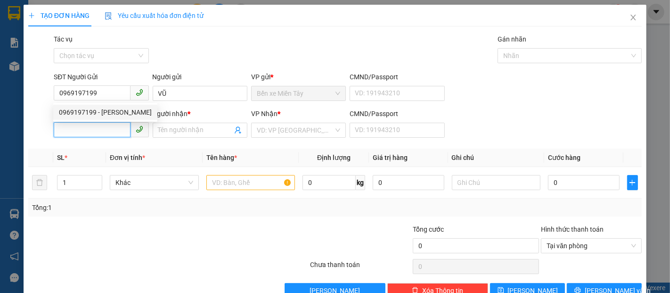
click at [112, 126] on input "SĐT Người Nhận" at bounding box center [92, 129] width 76 height 15
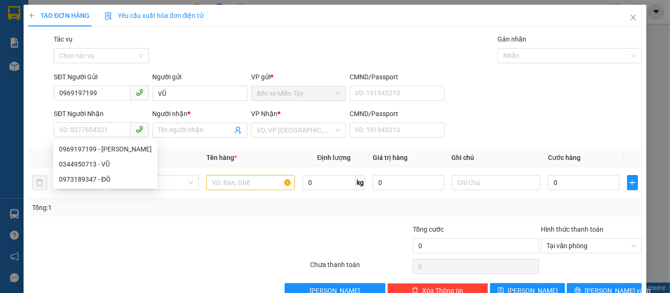
drag, startPoint x: 116, startPoint y: 109, endPoint x: 112, endPoint y: 106, distance: 5.7
click at [115, 109] on div "SĐT Người Nhận" at bounding box center [101, 113] width 95 height 10
click at [115, 122] on input "SĐT Người Nhận" at bounding box center [92, 129] width 76 height 15
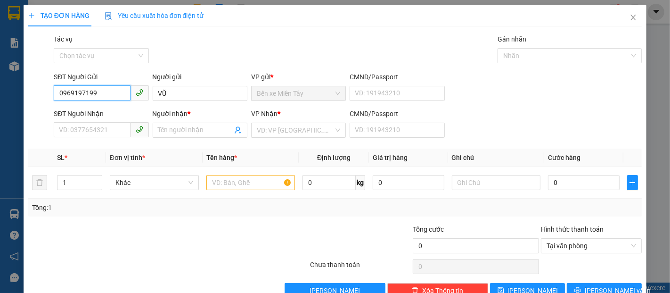
click at [109, 94] on input "0969197199" at bounding box center [92, 92] width 76 height 15
click at [108, 113] on div "0969197199 - VŨ" at bounding box center [105, 112] width 93 height 10
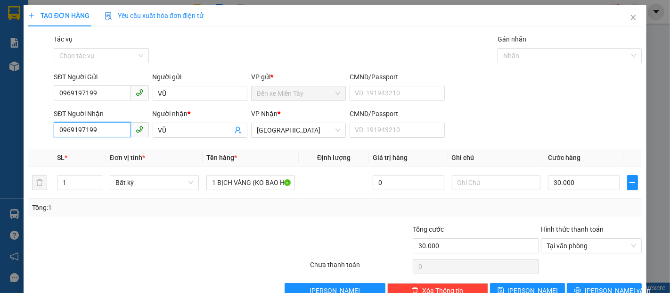
drag, startPoint x: 102, startPoint y: 134, endPoint x: 36, endPoint y: 139, distance: 66.6
click at [37, 139] on div "SĐT Người Nhận 0969197199 Người nhận * VŨ VP Nhận * Đại Ngãi CMND/Passport VD: …" at bounding box center [335, 124] width 616 height 33
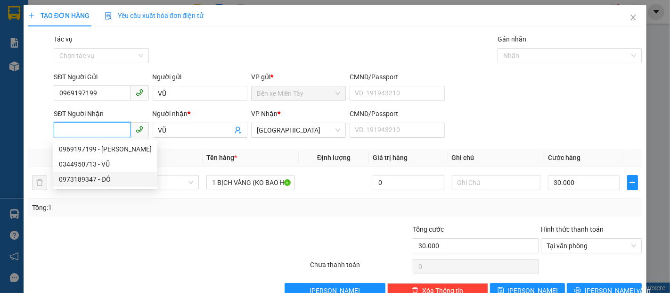
click at [102, 179] on div "0973189347 - ĐÔ" at bounding box center [105, 179] width 93 height 10
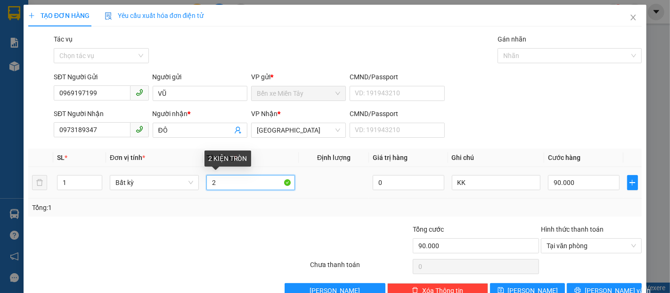
drag, startPoint x: 254, startPoint y: 185, endPoint x: 211, endPoint y: 185, distance: 42.9
click at [211, 185] on input "2" at bounding box center [250, 182] width 89 height 15
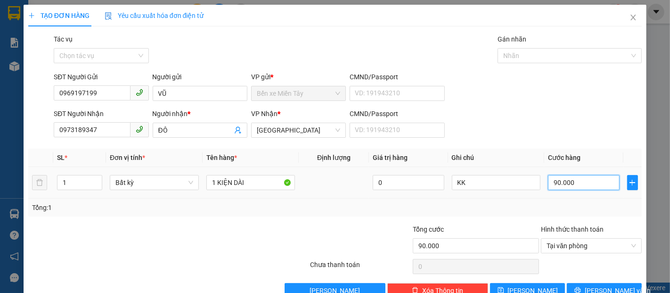
click at [584, 176] on input "90.000" at bounding box center [583, 182] width 71 height 15
click at [598, 285] on span "[PERSON_NAME] và In" at bounding box center [618, 290] width 66 height 10
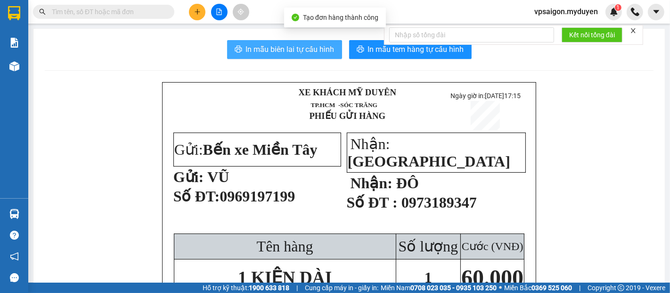
click at [298, 56] on button "In mẫu biên lai tự cấu hình" at bounding box center [284, 49] width 115 height 19
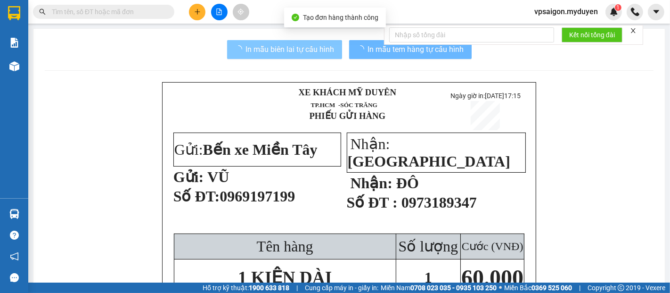
click at [413, 53] on span "In mẫu tem hàng tự cấu hình" at bounding box center [416, 49] width 96 height 12
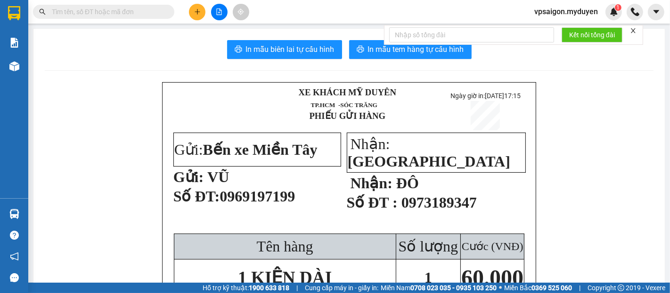
click at [197, 15] on icon "plus" at bounding box center [197, 11] width 7 height 7
click at [236, 39] on div "Tạo đơn hàng" at bounding box center [234, 35] width 41 height 10
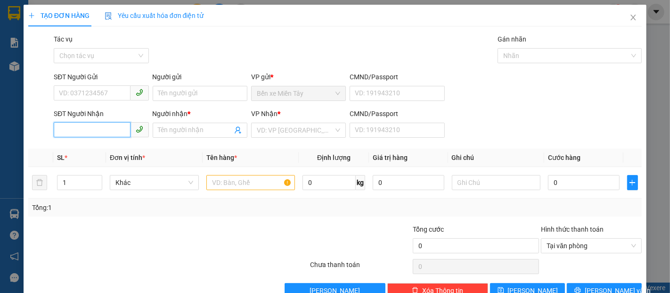
click at [116, 124] on input "SĐT Người Nhận" at bounding box center [92, 129] width 76 height 15
click at [115, 132] on input "6917" at bounding box center [92, 129] width 76 height 15
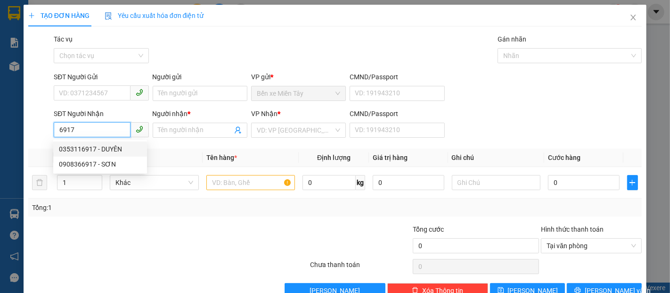
click at [95, 146] on div "0353116917 - DUYÊN" at bounding box center [100, 149] width 83 height 10
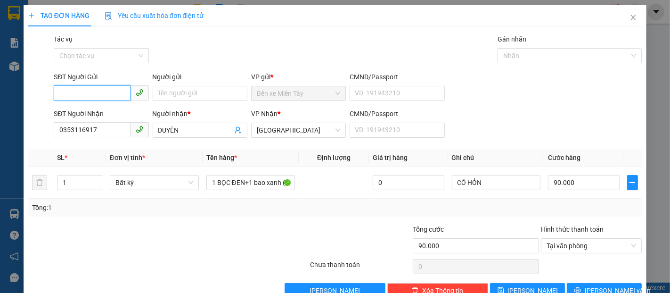
click at [96, 97] on input "SĐT Người Gửi" at bounding box center [92, 92] width 76 height 15
drag, startPoint x: 115, startPoint y: 112, endPoint x: 127, endPoint y: 99, distance: 17.7
click at [115, 112] on div "0398971265 - LỆ" at bounding box center [105, 112] width 93 height 10
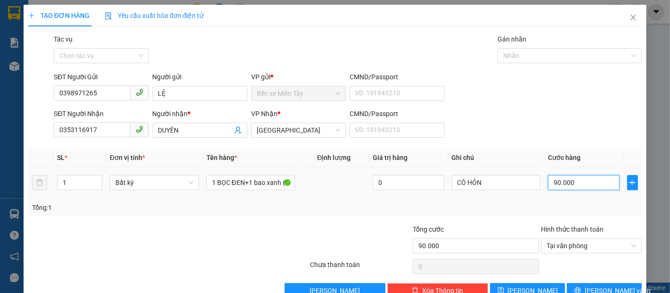
click at [573, 189] on input "90.000" at bounding box center [583, 182] width 71 height 15
drag, startPoint x: 570, startPoint y: 184, endPoint x: 541, endPoint y: 186, distance: 28.8
click at [545, 186] on td "04.000" at bounding box center [584, 183] width 79 height 32
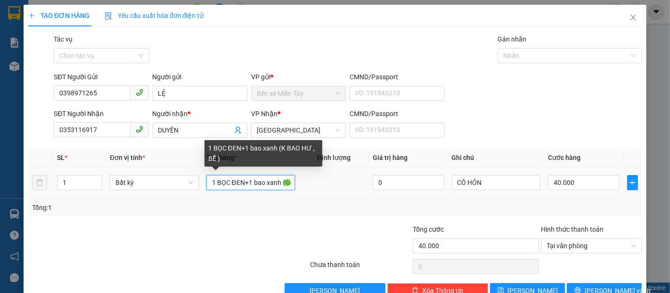
click at [241, 182] on input "1 BỌC ĐEN+1 bao xanh (K BAO HƯ , BỂ )" at bounding box center [250, 182] width 89 height 15
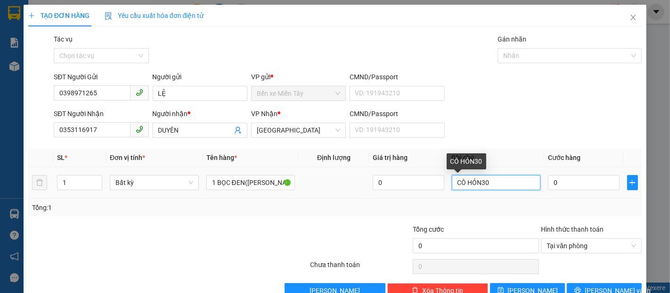
drag, startPoint x: 490, startPoint y: 180, endPoint x: 477, endPoint y: 181, distance: 13.2
click at [477, 181] on input "CÔ HỎN30" at bounding box center [496, 182] width 89 height 15
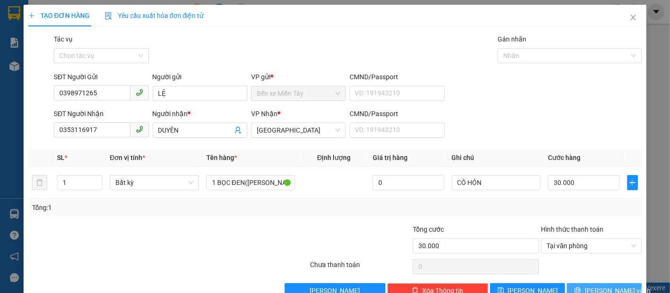
click at [601, 285] on span "[PERSON_NAME] và In" at bounding box center [618, 290] width 66 height 10
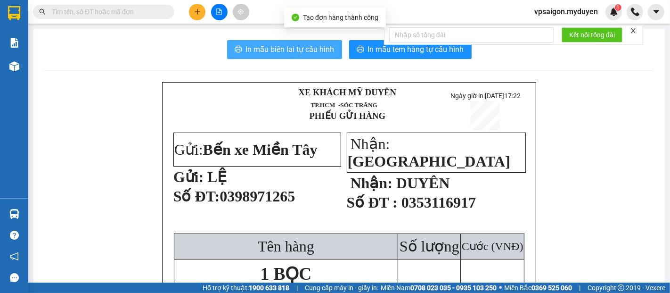
click at [270, 49] on span "In mẫu biên lai tự cấu hình" at bounding box center [290, 49] width 89 height 12
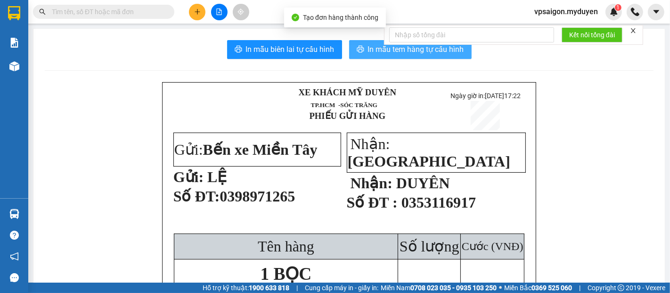
click at [411, 50] on span "In mẫu tem hàng tự cấu hình" at bounding box center [416, 49] width 96 height 12
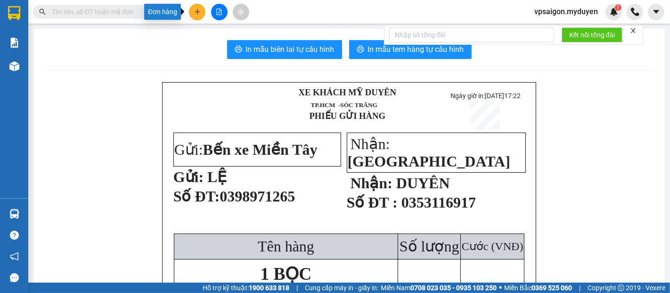
click at [203, 15] on button at bounding box center [197, 12] width 17 height 17
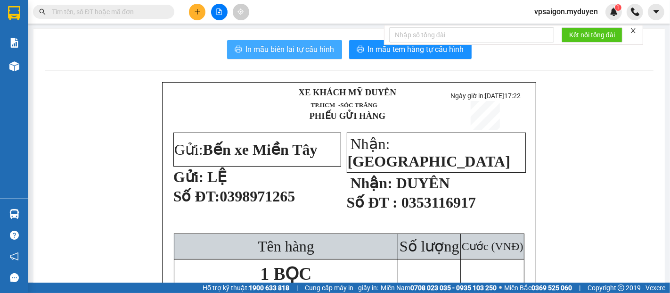
click at [287, 52] on span "In mẫu biên lai tự cấu hình" at bounding box center [290, 49] width 89 height 12
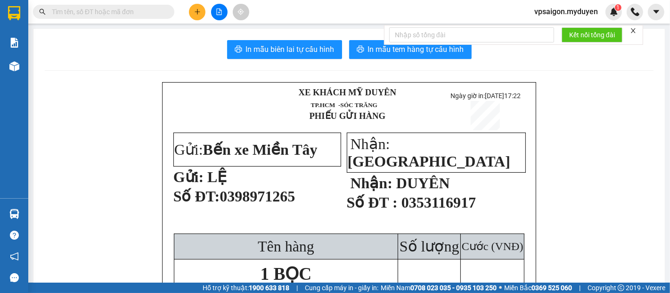
click at [202, 15] on button at bounding box center [197, 12] width 17 height 17
click at [248, 36] on div "Tạo đơn hàng" at bounding box center [234, 35] width 41 height 10
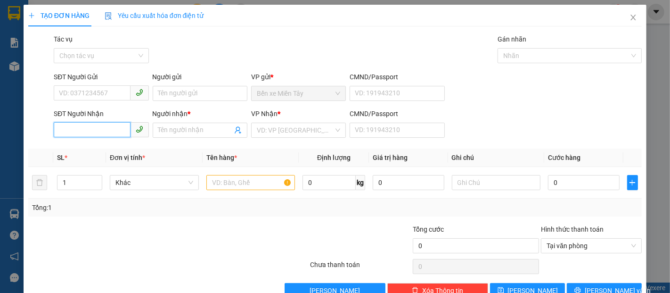
click at [82, 129] on input "SĐT Người Nhận" at bounding box center [92, 129] width 76 height 15
click at [110, 132] on input "0907641939" at bounding box center [92, 129] width 76 height 15
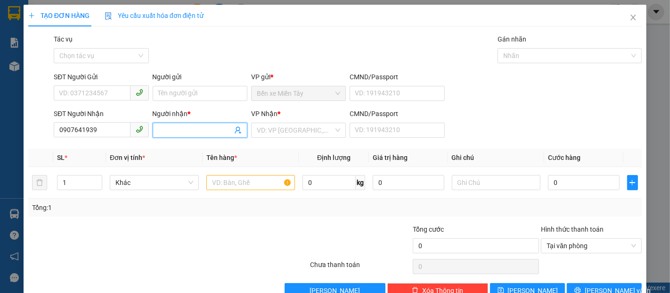
click at [193, 132] on input "Người nhận *" at bounding box center [195, 130] width 74 height 10
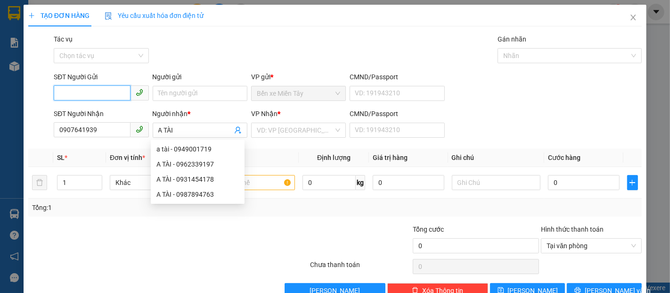
click at [92, 91] on input "SĐT Người Gửi" at bounding box center [92, 92] width 76 height 15
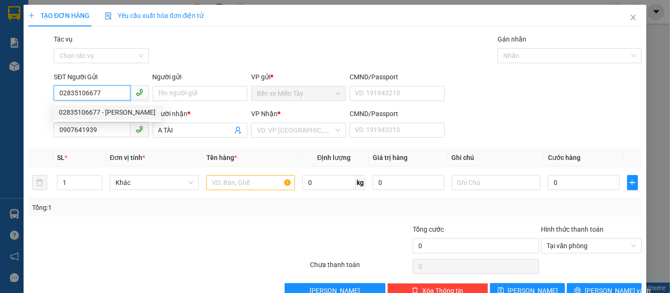
click at [113, 115] on div "02835106677 - KHẮC DUY" at bounding box center [107, 112] width 97 height 10
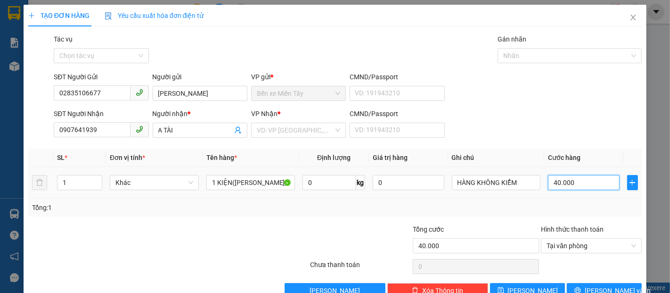
click at [567, 186] on input "40.000" at bounding box center [583, 182] width 71 height 15
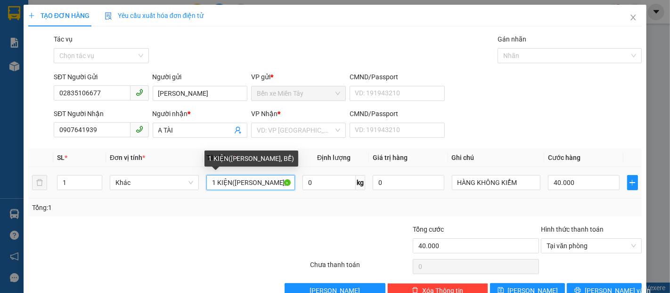
drag, startPoint x: 229, startPoint y: 184, endPoint x: 206, endPoint y: 184, distance: 22.6
click at [206, 184] on input "1 KIỆN(KO BAO HƯ, BỂ)" at bounding box center [250, 182] width 89 height 15
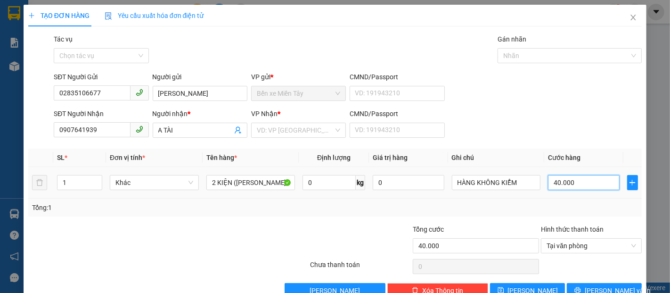
click at [585, 175] on input "40.000" at bounding box center [583, 182] width 71 height 15
drag, startPoint x: 564, startPoint y: 163, endPoint x: 547, endPoint y: 169, distance: 18.5
click at [547, 169] on td "6" at bounding box center [584, 183] width 79 height 32
click at [297, 123] on input "search" at bounding box center [295, 130] width 77 height 14
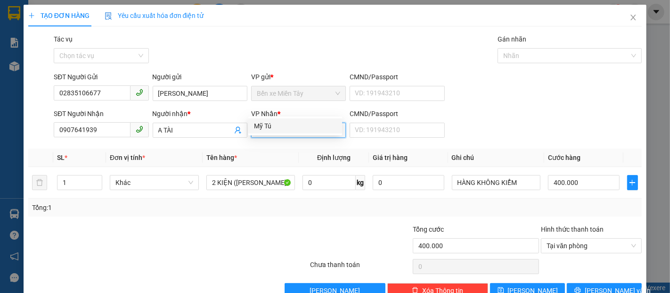
click at [288, 123] on div "Mỹ Tú" at bounding box center [295, 126] width 83 height 10
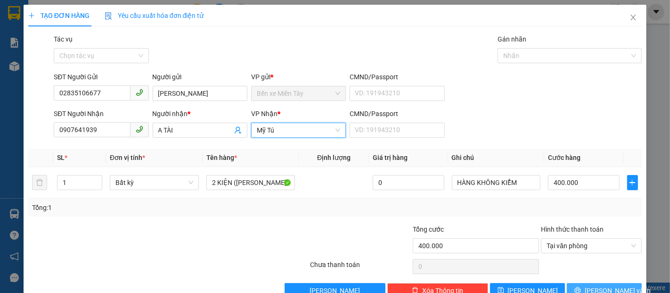
drag, startPoint x: 613, startPoint y: 269, endPoint x: 611, endPoint y: 259, distance: 10.1
click at [613, 285] on span "[PERSON_NAME] và In" at bounding box center [618, 290] width 66 height 10
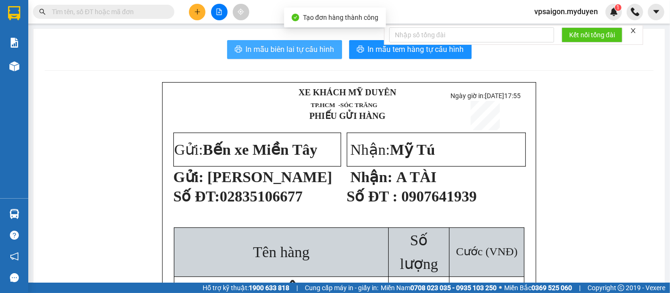
click at [311, 54] on span "In mẫu biên lai tự cấu hình" at bounding box center [290, 49] width 89 height 12
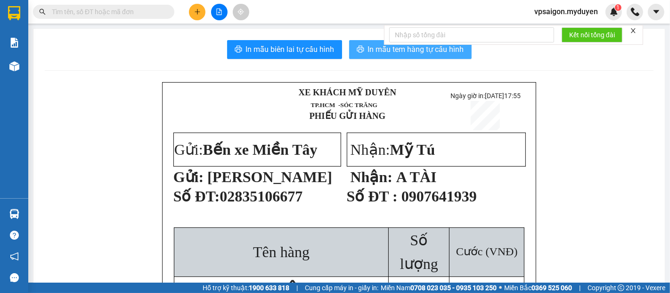
click at [387, 53] on span "In mẫu tem hàng tự cấu hình" at bounding box center [416, 49] width 96 height 12
click at [198, 11] on icon "plus" at bounding box center [197, 11] width 5 height 0
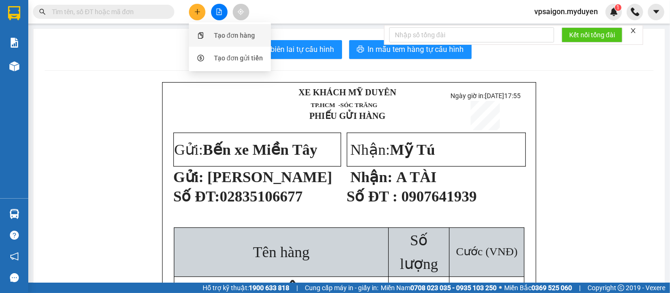
click at [255, 39] on div "Tạo đơn hàng" at bounding box center [234, 35] width 41 height 10
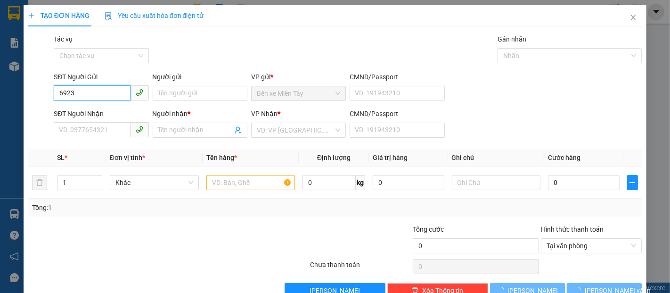
click at [114, 93] on input "6923" at bounding box center [92, 92] width 76 height 15
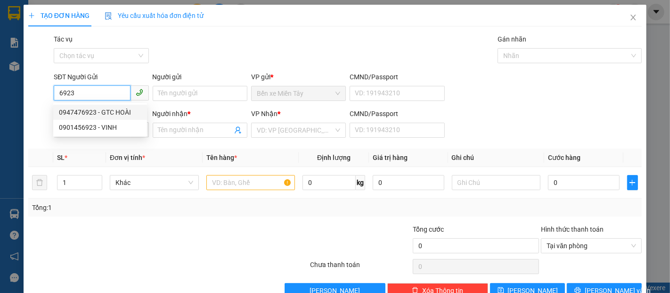
click at [119, 112] on div "0947476923 - GTC HOÀI" at bounding box center [100, 112] width 83 height 10
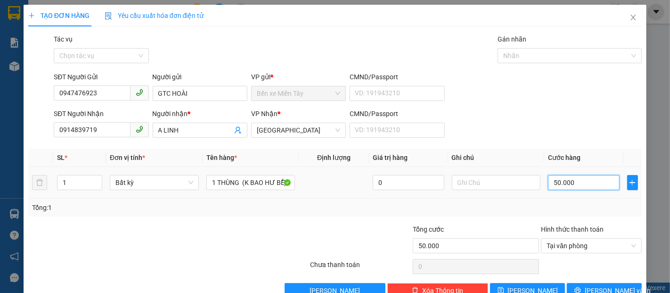
click at [583, 188] on input "50.000" at bounding box center [583, 182] width 71 height 15
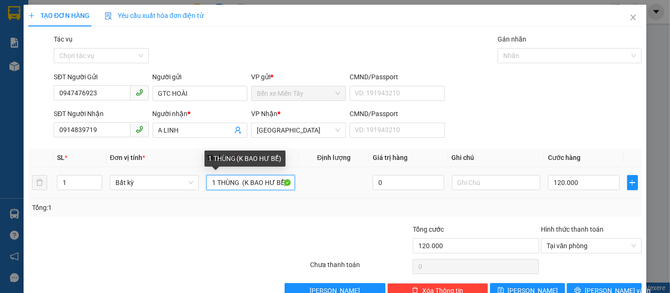
drag, startPoint x: 240, startPoint y: 183, endPoint x: 200, endPoint y: 182, distance: 40.1
click at [200, 183] on tr "1 Bất kỳ 1 THÙNG (K BAO HƯ BỂ) 0 120.000" at bounding box center [335, 183] width 614 height 32
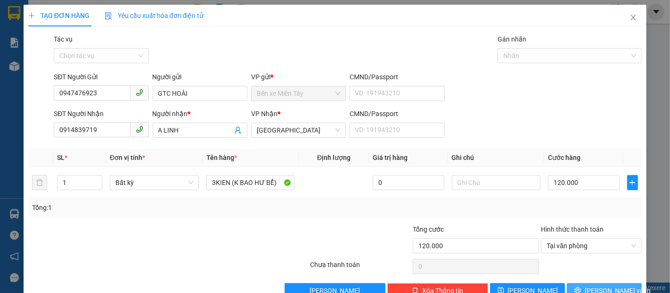
click at [608, 285] on span "[PERSON_NAME] và In" at bounding box center [618, 290] width 66 height 10
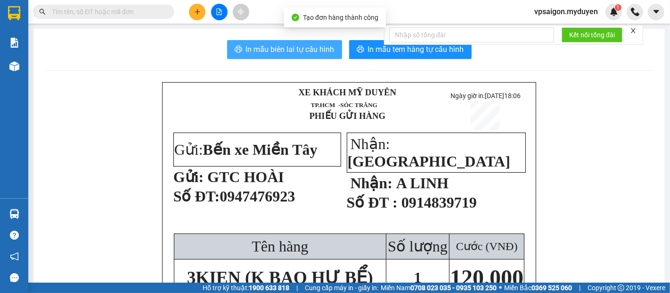
click at [302, 53] on span "In mẫu biên lai tự cấu hình" at bounding box center [290, 49] width 89 height 12
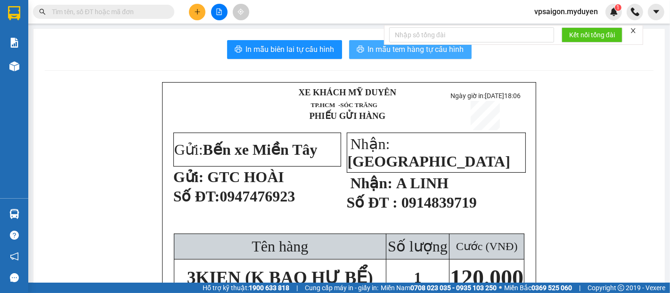
click at [380, 55] on span "In mẫu tem hàng tự cấu hình" at bounding box center [416, 49] width 96 height 12
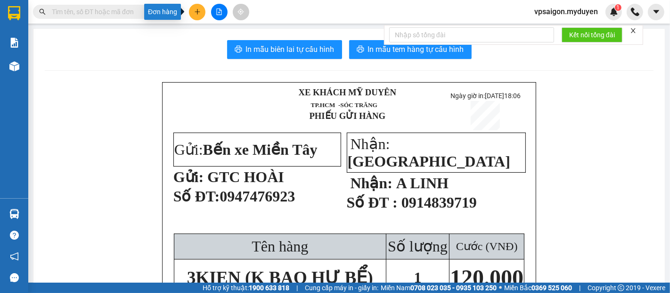
click at [190, 14] on button at bounding box center [197, 12] width 17 height 17
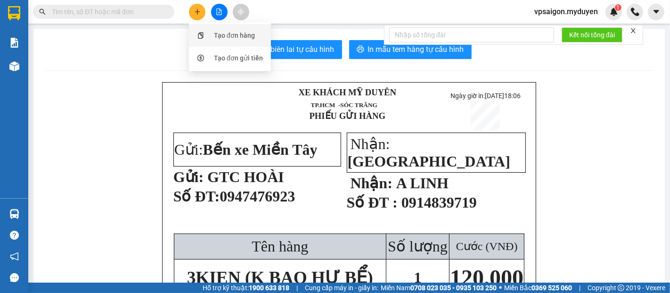
click at [204, 36] on div at bounding box center [201, 35] width 12 height 10
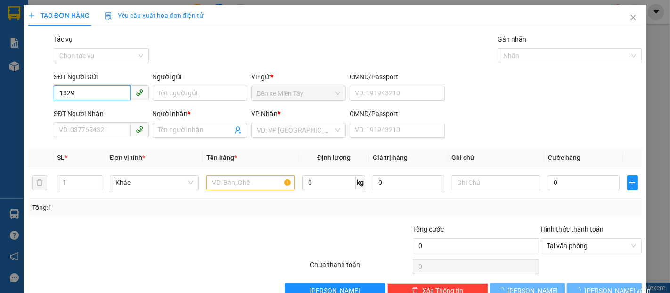
click at [110, 92] on input "1329" at bounding box center [92, 92] width 76 height 15
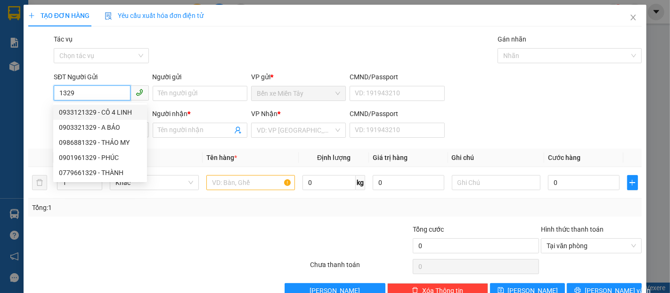
click at [115, 114] on div "0933121329 - CÔ 4 LINH" at bounding box center [100, 112] width 83 height 10
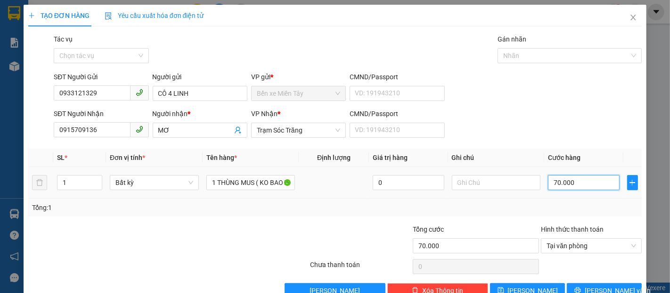
click at [570, 178] on input "70.000" at bounding box center [583, 182] width 71 height 15
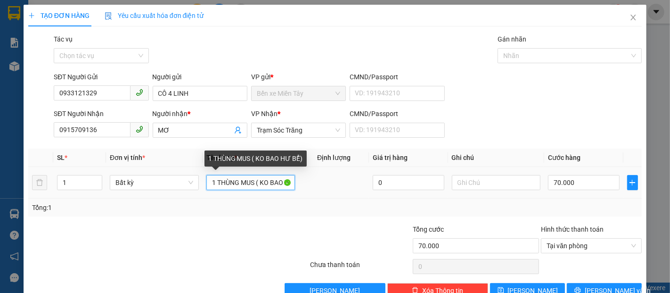
click at [215, 185] on input "1 THÙNG MUS ( KO BAO HƯ BỂ)" at bounding box center [250, 182] width 89 height 15
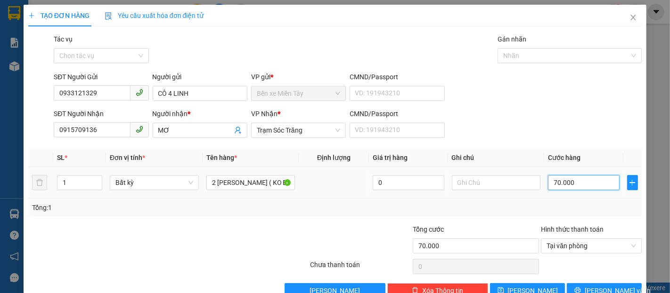
click at [584, 179] on input "70.000" at bounding box center [583, 182] width 71 height 15
click at [596, 285] on span "[PERSON_NAME] và In" at bounding box center [618, 290] width 66 height 10
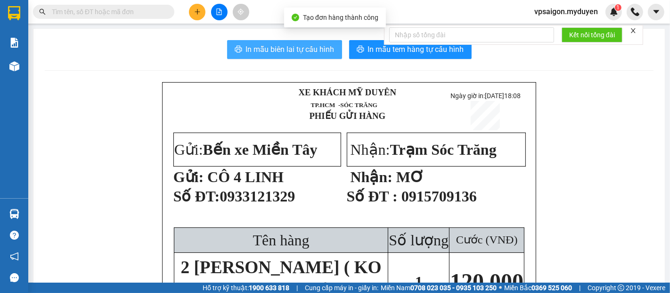
click at [310, 52] on span "In mẫu biên lai tự cấu hình" at bounding box center [290, 49] width 89 height 12
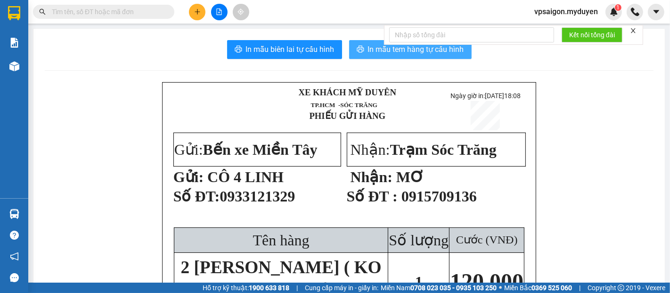
click at [377, 47] on span "In mẫu tem hàng tự cấu hình" at bounding box center [416, 49] width 96 height 12
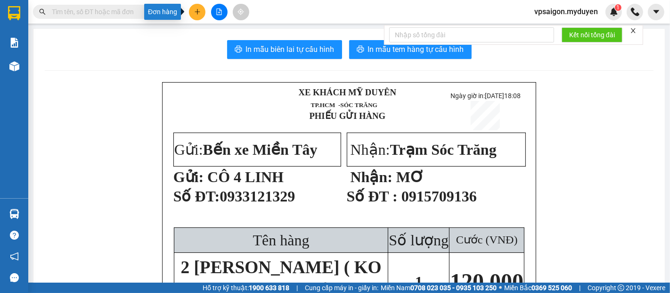
click at [194, 9] on icon "plus" at bounding box center [197, 11] width 7 height 7
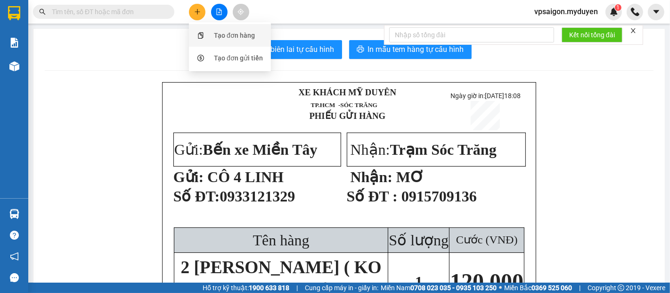
click at [215, 38] on div "Tạo đơn hàng" at bounding box center [234, 35] width 41 height 10
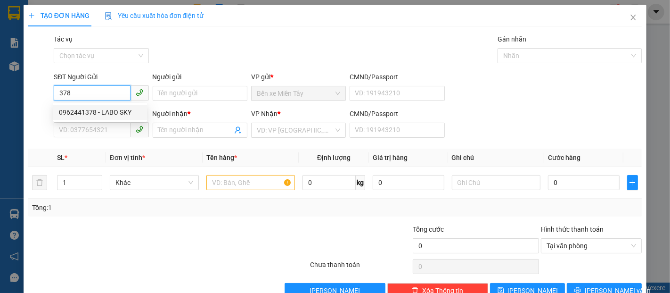
click at [109, 110] on div "0962441378 - LABO SKY" at bounding box center [100, 112] width 83 height 10
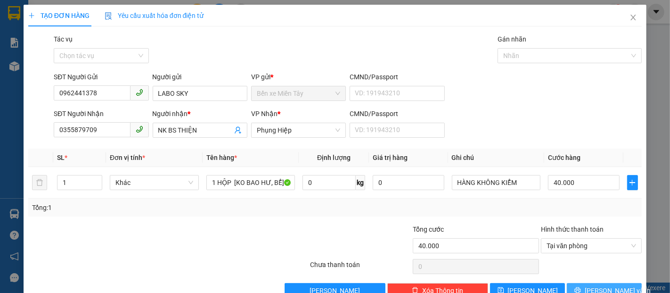
click at [598, 285] on span "[PERSON_NAME] và In" at bounding box center [618, 290] width 66 height 10
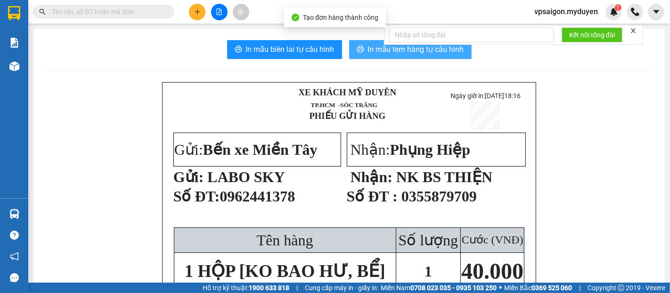
click at [418, 48] on span "In mẫu tem hàng tự cấu hình" at bounding box center [416, 49] width 96 height 12
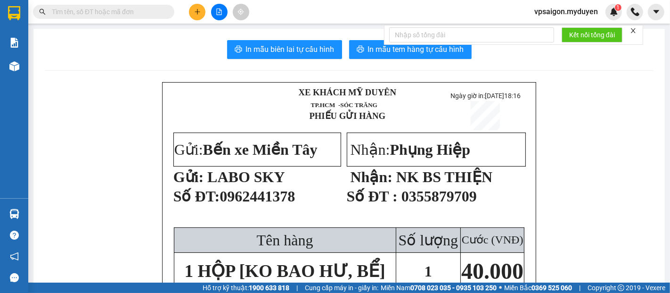
click at [204, 10] on button at bounding box center [197, 12] width 17 height 17
click at [241, 32] on div "Tạo đơn hàng" at bounding box center [234, 35] width 41 height 10
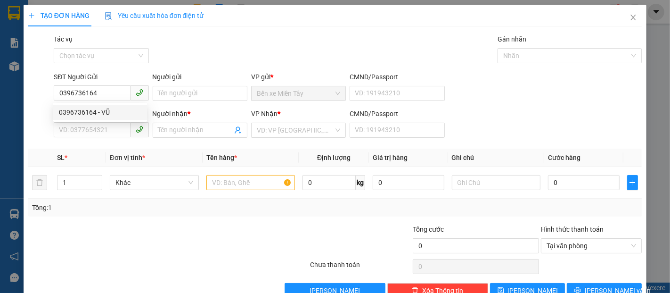
click at [109, 101] on div "SĐT Người Gửi 0396736164" at bounding box center [101, 88] width 95 height 33
click at [109, 116] on div "SĐT Người Nhận" at bounding box center [101, 113] width 95 height 10
click at [109, 122] on input "SĐT Người Nhận" at bounding box center [92, 129] width 76 height 15
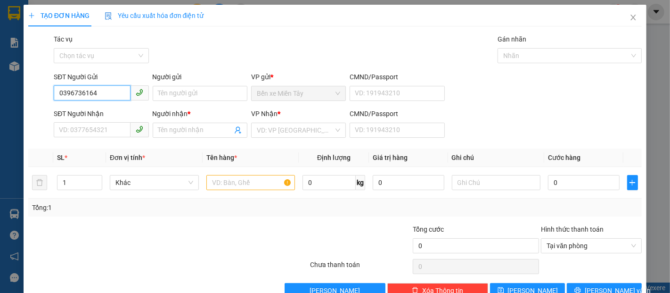
click at [107, 97] on input "0396736164" at bounding box center [92, 92] width 76 height 15
click at [111, 110] on div "0396736164 - VŨ" at bounding box center [100, 112] width 83 height 10
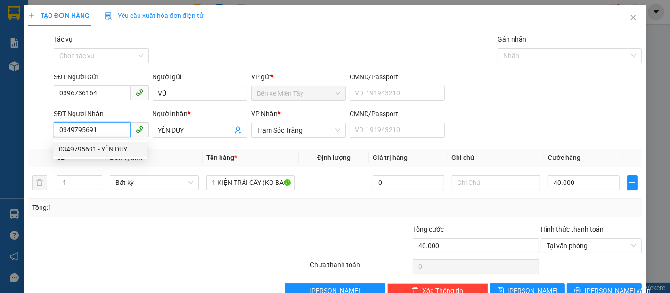
drag, startPoint x: 112, startPoint y: 129, endPoint x: 49, endPoint y: 130, distance: 62.7
click at [49, 130] on div "SĐT Người Nhận 0349795691 Người nhận * YẾN DUY VP Nhận * Trạm Sóc Trăng CMND/Pa…" at bounding box center [335, 124] width 616 height 33
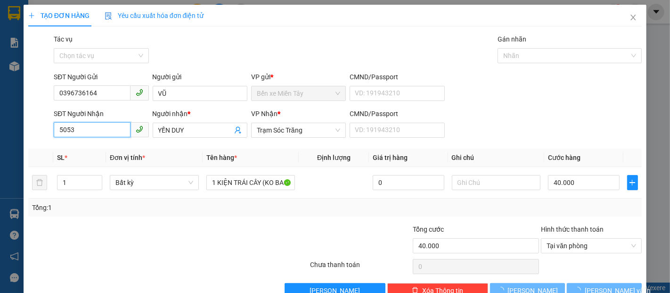
click at [92, 131] on input "5053" at bounding box center [92, 129] width 76 height 15
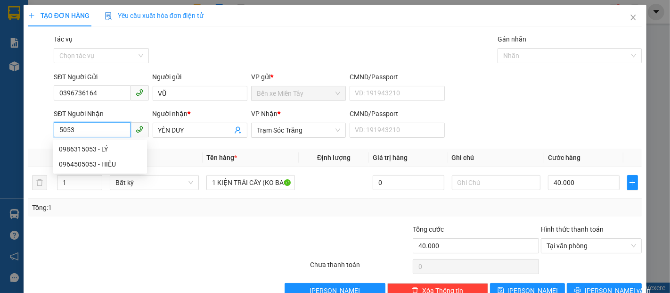
drag, startPoint x: 89, startPoint y: 132, endPoint x: 46, endPoint y: 135, distance: 43.5
click at [46, 135] on div "SĐT Người Nhận 5053 Người nhận * YẾN DUY VP Nhận * Trạm Sóc Trăng CMND/Passport…" at bounding box center [335, 124] width 616 height 33
click at [87, 150] on div "0964505053 - HIẾU" at bounding box center [100, 149] width 83 height 10
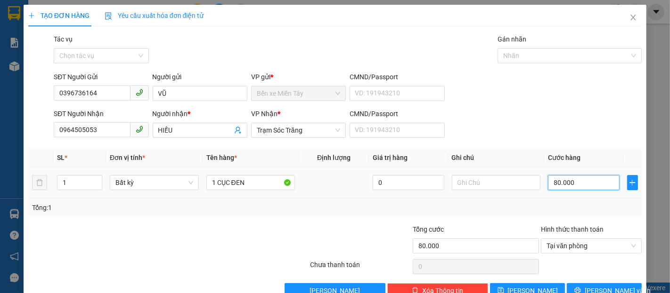
click at [570, 178] on input "80.000" at bounding box center [583, 182] width 71 height 15
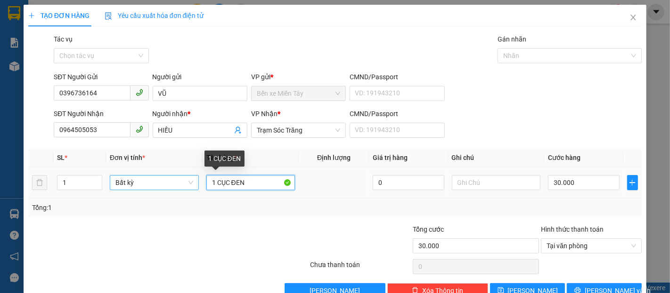
drag, startPoint x: 254, startPoint y: 184, endPoint x: 181, endPoint y: 187, distance: 72.7
click at [181, 187] on tr "1 Bất kỳ 1 CỤC ĐEN 0 30.000" at bounding box center [335, 183] width 614 height 32
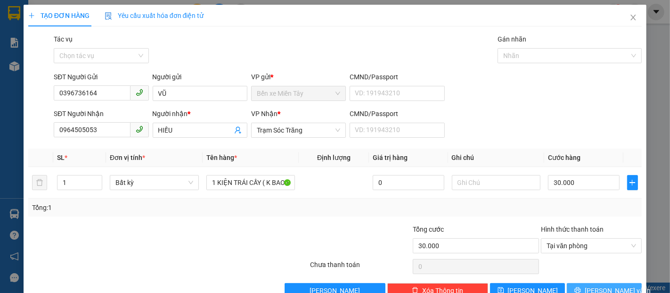
click at [606, 285] on span "[PERSON_NAME] và In" at bounding box center [618, 290] width 66 height 10
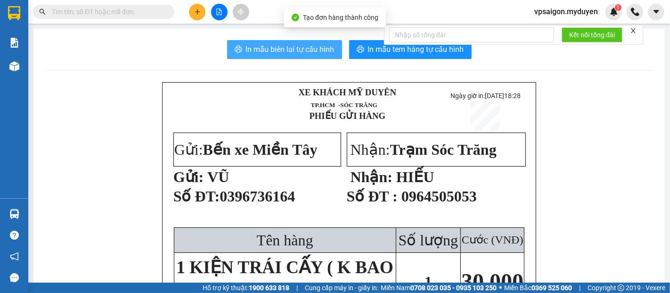
click at [318, 53] on span "In mẫu biên lai tự cấu hình" at bounding box center [290, 49] width 89 height 12
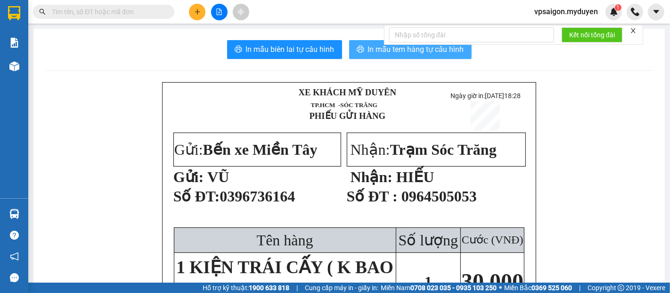
click at [417, 55] on span "In mẫu tem hàng tự cấu hình" at bounding box center [416, 49] width 96 height 12
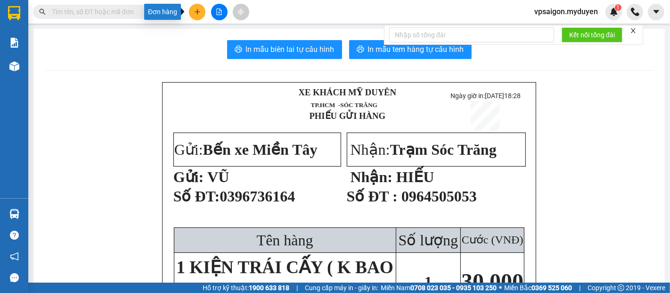
click at [203, 8] on button at bounding box center [197, 12] width 17 height 17
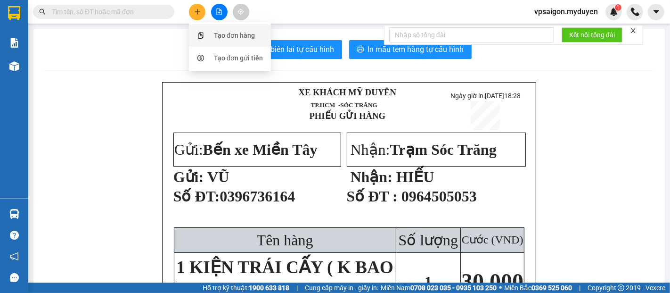
click at [237, 35] on div "Tạo đơn hàng" at bounding box center [234, 35] width 41 height 10
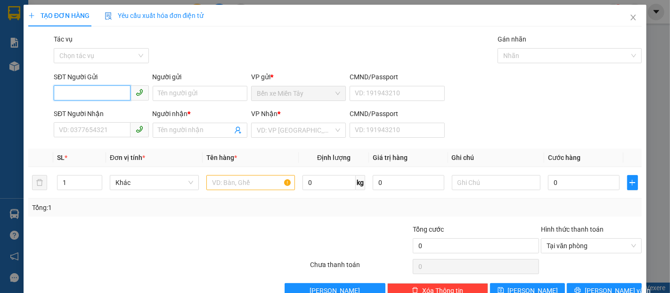
click at [109, 94] on input "SĐT Người Gửi" at bounding box center [92, 92] width 76 height 15
click at [110, 113] on div "0982592319 - TÙNG" at bounding box center [100, 112] width 83 height 10
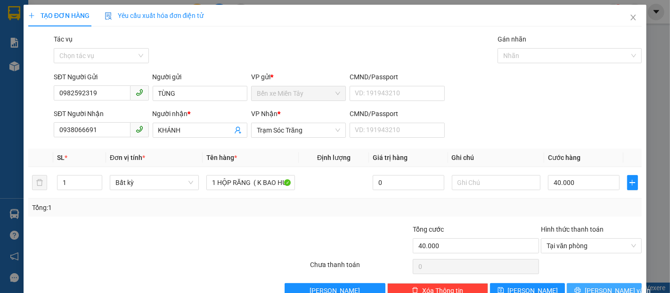
click at [615, 285] on span "[PERSON_NAME] và In" at bounding box center [618, 290] width 66 height 10
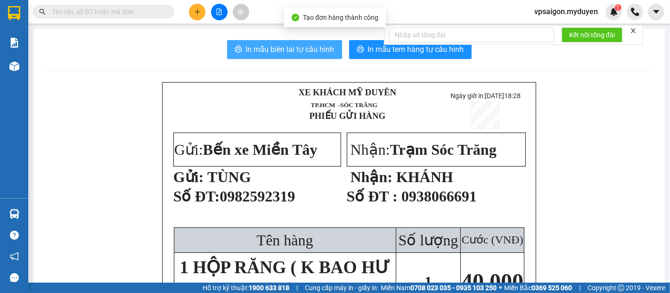
click at [302, 45] on span "In mẫu biên lai tự cấu hình" at bounding box center [290, 49] width 89 height 12
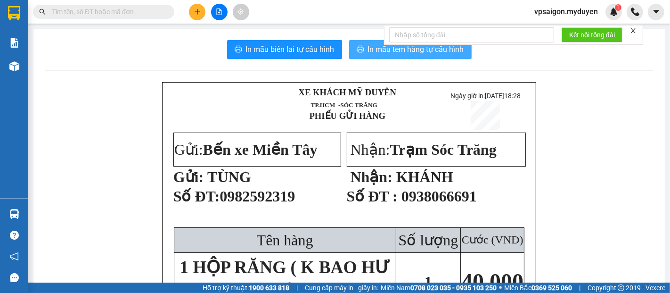
click at [400, 58] on button "In mẫu tem hàng tự cấu hình" at bounding box center [410, 49] width 123 height 19
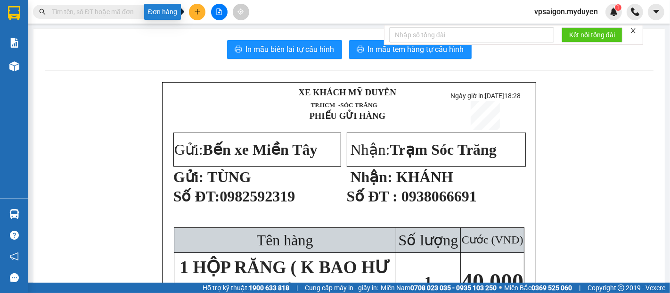
click at [200, 14] on button at bounding box center [197, 12] width 17 height 17
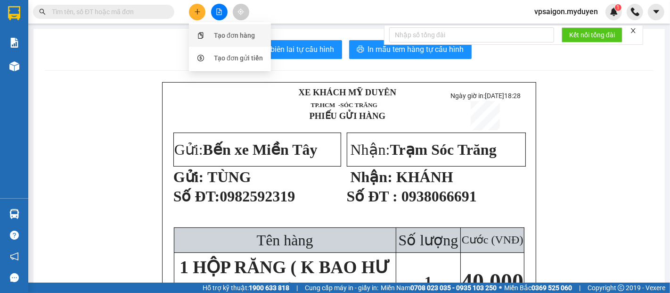
click at [212, 34] on div "Tạo đơn hàng" at bounding box center [230, 35] width 71 height 18
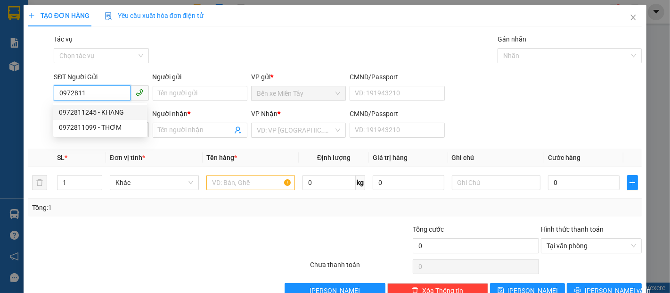
click at [98, 112] on div "0972811245 - KHANG" at bounding box center [100, 112] width 83 height 10
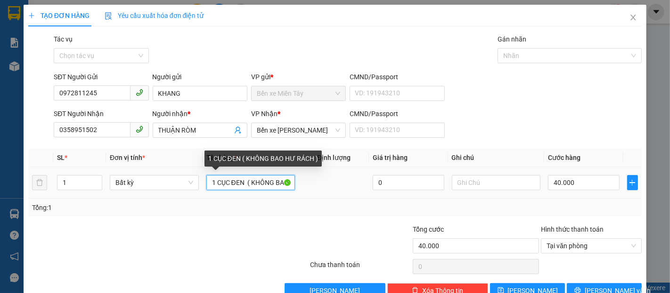
drag, startPoint x: 242, startPoint y: 188, endPoint x: 201, endPoint y: 188, distance: 41.0
click at [203, 188] on td "1 CỤC ĐEN ( KHÔNG BAO HƯ RÁCH )" at bounding box center [251, 183] width 97 height 32
click at [246, 182] on input "1 BỊCH ĐỒ ( KHÔNG BAO HƯ RÁCH )" at bounding box center [250, 182] width 89 height 15
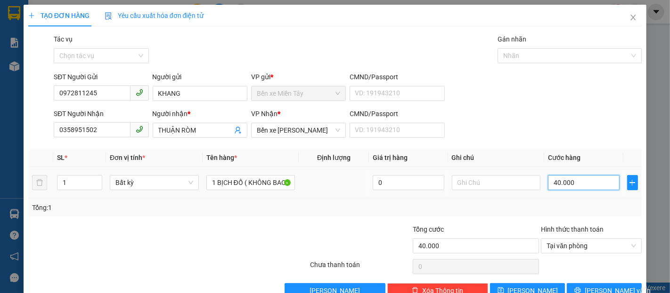
click at [568, 185] on input "40.000" at bounding box center [583, 182] width 71 height 15
click at [613, 285] on span "[PERSON_NAME] và In" at bounding box center [618, 290] width 66 height 10
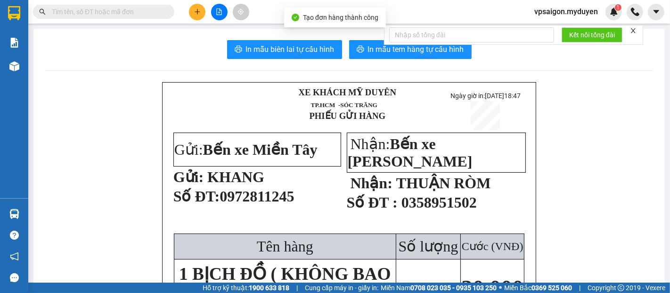
drag, startPoint x: 223, startPoint y: 203, endPoint x: 293, endPoint y: 203, distance: 70.2
click at [293, 203] on span "0972811245" at bounding box center [257, 196] width 74 height 17
click at [396, 117] on p "PHIẾU GỬI HÀNG" at bounding box center [347, 116] width 191 height 10
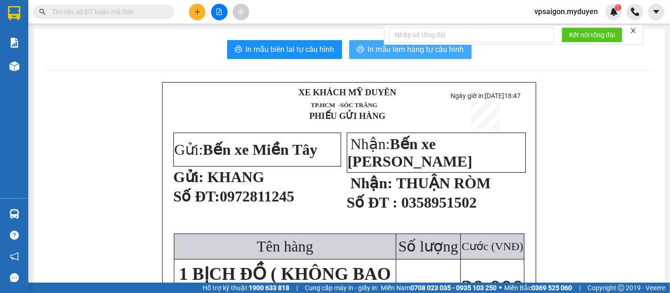
click at [413, 58] on button "In mẫu tem hàng tự cấu hình" at bounding box center [410, 49] width 123 height 19
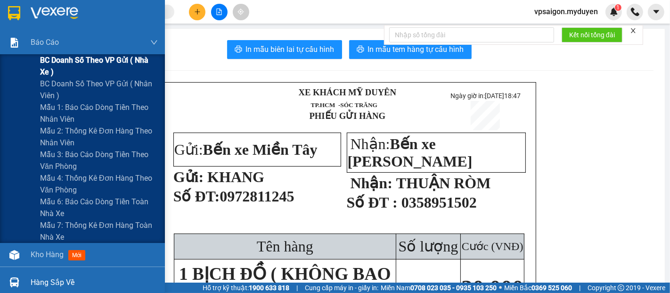
click at [109, 62] on span "BC doanh số theo VP gửi ( nhà xe )" at bounding box center [99, 66] width 118 height 24
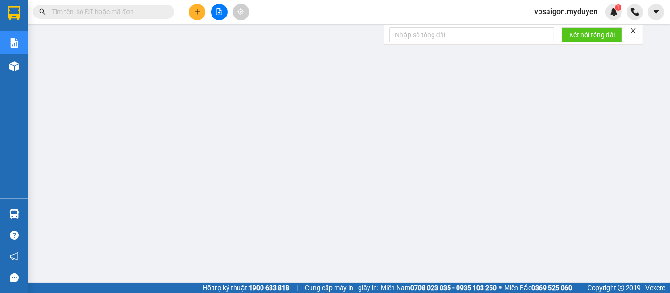
click at [194, 17] on button at bounding box center [197, 12] width 17 height 17
click at [227, 34] on div "Tạo đơn hàng" at bounding box center [234, 35] width 41 height 10
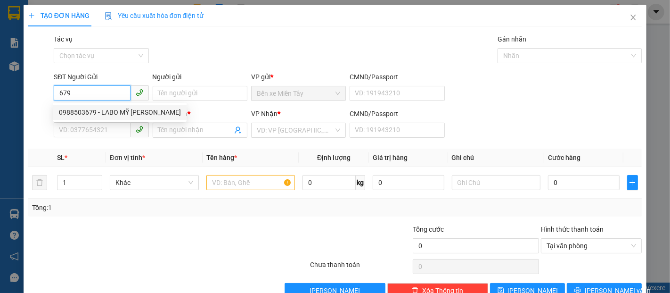
drag, startPoint x: 119, startPoint y: 107, endPoint x: 115, endPoint y: 138, distance: 30.5
click at [119, 107] on div "0988503679 - LABO MỸ Á" at bounding box center [120, 112] width 122 height 10
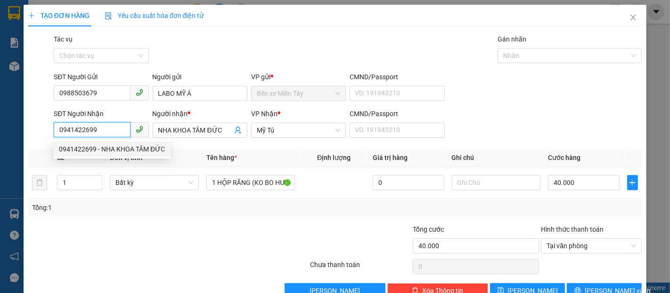
drag, startPoint x: 78, startPoint y: 139, endPoint x: 39, endPoint y: 140, distance: 39.6
click at [39, 140] on div "SĐT Người Nhận 0941422699 Người nhận * NHA KHOA TÂM ĐỨC VP Nhận * Mỹ Tú CMND/Pa…" at bounding box center [335, 124] width 616 height 33
click at [602, 285] on span "[PERSON_NAME] và In" at bounding box center [618, 290] width 66 height 10
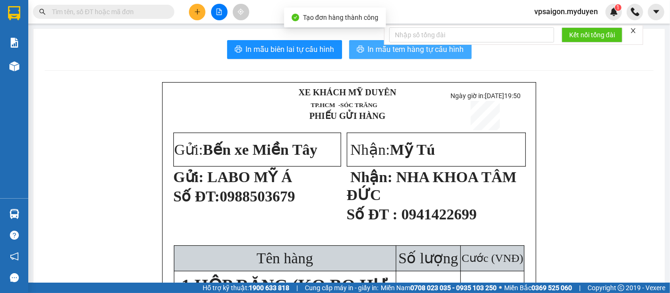
click at [423, 54] on span "In mẫu tem hàng tự cấu hình" at bounding box center [416, 49] width 96 height 12
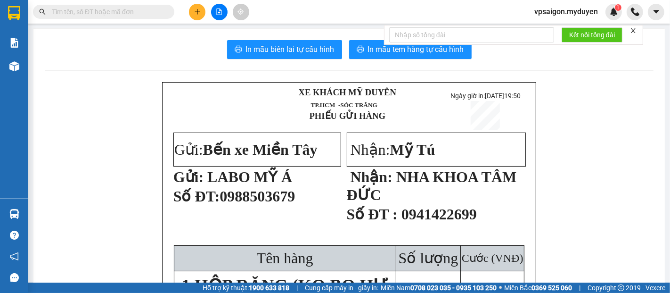
click at [200, 14] on icon "plus" at bounding box center [197, 11] width 7 height 7
click at [241, 33] on div "Tạo đơn hàng" at bounding box center [234, 35] width 41 height 10
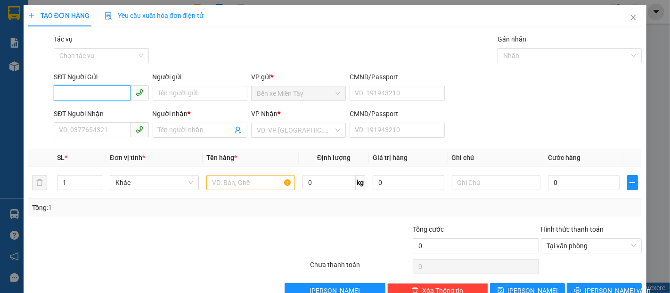
click at [95, 92] on input "SĐT Người Gửi" at bounding box center [92, 92] width 76 height 15
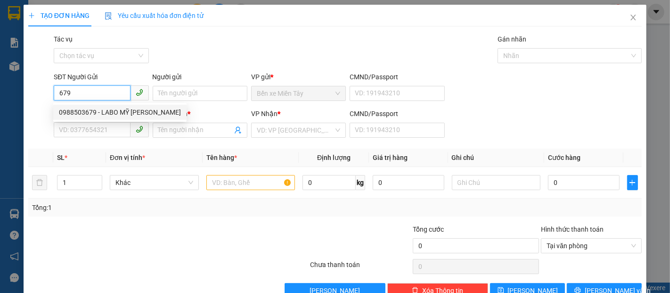
click at [110, 113] on div "0988503679 - LABO MỸ Á" at bounding box center [120, 112] width 122 height 10
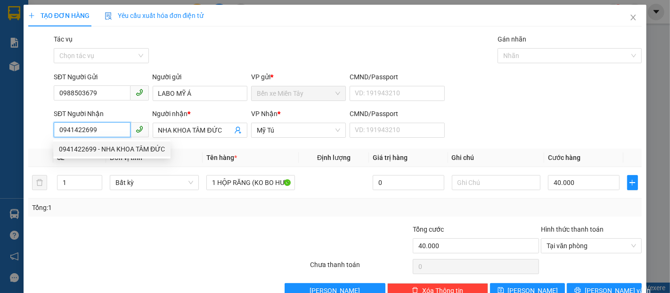
drag, startPoint x: 103, startPoint y: 134, endPoint x: 39, endPoint y: 146, distance: 64.8
click at [39, 146] on div "Transit Pickup Surcharge Ids Transit Deliver Surcharge Ids Transit Deliver Surc…" at bounding box center [335, 166] width 614 height 264
click at [113, 149] on div "0399639584 - NHA KHOA AN TRẠCH" at bounding box center [113, 149] width 108 height 10
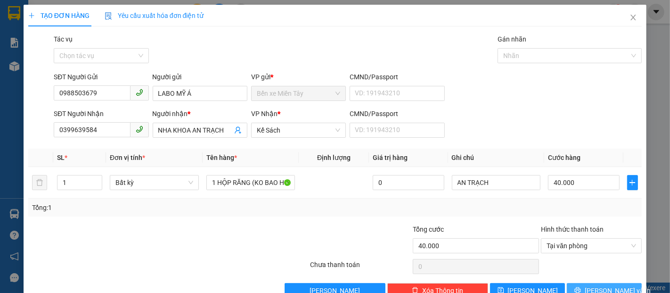
click at [619, 283] on button "[PERSON_NAME] và In" at bounding box center [604, 290] width 75 height 15
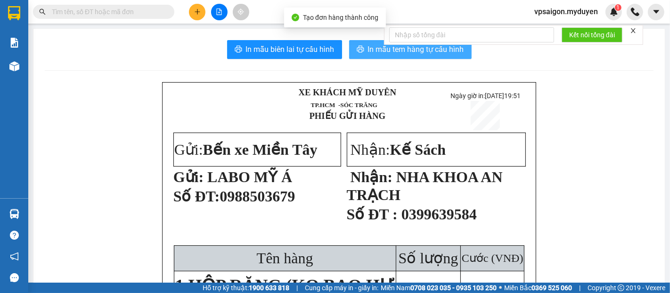
click at [362, 55] on button "In mẫu tem hàng tự cấu hình" at bounding box center [410, 49] width 123 height 19
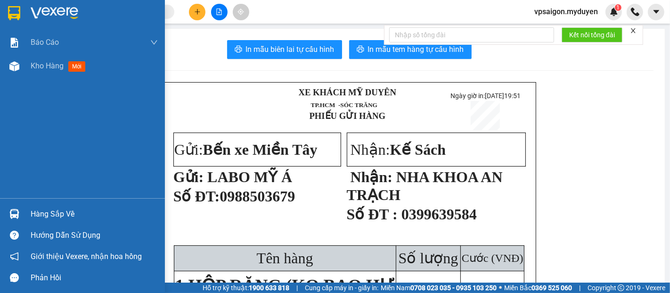
click at [56, 211] on div "Hàng sắp về" at bounding box center [94, 214] width 127 height 14
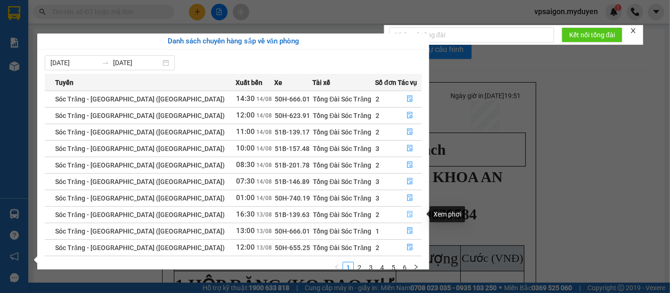
click at [402, 215] on button "button" at bounding box center [410, 214] width 23 height 15
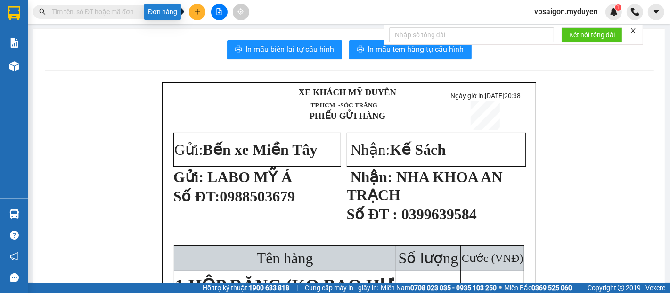
click at [198, 16] on button at bounding box center [197, 12] width 17 height 17
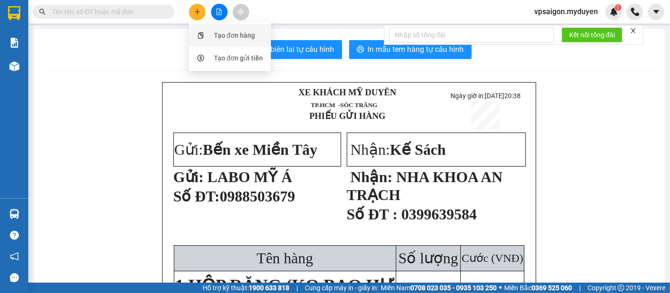
click at [234, 36] on div "Tạo đơn hàng" at bounding box center [234, 35] width 41 height 10
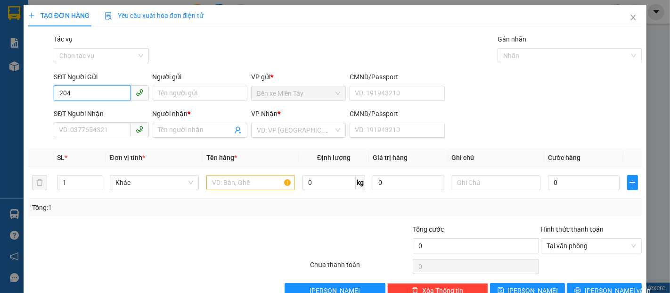
click at [107, 93] on input "204" at bounding box center [92, 92] width 76 height 15
click at [112, 110] on div "0913050204 - ĐỆ" at bounding box center [100, 112] width 83 height 10
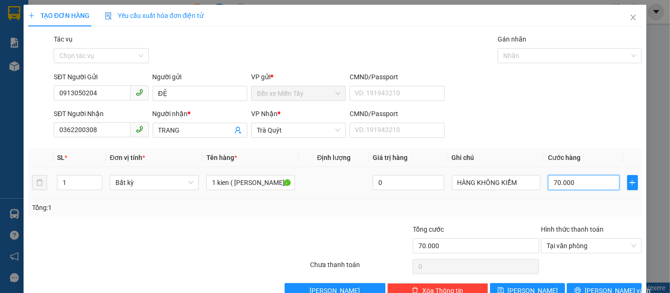
click at [576, 179] on input "70.000" at bounding box center [583, 182] width 71 height 15
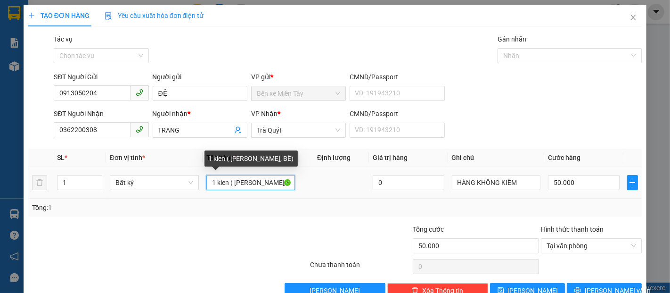
drag, startPoint x: 228, startPoint y: 184, endPoint x: 204, endPoint y: 186, distance: 24.6
click at [204, 186] on td "1 kien ( KO BAO HƯ, BỂ)" at bounding box center [251, 183] width 97 height 32
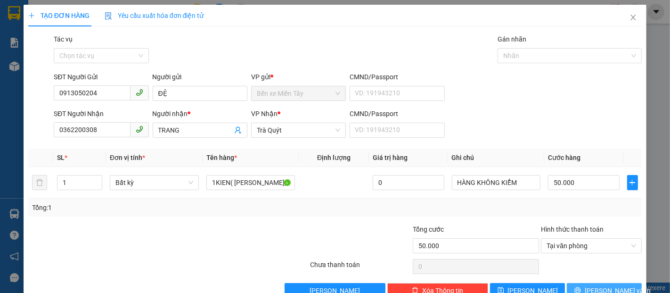
click at [594, 285] on span "[PERSON_NAME] và In" at bounding box center [618, 290] width 66 height 10
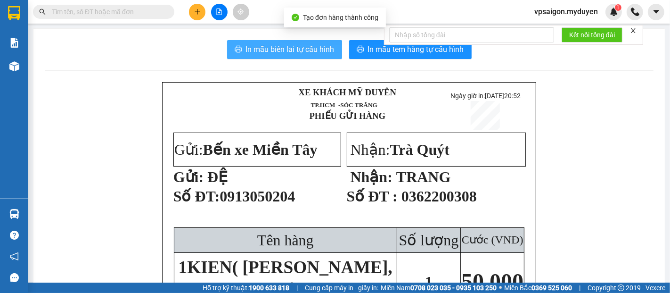
click at [289, 52] on span "In mẫu biên lai tự cấu hình" at bounding box center [290, 49] width 89 height 12
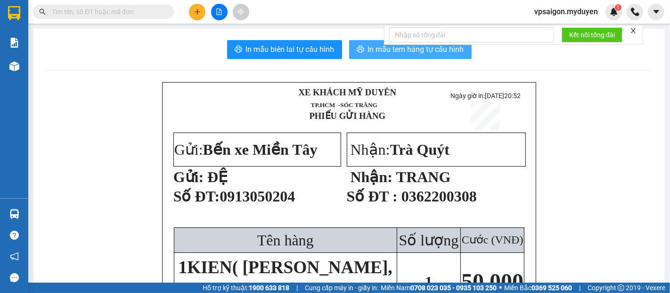
click at [393, 56] on button "In mẫu tem hàng tự cấu hình" at bounding box center [410, 49] width 123 height 19
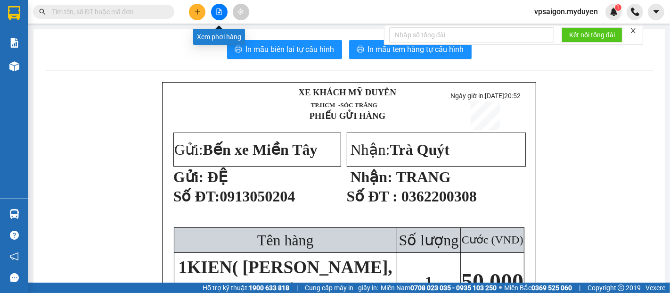
click at [198, 14] on icon "plus" at bounding box center [197, 11] width 7 height 7
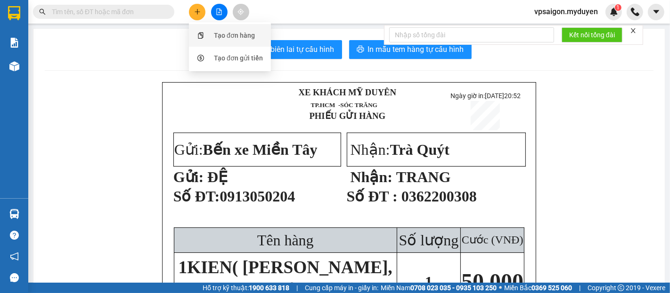
click at [242, 33] on div "Tạo đơn hàng" at bounding box center [234, 35] width 41 height 10
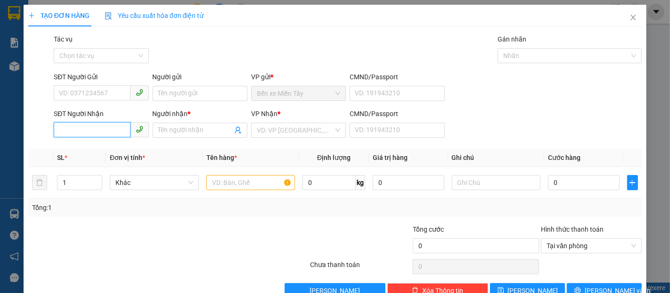
click at [116, 133] on input "SĐT Người Nhận" at bounding box center [92, 129] width 76 height 15
click at [105, 147] on div "0917091719 - DÌ 4 HOA" at bounding box center [100, 149] width 83 height 10
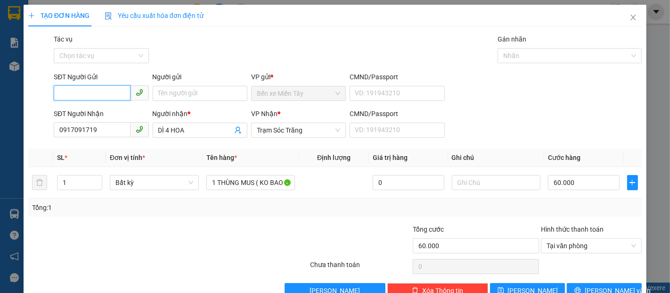
click at [97, 98] on input "SĐT Người Gửi" at bounding box center [92, 92] width 76 height 15
click at [106, 115] on div "0907084933 - NIỀM." at bounding box center [101, 112] width 84 height 10
click at [601, 283] on button "[PERSON_NAME] và In" at bounding box center [604, 290] width 75 height 15
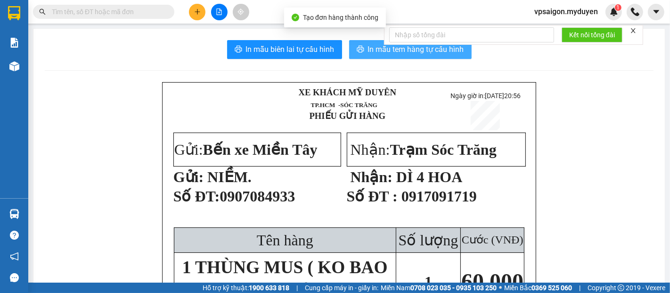
click at [370, 56] on button "In mẫu tem hàng tự cấu hình" at bounding box center [410, 49] width 123 height 19
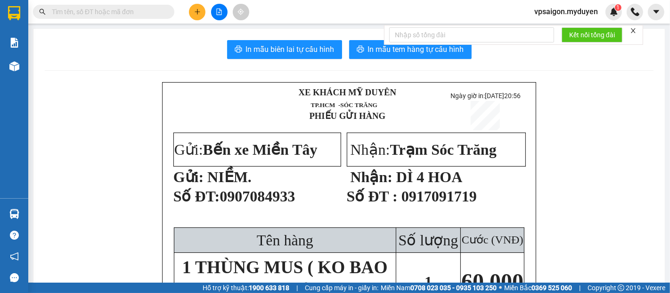
click at [196, 14] on icon "plus" at bounding box center [197, 11] width 7 height 7
click at [256, 33] on div "Tạo đơn hàng" at bounding box center [230, 35] width 71 height 18
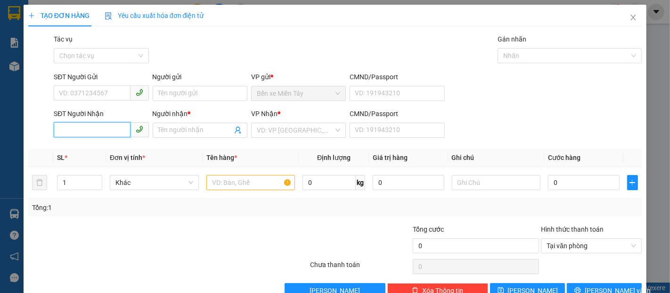
click at [68, 128] on input "SĐT Người Nhận" at bounding box center [92, 129] width 76 height 15
click at [117, 147] on div "0961311365 - LÀNH DÂU TQ" at bounding box center [101, 149] width 84 height 10
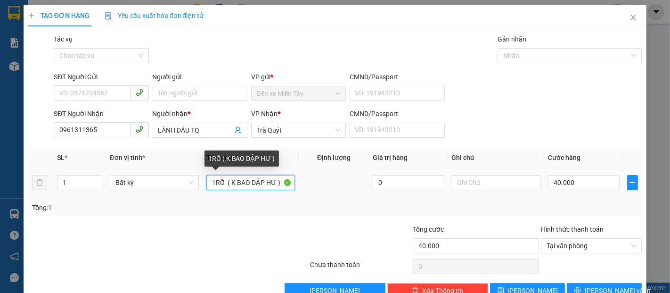
drag, startPoint x: 225, startPoint y: 185, endPoint x: 204, endPoint y: 189, distance: 21.5
click at [204, 189] on td "1RỖ ( K BAO DẬP HƯ )" at bounding box center [251, 183] width 97 height 32
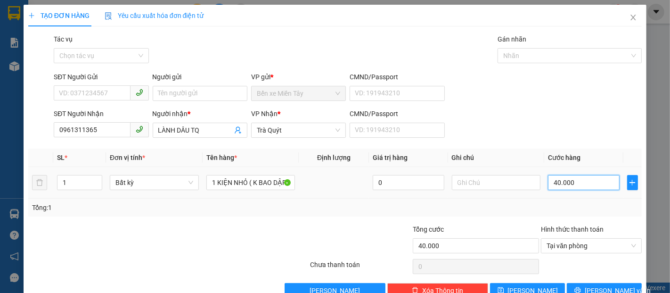
click at [585, 182] on input "40.000" at bounding box center [583, 182] width 71 height 15
click at [96, 97] on input "SĐT Người Gửi" at bounding box center [92, 92] width 76 height 15
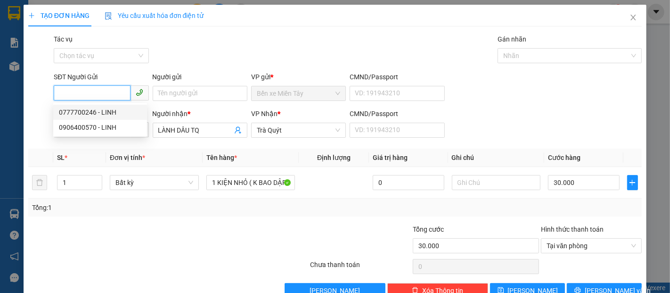
click at [105, 110] on div "0777700246 - LINH" at bounding box center [100, 112] width 83 height 10
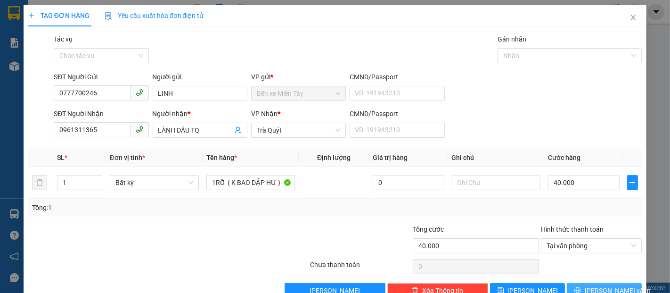
click at [618, 283] on button "[PERSON_NAME] và In" at bounding box center [604, 290] width 75 height 15
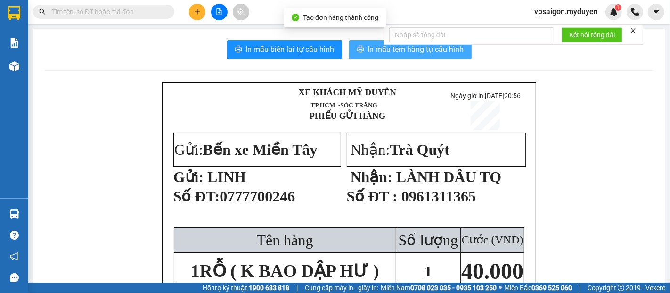
click at [371, 57] on button "In mẫu tem hàng tự cấu hình" at bounding box center [410, 49] width 123 height 19
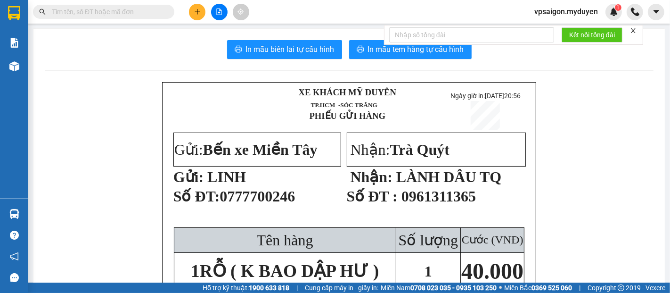
click at [198, 17] on button at bounding box center [197, 12] width 17 height 17
click at [225, 34] on div "Tạo đơn hàng" at bounding box center [234, 35] width 41 height 10
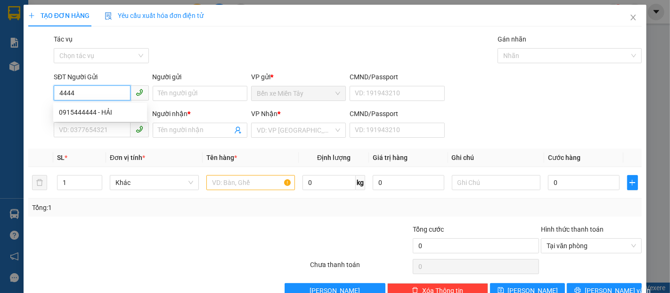
click at [104, 93] on input "4444" at bounding box center [92, 92] width 76 height 15
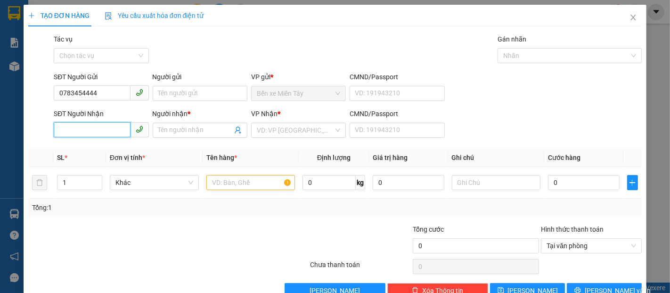
click at [98, 132] on input "SĐT Người Nhận" at bounding box center [92, 129] width 76 height 15
click at [196, 128] on input "Người nhận *" at bounding box center [195, 130] width 74 height 10
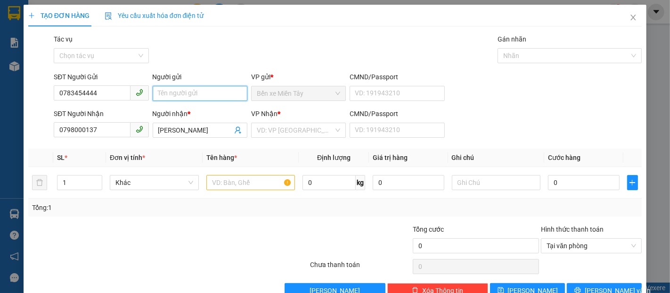
click at [200, 96] on input "Người gửi" at bounding box center [200, 93] width 95 height 15
click at [223, 185] on input "text" at bounding box center [250, 182] width 89 height 15
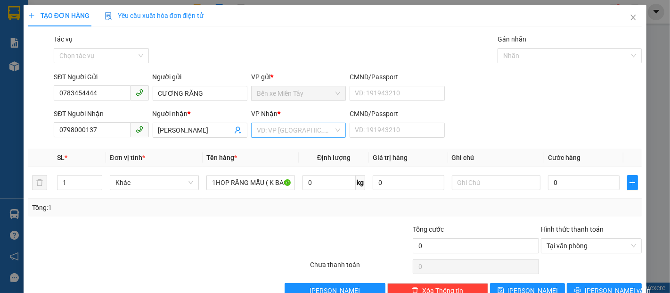
click at [272, 133] on input "search" at bounding box center [295, 130] width 77 height 14
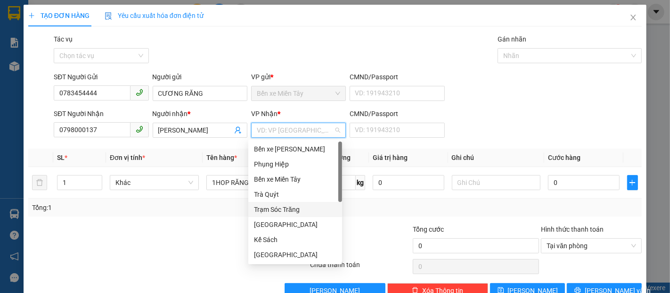
click at [300, 206] on div "Trạm Sóc Trăng" at bounding box center [295, 209] width 83 height 10
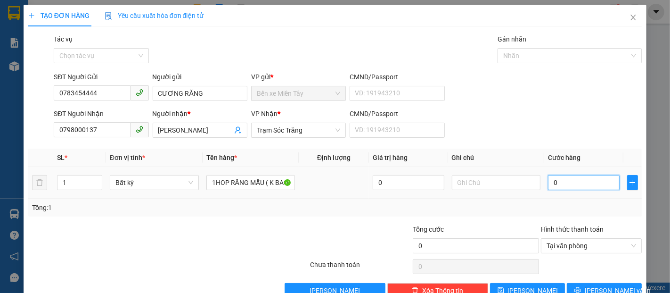
click at [555, 188] on input "0" at bounding box center [583, 182] width 71 height 15
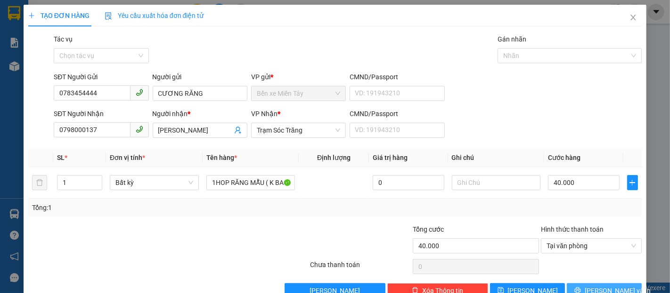
drag, startPoint x: 623, startPoint y: 270, endPoint x: 600, endPoint y: 246, distance: 33.3
click at [622, 283] on button "[PERSON_NAME] và In" at bounding box center [604, 290] width 75 height 15
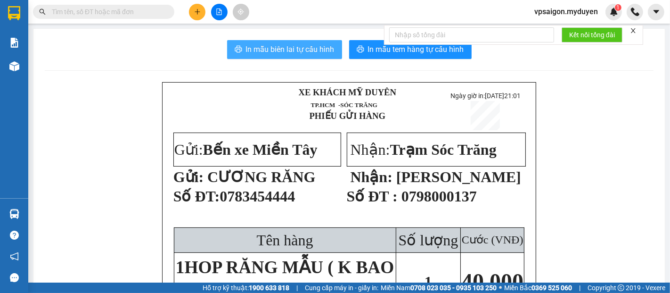
click at [307, 54] on span "In mẫu biên lai tự cấu hình" at bounding box center [290, 49] width 89 height 12
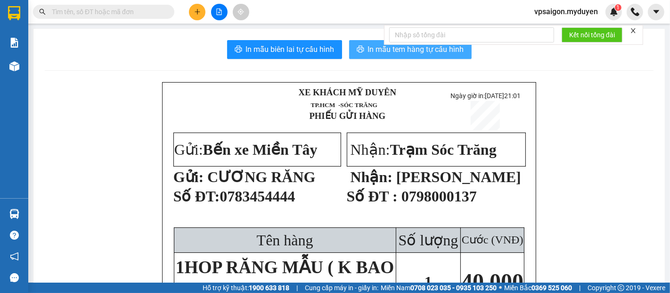
drag, startPoint x: 0, startPoint y: 67, endPoint x: 385, endPoint y: 48, distance: 385.2
click at [385, 48] on span "In mẫu tem hàng tự cấu hình" at bounding box center [416, 49] width 96 height 12
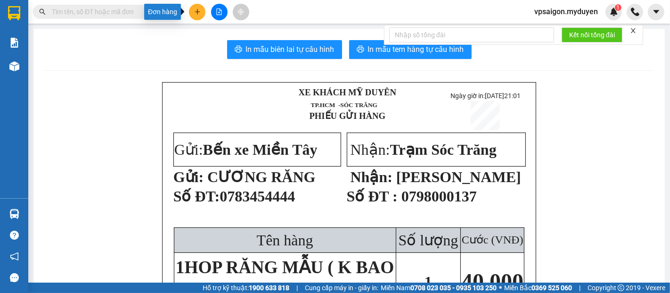
click at [200, 14] on button at bounding box center [197, 12] width 17 height 17
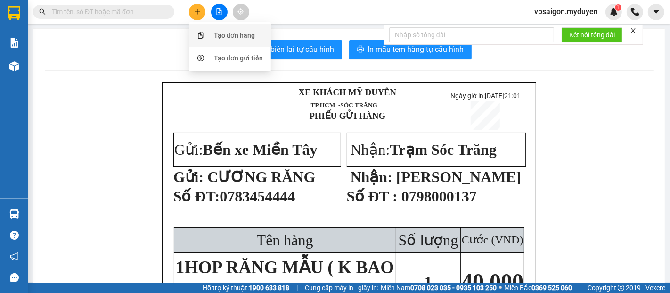
click at [240, 35] on div "Tạo đơn hàng" at bounding box center [234, 35] width 41 height 10
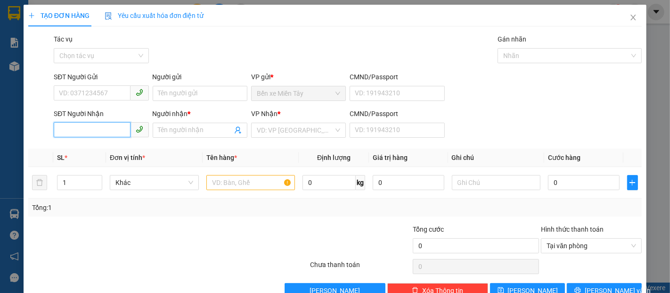
click at [101, 132] on input "SĐT Người Nhận" at bounding box center [92, 129] width 76 height 15
click at [100, 129] on input "1365" at bounding box center [92, 129] width 76 height 15
click at [117, 150] on div "0961311365 - LÀNH DÂU TQ" at bounding box center [101, 149] width 84 height 10
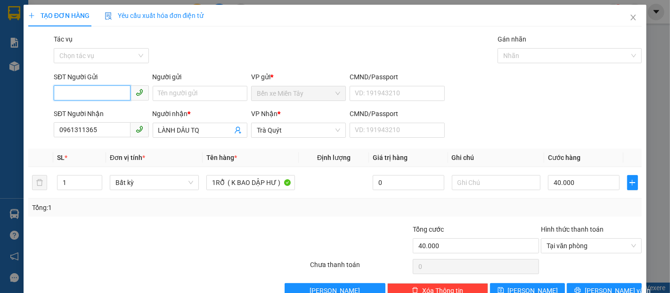
click at [113, 94] on input "SĐT Người Gửi" at bounding box center [92, 92] width 76 height 15
click at [110, 111] on div "0777700246 - LINH" at bounding box center [100, 112] width 83 height 10
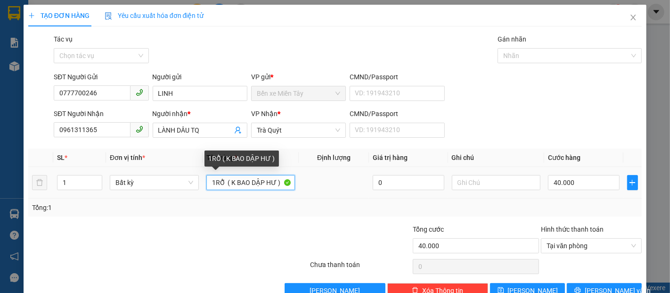
drag, startPoint x: 224, startPoint y: 183, endPoint x: 200, endPoint y: 187, distance: 24.8
click at [200, 187] on tr "1 Bất kỳ 1RỖ ( K BAO DẬP HƯ ) 0 40.000" at bounding box center [335, 183] width 614 height 32
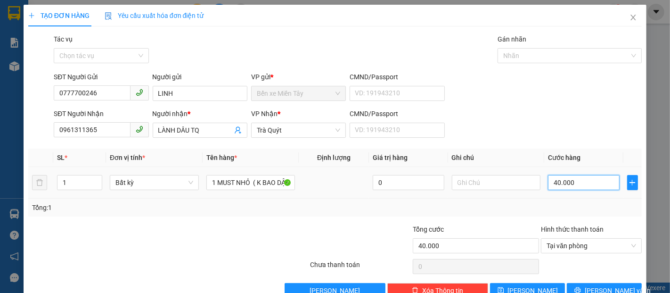
click at [575, 187] on input "40.000" at bounding box center [583, 182] width 71 height 15
click at [600, 285] on span "[PERSON_NAME] và In" at bounding box center [618, 290] width 66 height 10
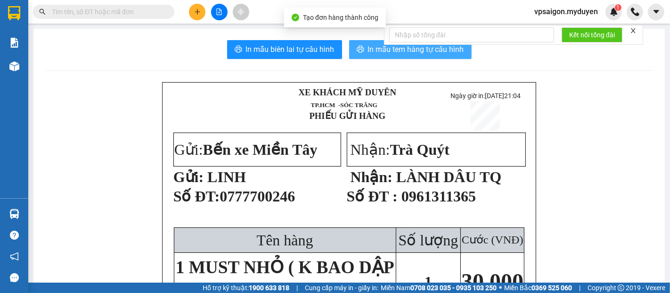
click at [361, 48] on button "In mẫu tem hàng tự cấu hình" at bounding box center [410, 49] width 123 height 19
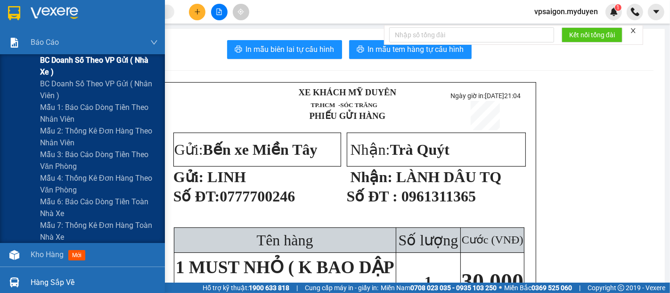
click at [83, 61] on span "BC doanh số theo VP gửi ( nhà xe )" at bounding box center [99, 66] width 118 height 24
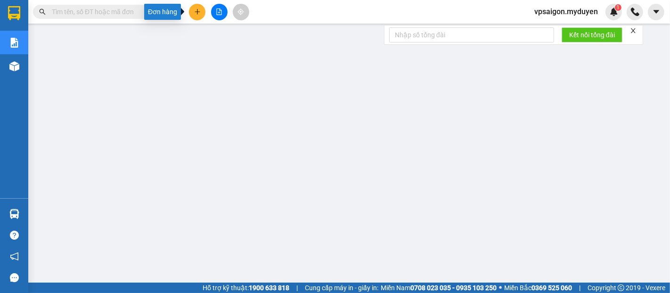
click at [202, 11] on button at bounding box center [197, 12] width 17 height 17
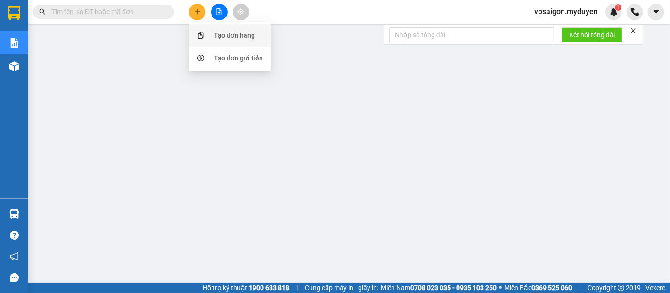
click at [227, 32] on div "Tạo đơn hàng" at bounding box center [234, 35] width 41 height 10
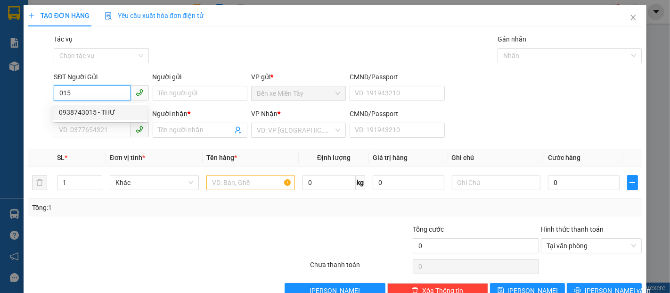
click at [109, 109] on div "0938743015 - THƯ" at bounding box center [100, 112] width 83 height 10
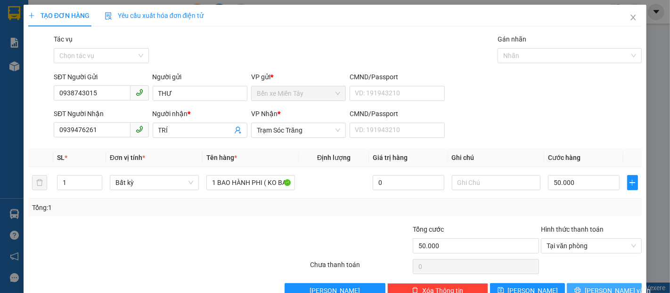
click at [613, 285] on span "[PERSON_NAME] và In" at bounding box center [618, 290] width 66 height 10
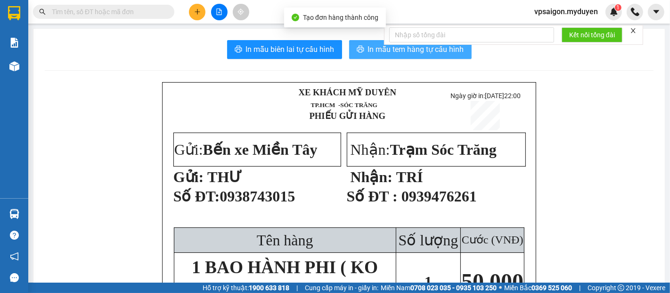
click at [411, 57] on button "In mẫu tem hàng tự cấu hình" at bounding box center [410, 49] width 123 height 19
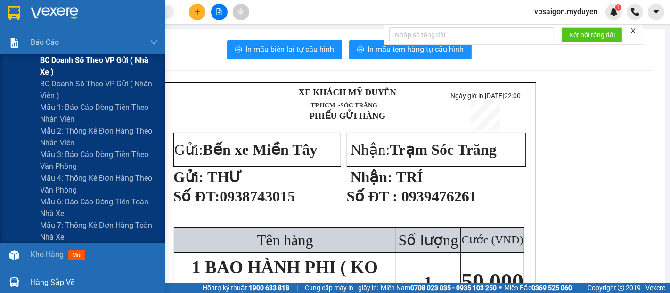
click at [113, 66] on span "BC doanh số theo VP gửi ( nhà xe )" at bounding box center [99, 66] width 118 height 24
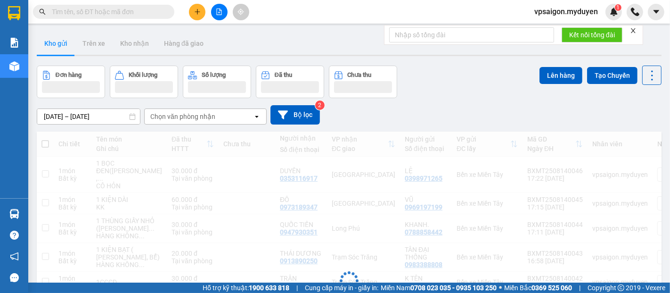
click at [197, 11] on icon "plus" at bounding box center [197, 11] width 5 height 0
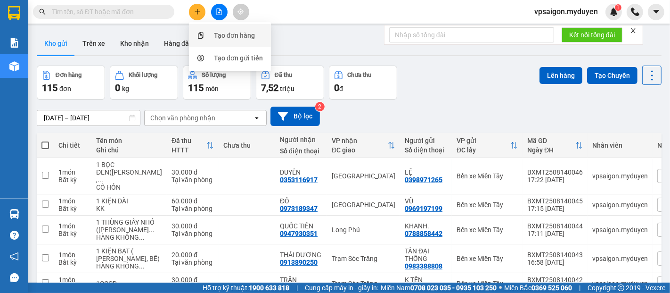
click at [232, 35] on div "Tạo đơn hàng" at bounding box center [234, 35] width 41 height 10
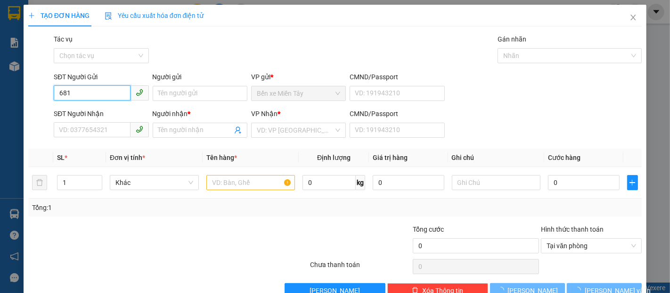
click at [107, 97] on input "681" at bounding box center [92, 92] width 76 height 15
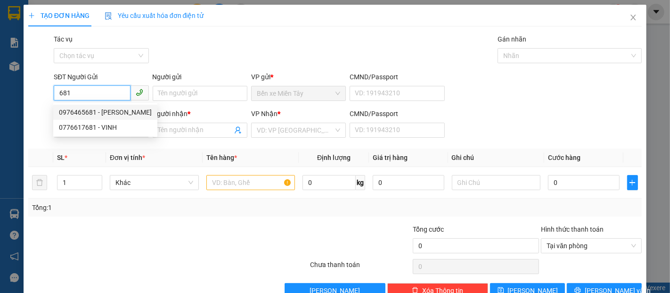
click at [113, 115] on div "0976465681 - HÙNG" at bounding box center [105, 112] width 93 height 10
type input "0976465681"
type input "HÙNG"
type input "0981079581"
type input "QUANG"
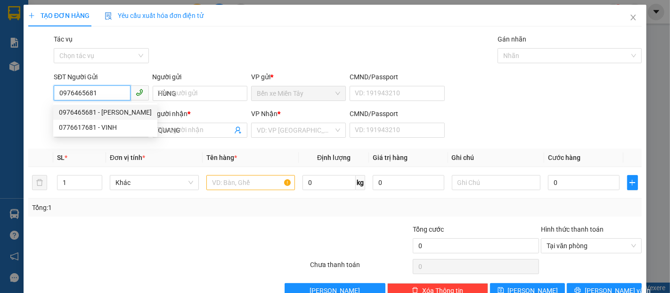
type input "40.000"
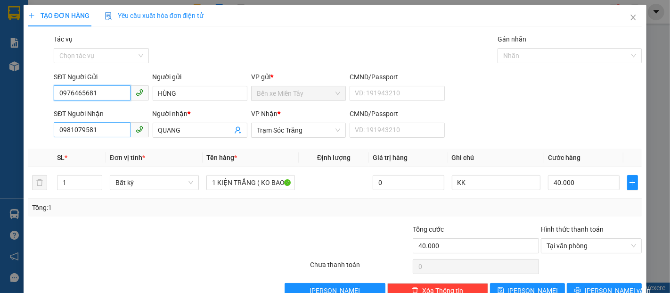
type input "0976465681"
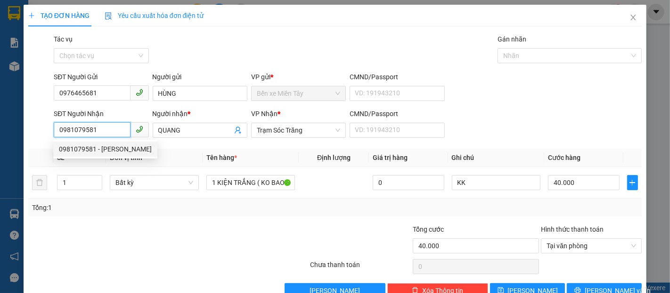
drag, startPoint x: 105, startPoint y: 132, endPoint x: 50, endPoint y: 146, distance: 55.9
click at [50, 146] on div "Transit Pickup Surcharge Ids Transit Deliver Surcharge Ids Transit Deliver Surc…" at bounding box center [335, 166] width 614 height 264
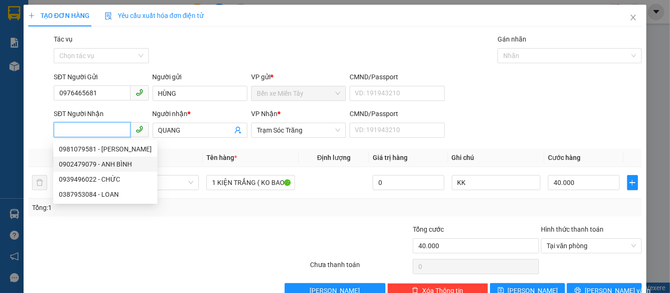
click at [114, 165] on div "0902479079 - ANH BÌNH" at bounding box center [105, 164] width 93 height 10
type input "0902479079"
type input "ANH BÌNH"
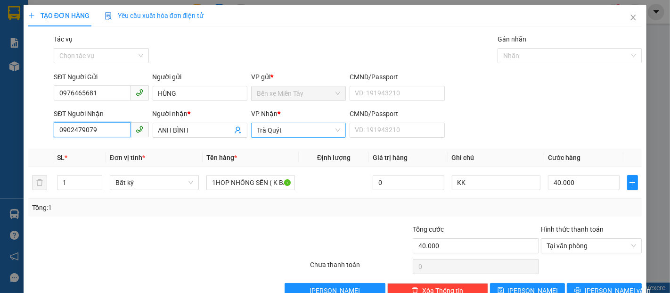
click at [289, 130] on span "Trà Quýt" at bounding box center [298, 130] width 83 height 14
type input "0902479079"
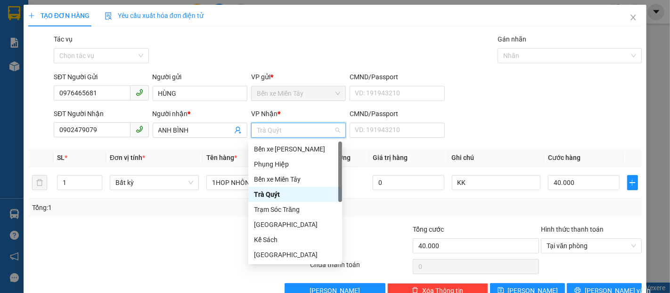
type input "S"
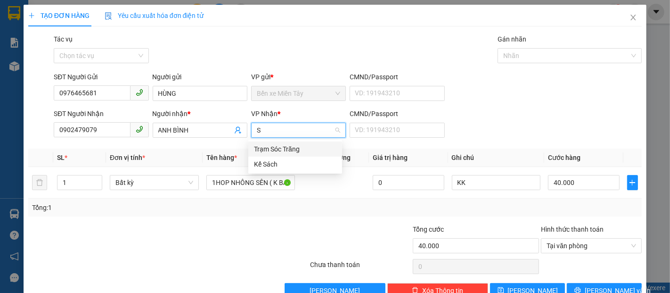
click at [284, 152] on div "Trạm Sóc Trăng" at bounding box center [295, 149] width 83 height 10
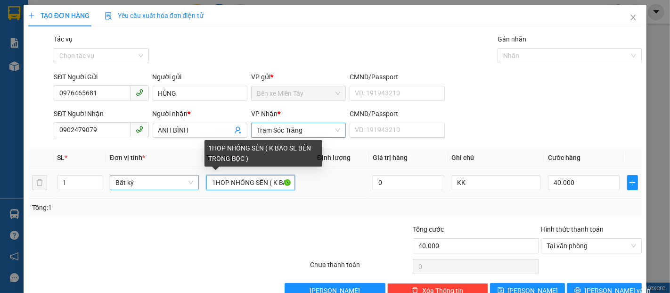
drag, startPoint x: 265, startPoint y: 184, endPoint x: 196, endPoint y: 189, distance: 69.9
click at [196, 189] on tr "1 Bất kỳ 1HOP NHÔNG SÊN ( K BAO SL BÊN TRONG BỌC ) 0 KK 40.000" at bounding box center [335, 183] width 614 height 32
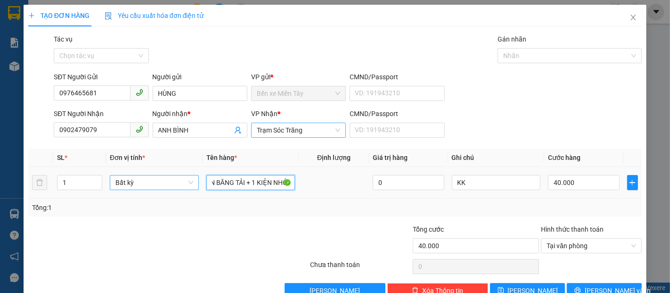
scroll to position [0, 19]
type input "3 KIỆN BĂNG TẢI + 1 KIỆN NHỎ ( K BAO SL BÊN TRONG BỌC )"
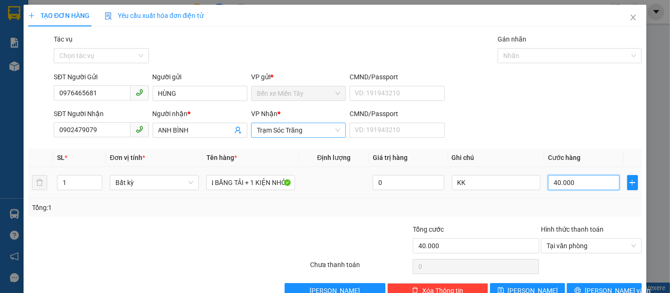
scroll to position [0, 0]
click at [575, 186] on input "40.000" at bounding box center [583, 182] width 71 height 15
type input "1"
type input "10"
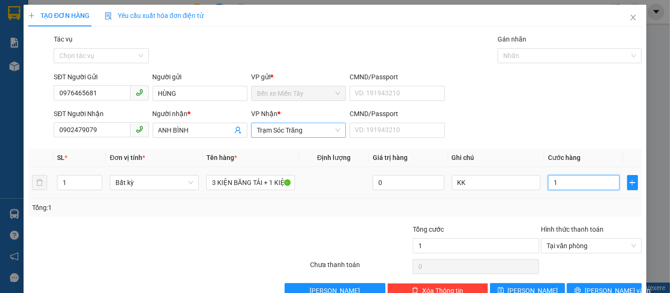
type input "10"
type input "100"
type input "1.000"
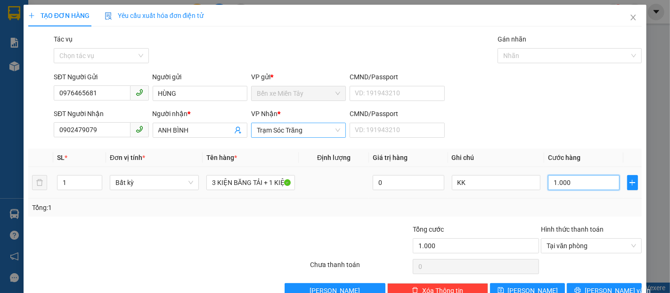
type input "10.000"
type input "100.000"
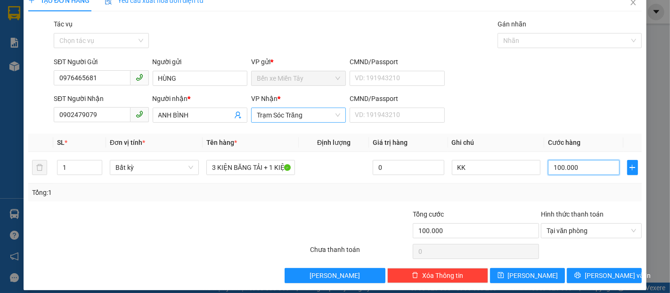
scroll to position [23, 0]
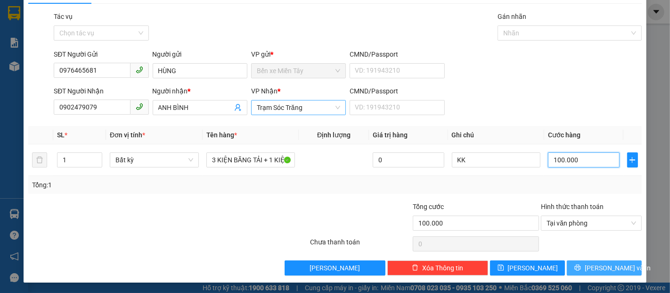
type input "100.000"
click at [620, 264] on button "[PERSON_NAME] và In" at bounding box center [604, 267] width 75 height 15
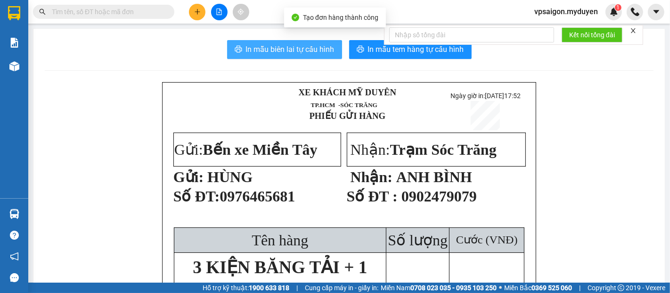
click at [298, 51] on span "In mẫu biên lai tự cấu hình" at bounding box center [290, 49] width 89 height 12
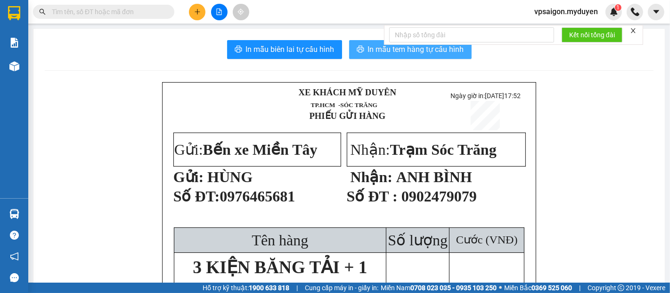
click at [400, 52] on span "In mẫu tem hàng tự cấu hình" at bounding box center [416, 49] width 96 height 12
click at [192, 13] on button at bounding box center [197, 12] width 17 height 17
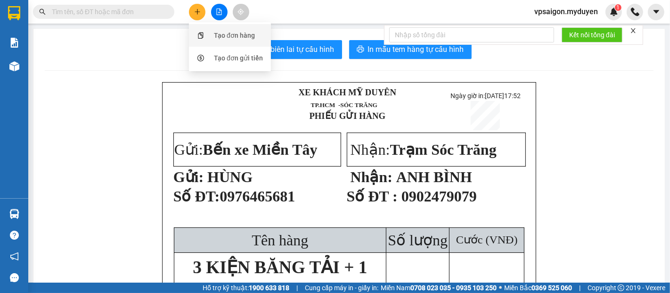
click at [228, 33] on div "Tạo đơn hàng" at bounding box center [234, 35] width 41 height 10
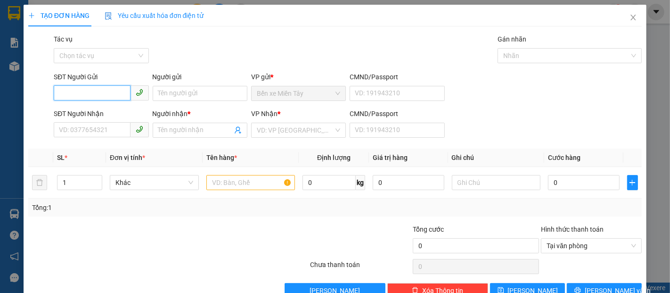
click at [111, 91] on input "SĐT Người Gửi" at bounding box center [92, 92] width 76 height 15
click at [113, 91] on input "378" at bounding box center [92, 92] width 76 height 15
click at [128, 111] on div "0962441378 - LABO SKY" at bounding box center [100, 112] width 83 height 10
type input "0962441378"
type input "LABO SKY"
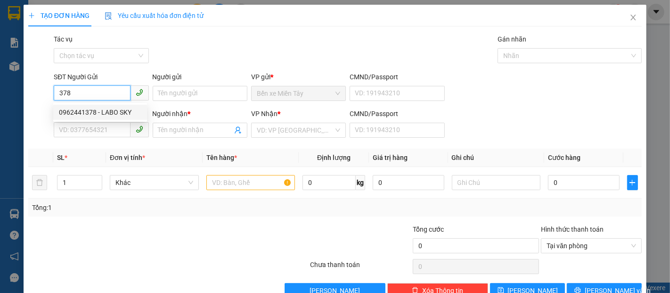
type input "0355879709"
type input "NK BS THIỆN"
type input "40.000"
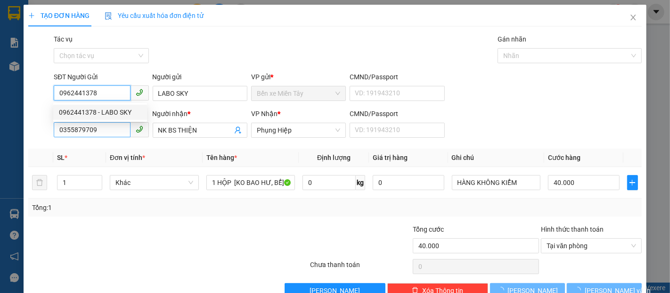
type input "0962441378"
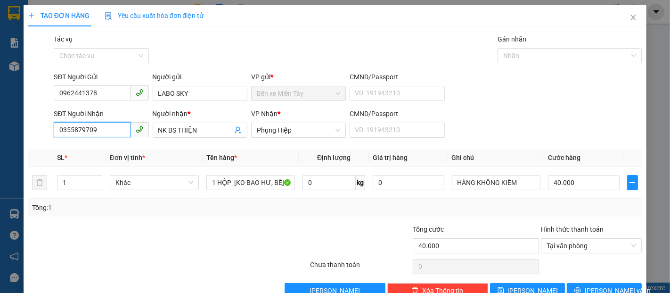
click at [112, 131] on input "0355879709" at bounding box center [92, 129] width 76 height 15
drag, startPoint x: 106, startPoint y: 132, endPoint x: 50, endPoint y: 134, distance: 56.2
click at [50, 134] on div "SĐT Người Nhận 0355879709 Người nhận * NK BS THIỆN VP Nhận * Phụng Hiệp CMND/Pa…" at bounding box center [335, 124] width 616 height 33
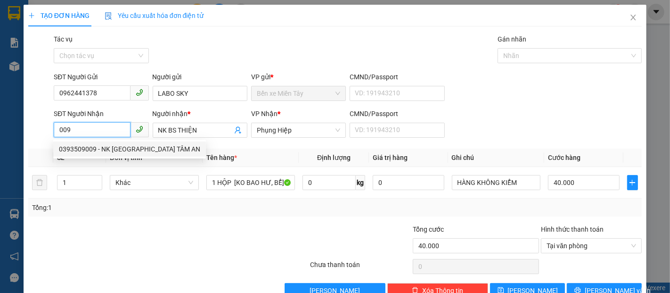
click at [116, 149] on div "0393509009 - NK [GEOGRAPHIC_DATA] TÂM AN" at bounding box center [129, 149] width 141 height 10
type input "0393509009"
type input "NK [GEOGRAPHIC_DATA] TÂM AN"
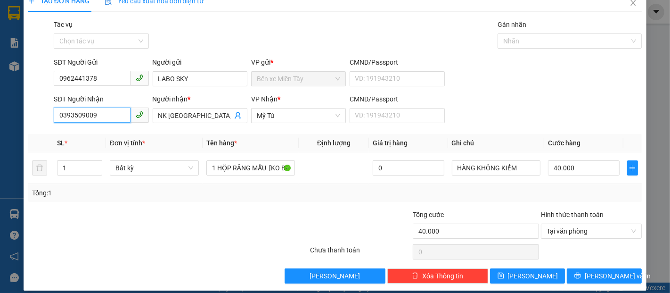
scroll to position [23, 0]
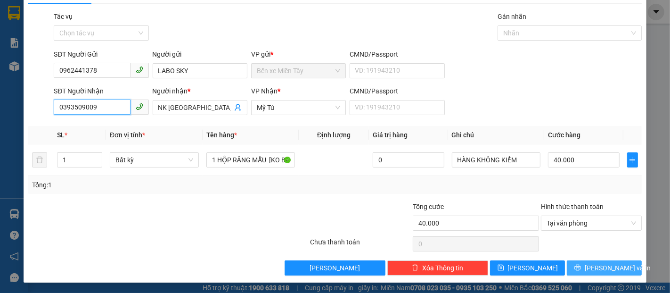
type input "0393509009"
click at [618, 265] on button "[PERSON_NAME] và In" at bounding box center [604, 267] width 75 height 15
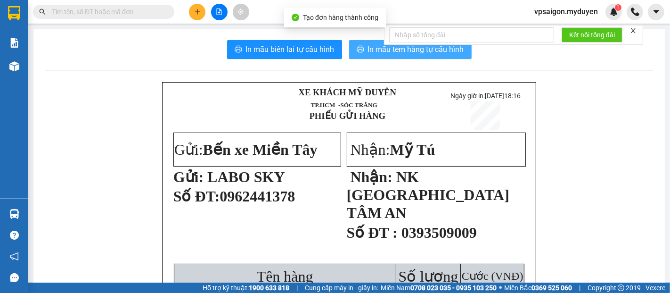
click at [377, 50] on span "In mẫu tem hàng tự cấu hình" at bounding box center [416, 49] width 96 height 12
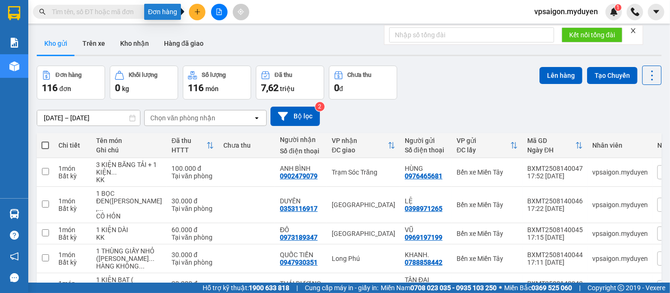
click at [189, 11] on button at bounding box center [197, 12] width 17 height 17
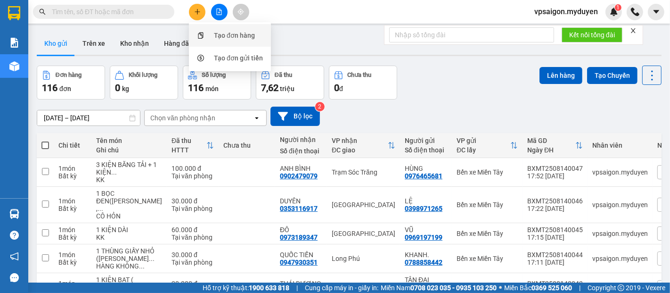
click at [228, 33] on div "Tạo đơn hàng" at bounding box center [234, 35] width 41 height 10
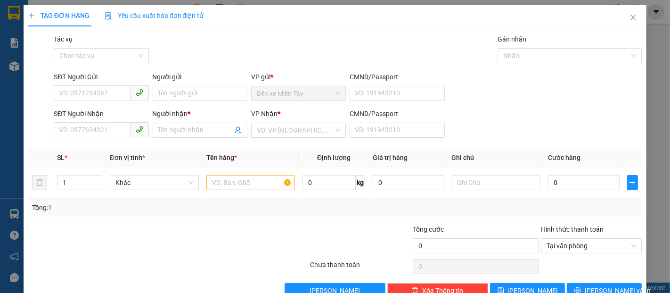
click at [83, 138] on div "SĐT Người Nhận VD: 0377654321" at bounding box center [101, 124] width 95 height 33
click at [83, 135] on input "SĐT Người Nhận" at bounding box center [92, 129] width 76 height 15
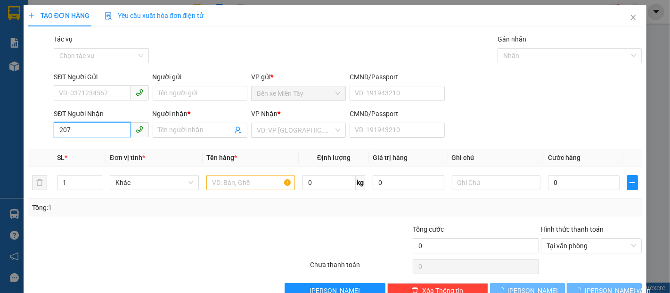
click at [83, 134] on input "207" at bounding box center [92, 129] width 76 height 15
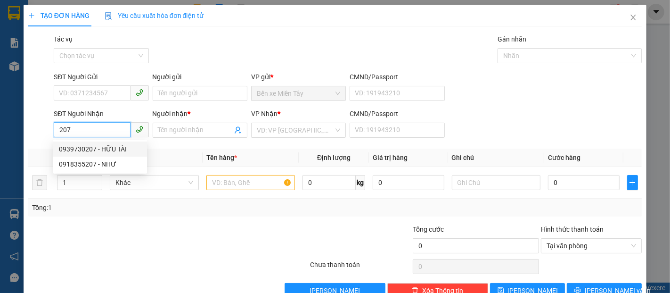
click at [114, 149] on div "0939730207 - HỮU TÀI" at bounding box center [100, 149] width 83 height 10
type input "0939730207"
type input "HỮU TÀI"
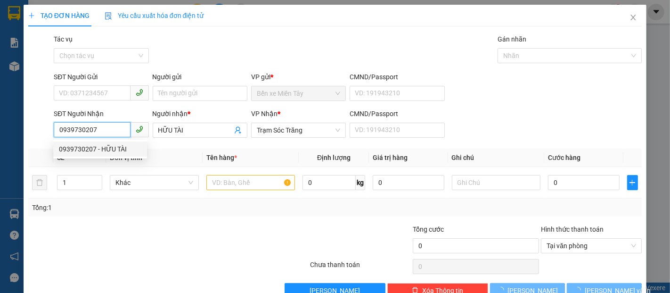
type input "40.000"
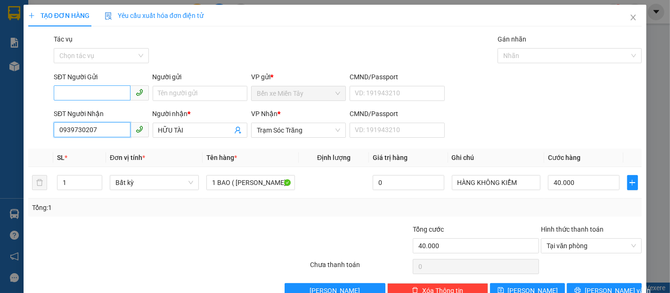
type input "0939730207"
click at [104, 96] on input "SĐT Người Gửi" at bounding box center [92, 92] width 76 height 15
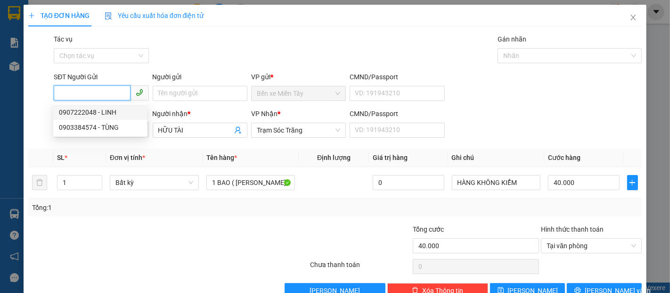
click at [113, 110] on div "0907222048 - LINH" at bounding box center [100, 112] width 83 height 10
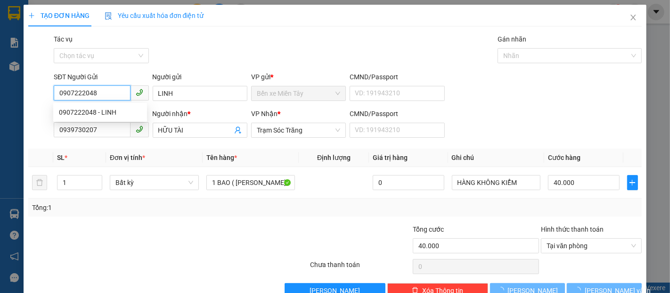
type input "0907222048"
type input "LINH"
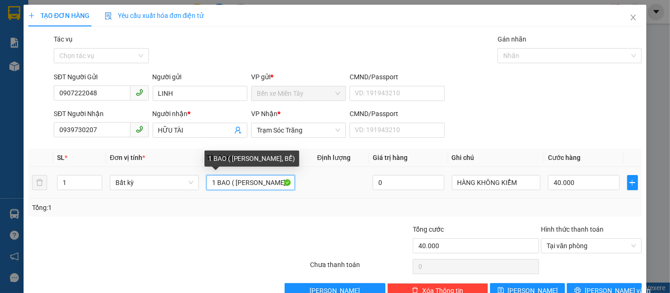
click at [228, 184] on input "1 BAO ( [PERSON_NAME], BỂ)" at bounding box center [250, 182] width 89 height 15
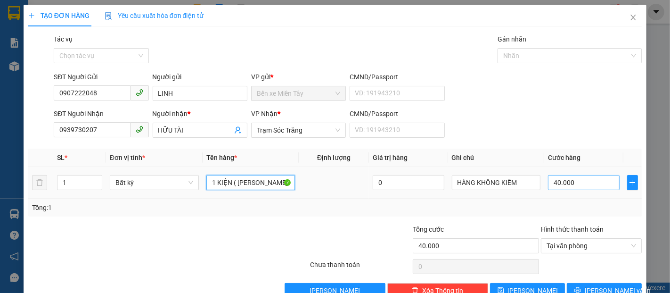
type input "1 KIỆN ( [PERSON_NAME], BỂ)"
click at [576, 185] on input "40.000" at bounding box center [583, 182] width 71 height 15
type input "8"
type input "80"
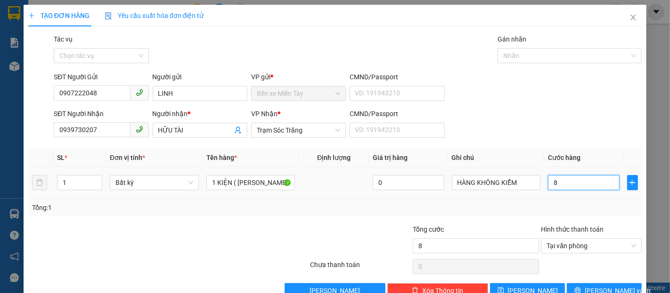
type input "80"
type input "800"
type input "8.000"
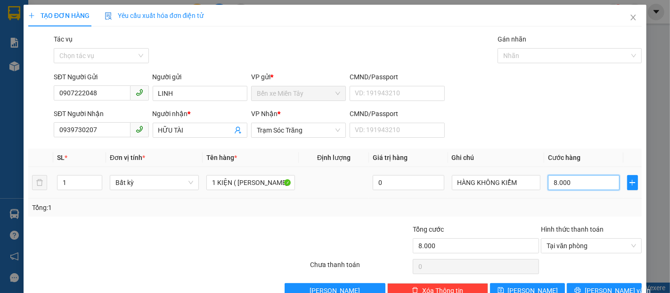
type input "80.000"
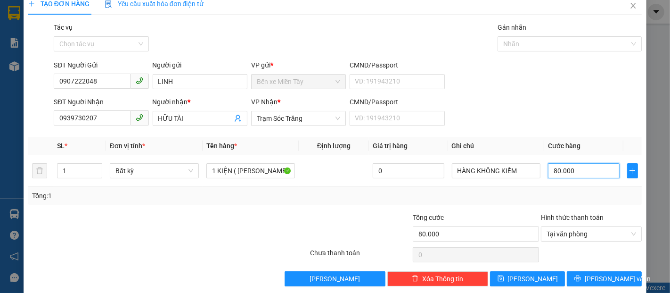
scroll to position [23, 0]
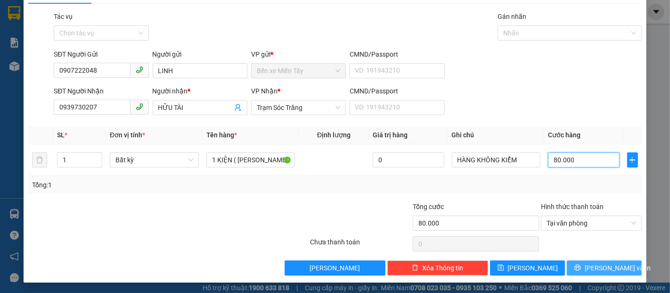
type input "80.000"
drag, startPoint x: 608, startPoint y: 265, endPoint x: 583, endPoint y: 237, distance: 37.4
click at [607, 265] on span "[PERSON_NAME] và In" at bounding box center [618, 268] width 66 height 10
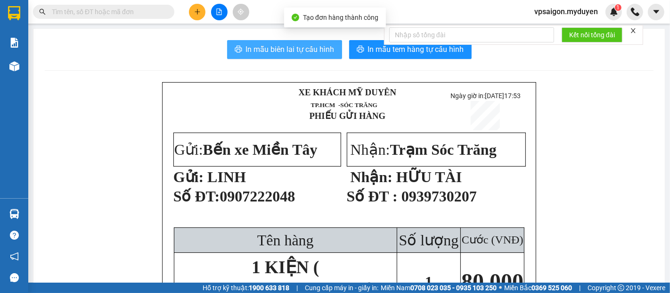
click at [312, 50] on span "In mẫu biên lai tự cấu hình" at bounding box center [290, 49] width 89 height 12
click at [431, 52] on span "In mẫu tem hàng tự cấu hình" at bounding box center [416, 49] width 96 height 12
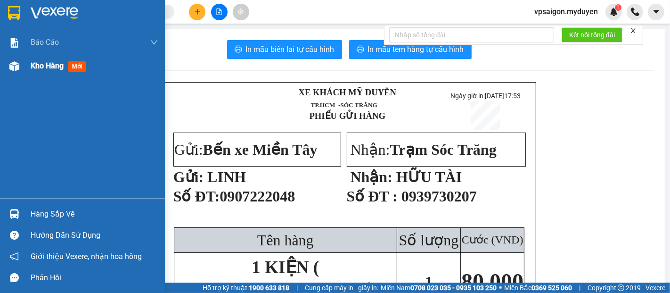
click at [51, 67] on span "Kho hàng" at bounding box center [47, 65] width 33 height 9
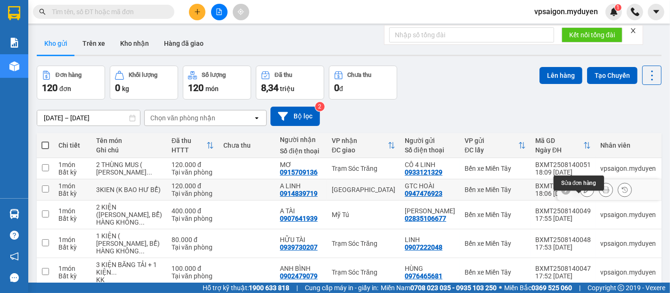
click at [584, 193] on icon at bounding box center [587, 189] width 7 height 7
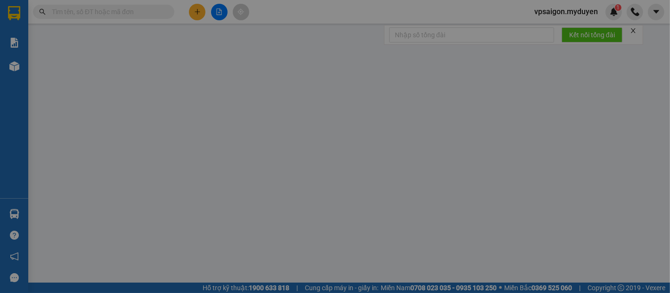
type input "0947476923"
type input "0914839719"
type input "120.000"
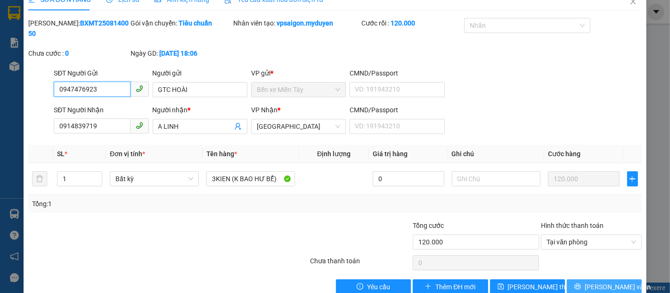
scroll to position [25, 0]
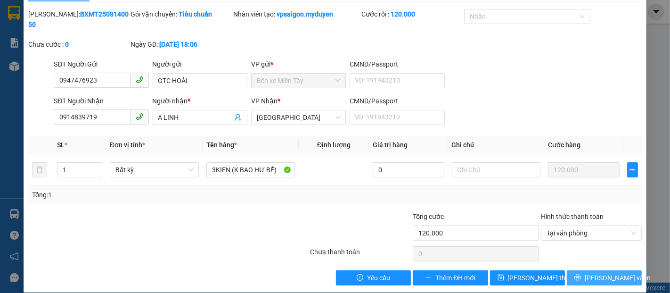
click at [626, 270] on button "[PERSON_NAME] và In" at bounding box center [604, 277] width 75 height 15
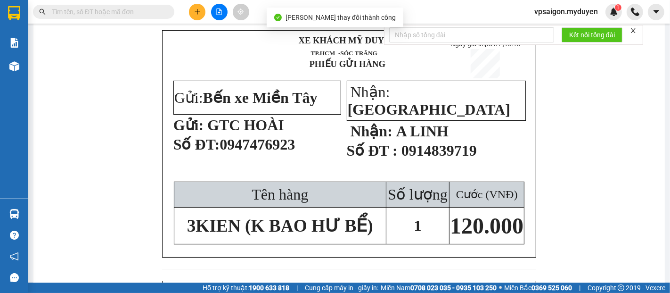
scroll to position [52, 0]
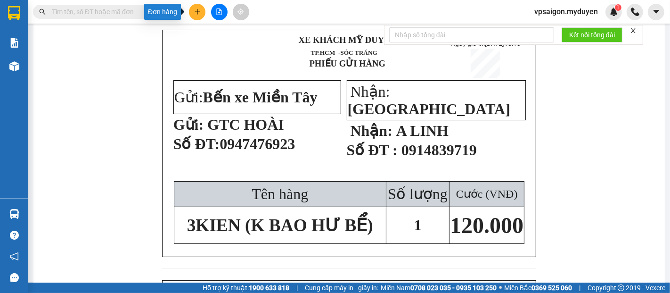
click at [194, 14] on icon "plus" at bounding box center [197, 11] width 7 height 7
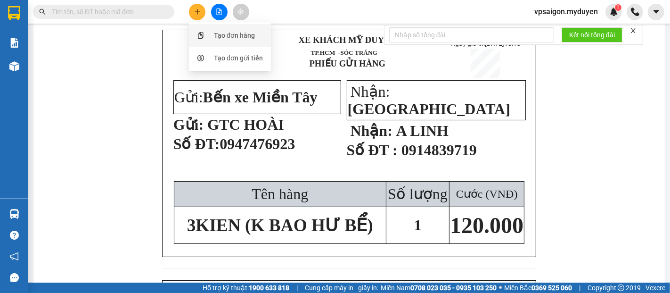
click at [246, 36] on div "Tạo đơn hàng" at bounding box center [234, 35] width 41 height 10
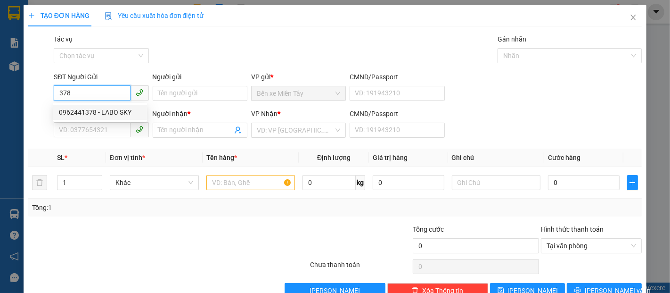
click at [110, 114] on div "0962441378 - LABO SKY" at bounding box center [100, 112] width 83 height 10
type input "0962441378"
type input "LABO SKY"
type input "0393509009"
type input "NK [GEOGRAPHIC_DATA] TÂM AN"
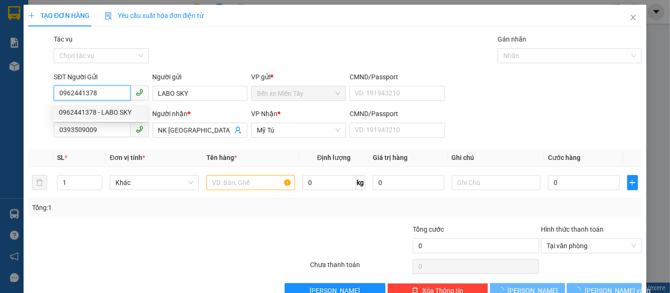
type input "40.000"
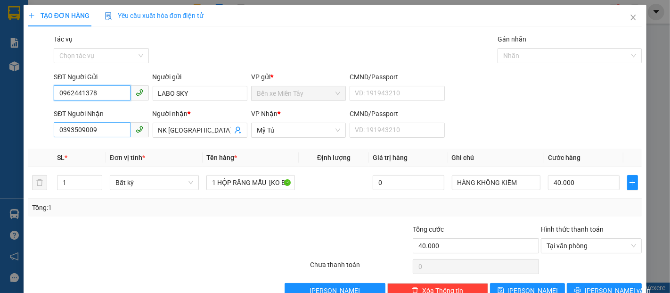
type input "0962441378"
drag, startPoint x: 109, startPoint y: 127, endPoint x: 47, endPoint y: 131, distance: 62.3
click at [47, 131] on div "SĐT Người Nhận 0393509009 0393509009 Người nhận * NK [GEOGRAPHIC_DATA] TÂM AN V…" at bounding box center [335, 124] width 616 height 33
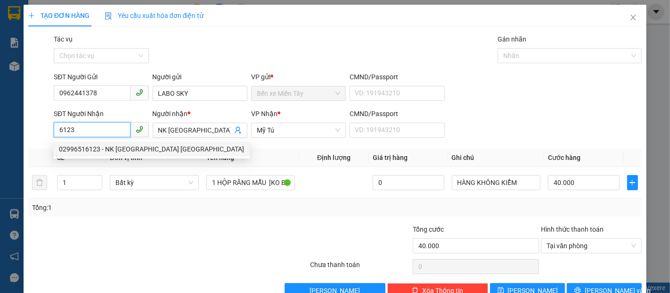
click at [111, 149] on div "02996516123 - NK [GEOGRAPHIC_DATA] [GEOGRAPHIC_DATA]" at bounding box center [151, 149] width 185 height 10
type input "02996516123"
type input "NK [GEOGRAPHIC_DATA] [GEOGRAPHIC_DATA]"
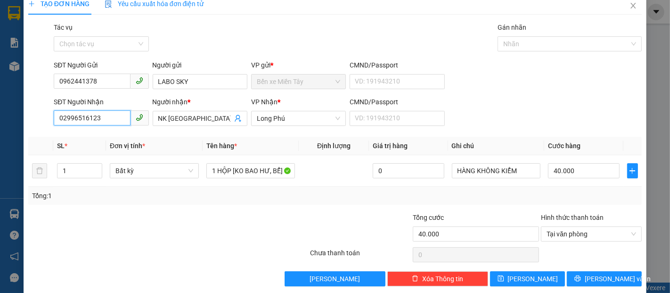
scroll to position [23, 0]
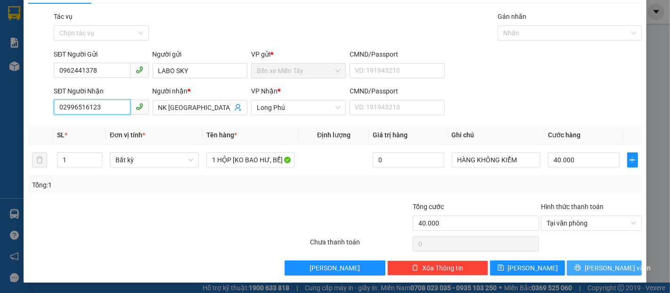
type input "02996516123"
click at [597, 269] on span "[PERSON_NAME] và In" at bounding box center [618, 268] width 66 height 10
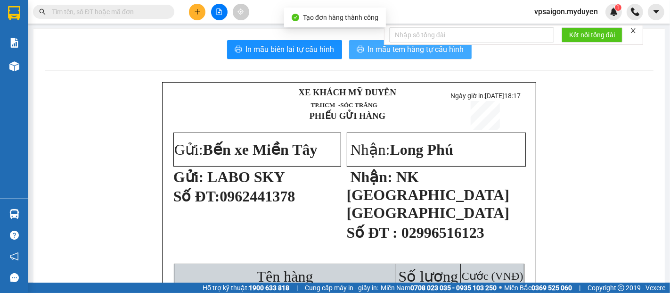
click at [371, 54] on span "In mẫu tem hàng tự cấu hình" at bounding box center [416, 49] width 96 height 12
